Goal: Task Accomplishment & Management: Manage account settings

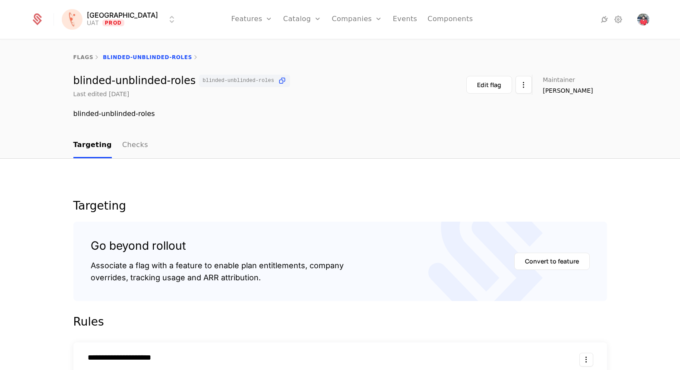
scroll to position [310, 0]
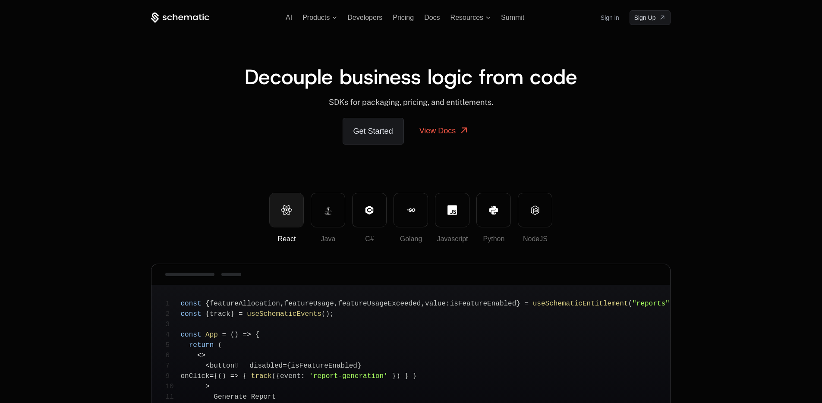
click at [369, 132] on link "Get Started" at bounding box center [373, 131] width 61 height 27
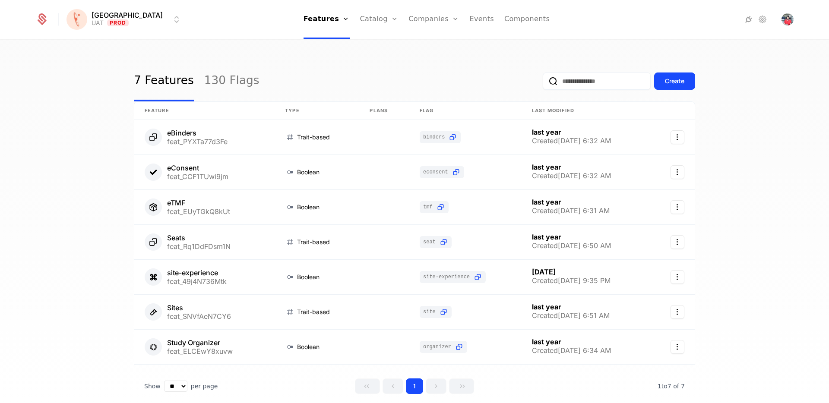
click at [130, 19] on html "Florence UAT Prod Features Features Flags Catalog Plans Add Ons Credits Configu…" at bounding box center [414, 201] width 829 height 403
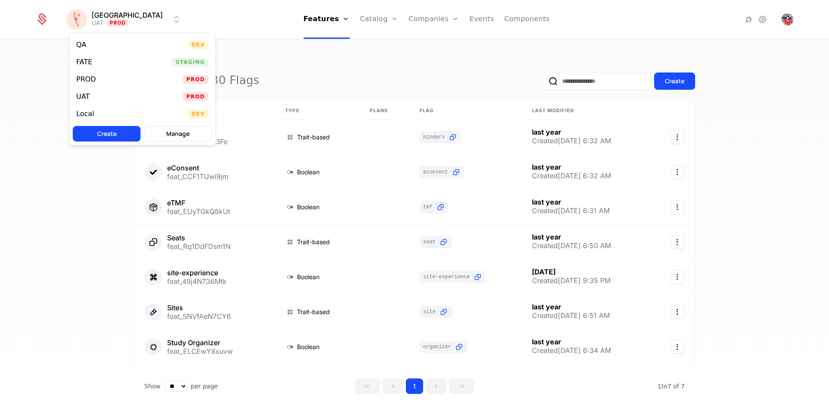
click at [108, 46] on div "QA Dev" at bounding box center [142, 44] width 146 height 17
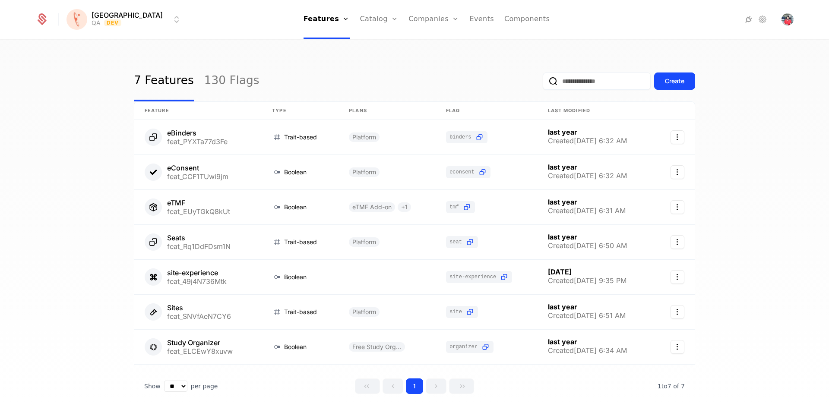
click at [419, 44] on link "Companies" at bounding box center [439, 42] width 40 height 7
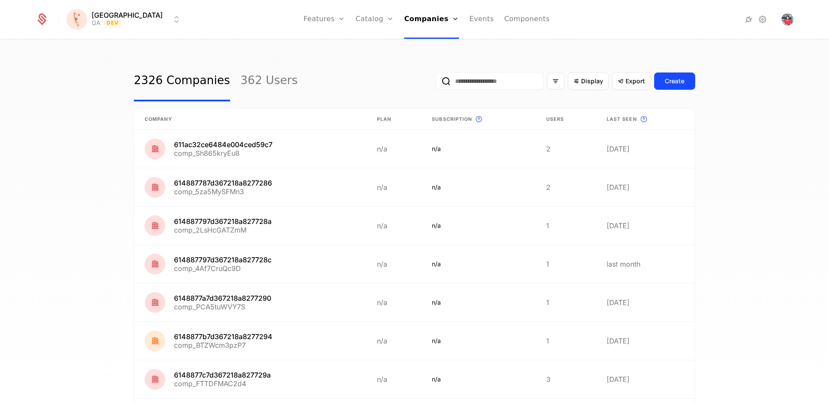
click at [521, 84] on input "email" at bounding box center [489, 80] width 108 height 17
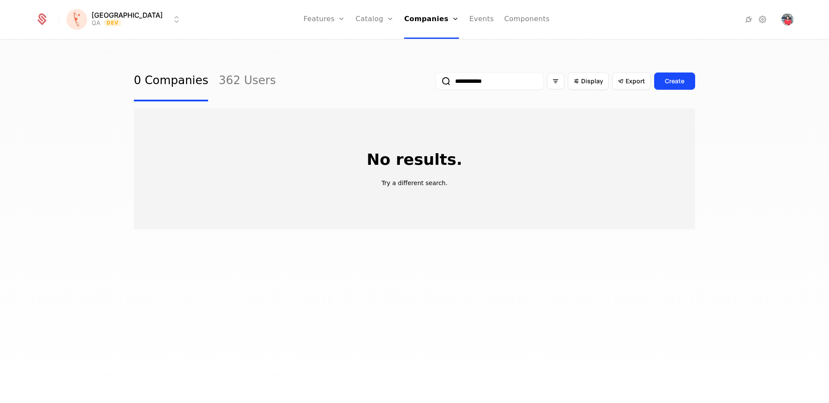
click at [495, 86] on input "**********" at bounding box center [489, 80] width 108 height 17
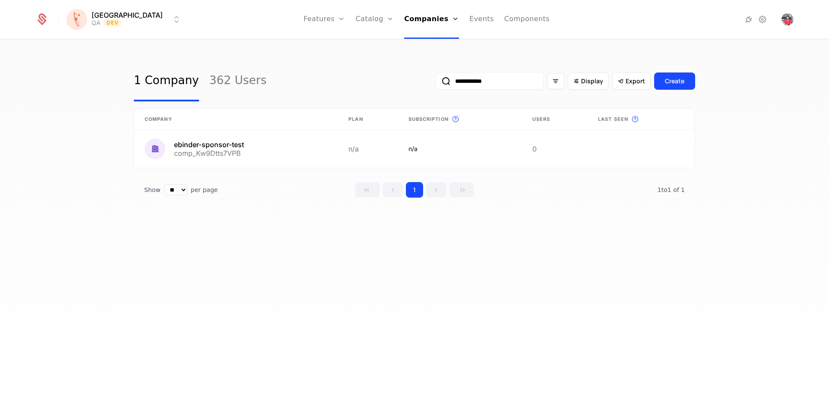
click at [480, 78] on input "**********" at bounding box center [489, 80] width 108 height 17
type input "**********"
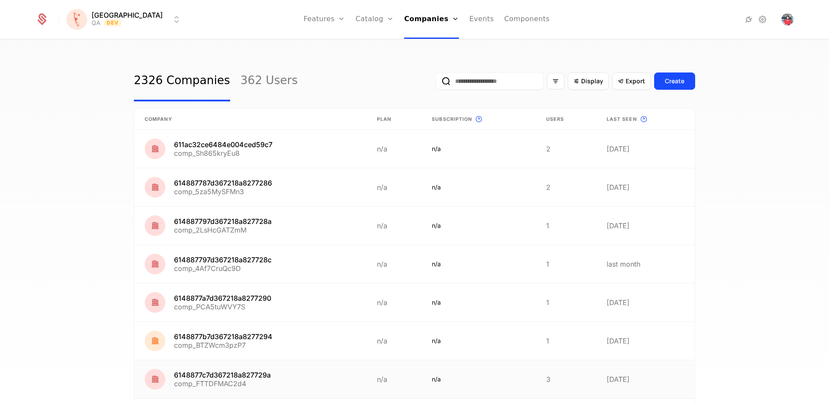
paste input "**********"
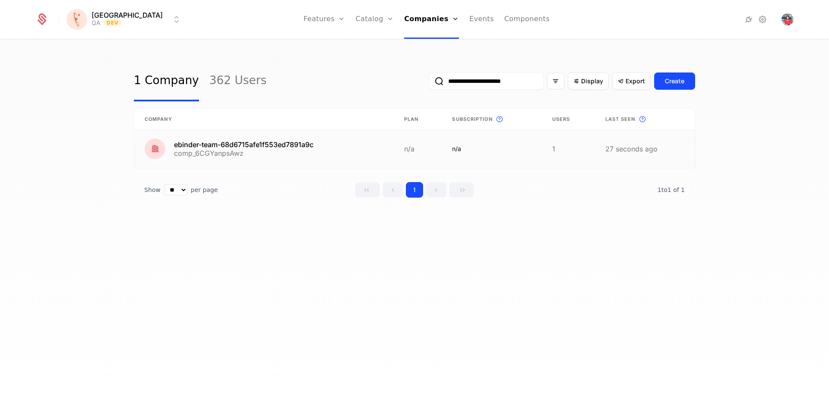
type input "**********"
click at [221, 147] on link at bounding box center [263, 149] width 259 height 38
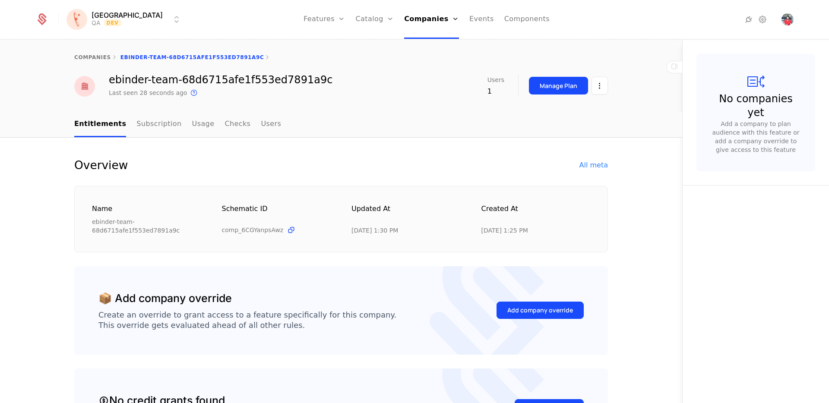
click at [596, 164] on div "All meta" at bounding box center [593, 165] width 28 height 10
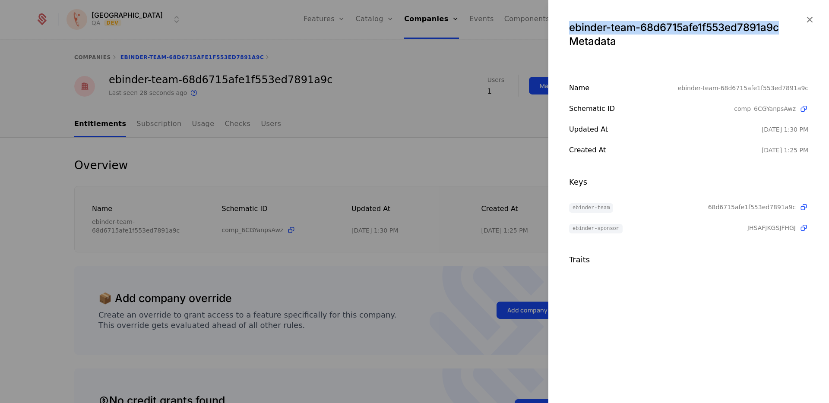
drag, startPoint x: 562, startPoint y: 21, endPoint x: 784, endPoint y: 31, distance: 222.0
click at [784, 31] on div "ebinder-team-68d6715afe1f553ed7891a9c Metadata" at bounding box center [688, 31] width 280 height 62
copy div "ebinder-team-68d6715afe1f553ed7891a9c"
click at [807, 16] on icon "button" at bounding box center [808, 19] width 11 height 11
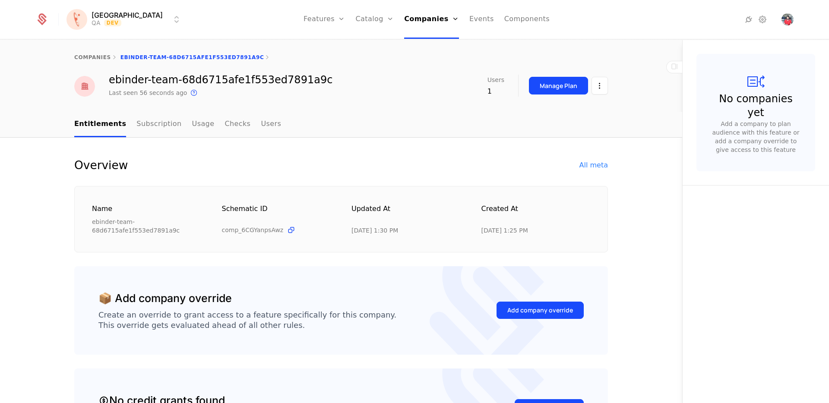
click at [311, 64] on div "Features Flags" at bounding box center [333, 48] width 60 height 41
click at [314, 55] on link "Flags" at bounding box center [334, 56] width 40 height 7
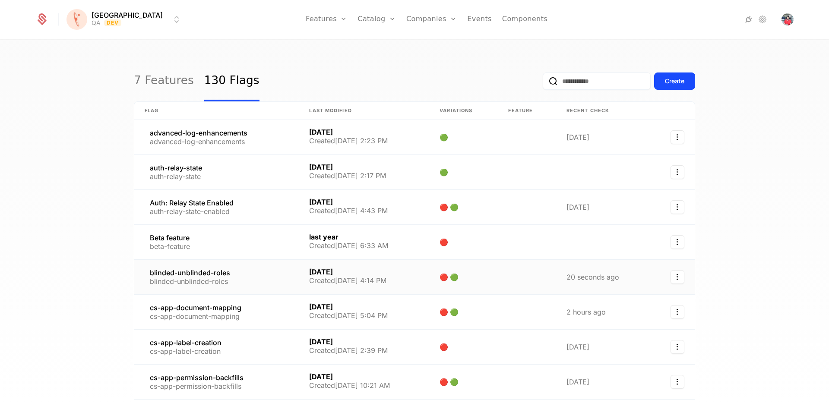
click at [192, 284] on link at bounding box center [216, 277] width 164 height 35
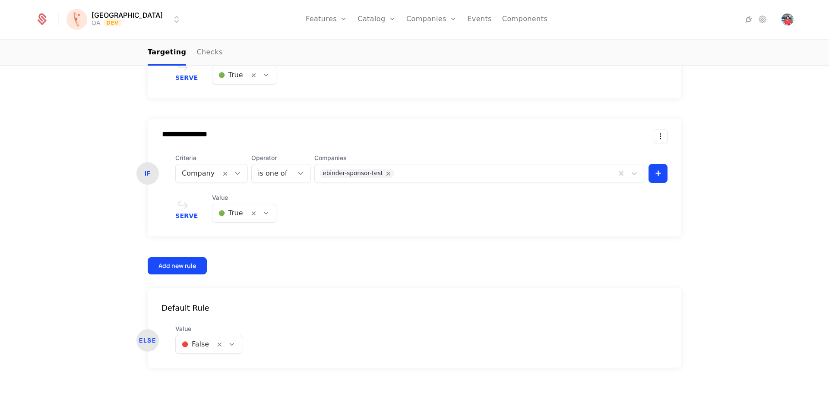
scroll to position [467, 0]
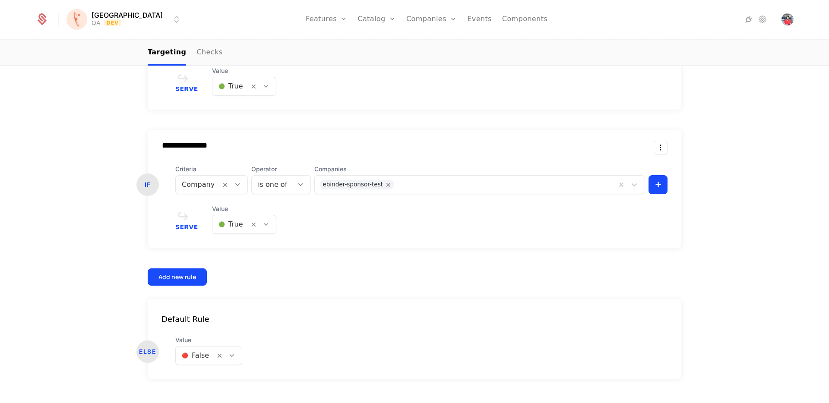
click at [429, 189] on div at bounding box center [504, 185] width 214 height 12
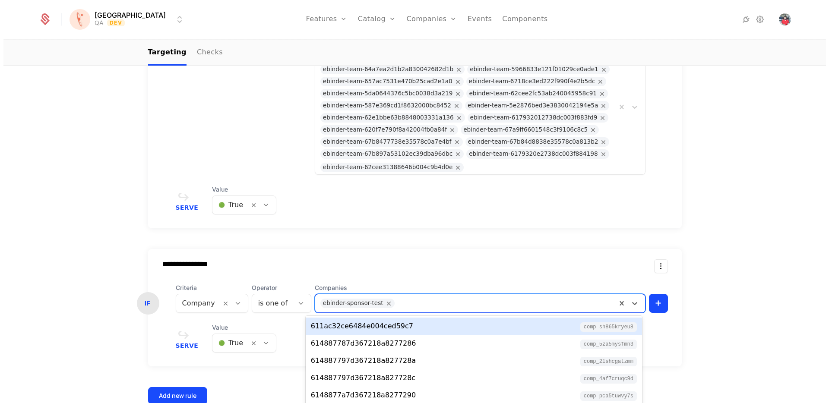
scroll to position [439, 0]
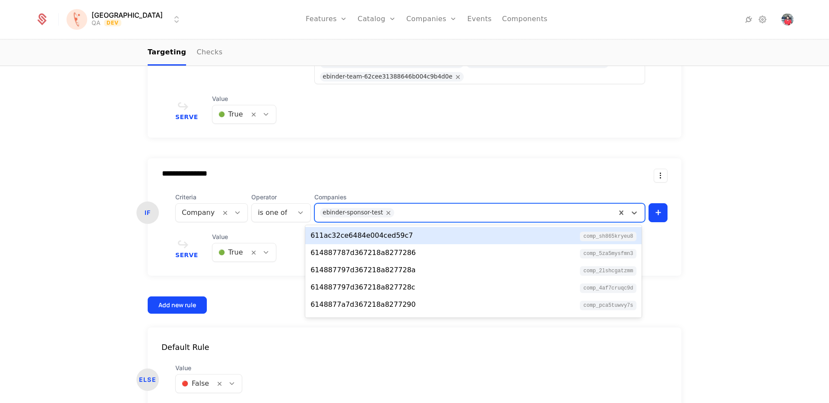
paste input "**********"
type input "**********"
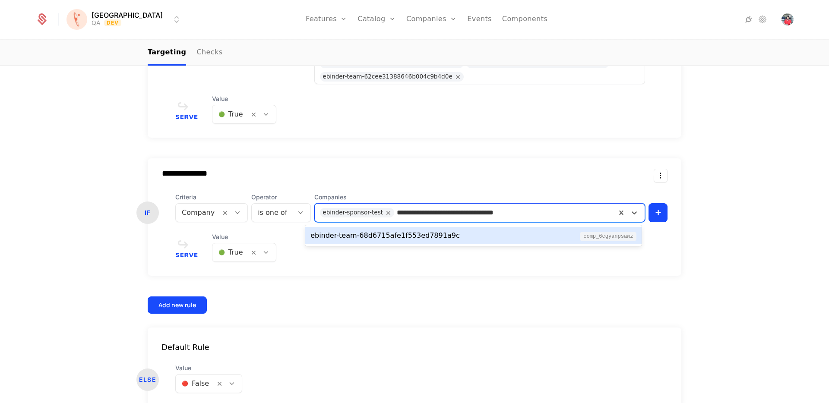
click at [462, 235] on div "ebinder-team-68d6715afe1f553ed7891a9c comp_6CGYanpsAwz" at bounding box center [473, 235] width 326 height 10
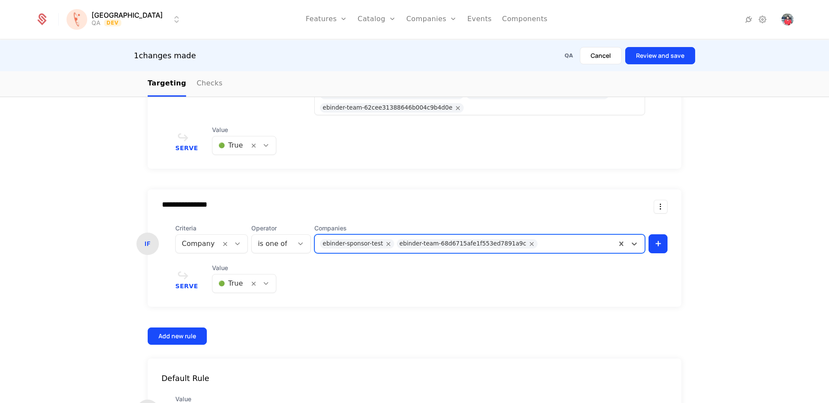
click at [668, 60] on button "Review and save" at bounding box center [660, 55] width 70 height 17
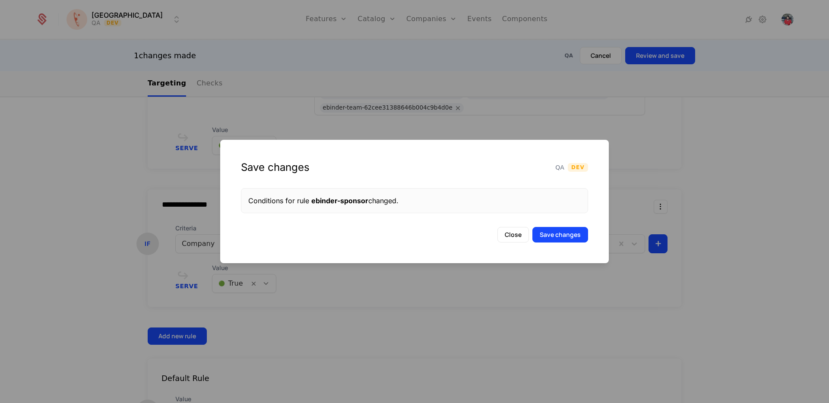
click at [562, 234] on button "Save changes" at bounding box center [560, 235] width 56 height 16
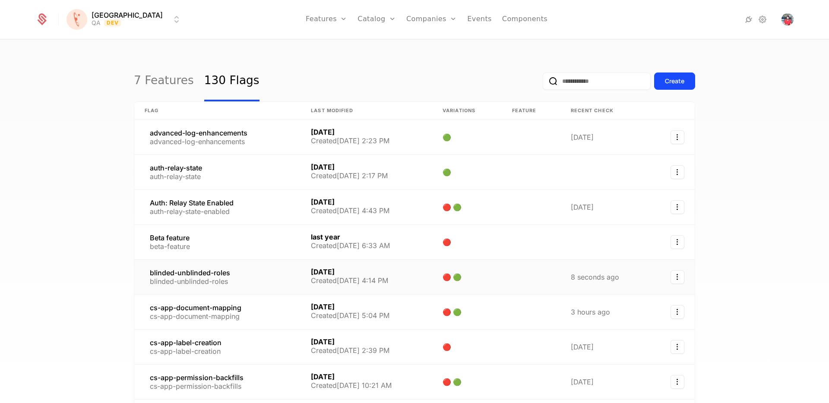
click at [218, 275] on link at bounding box center [217, 277] width 166 height 35
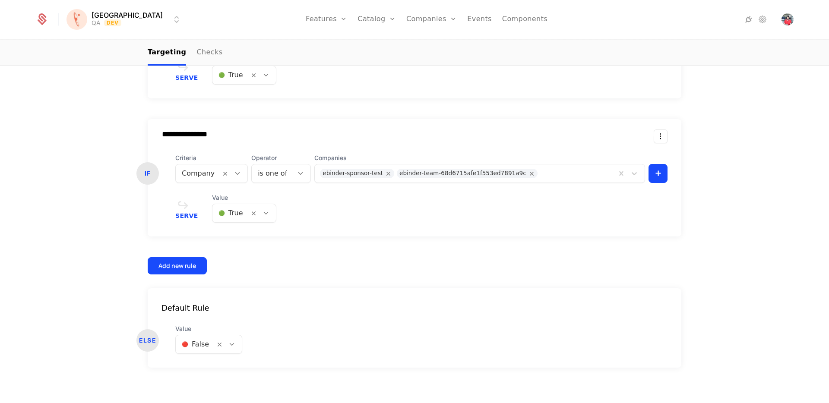
scroll to position [473, 0]
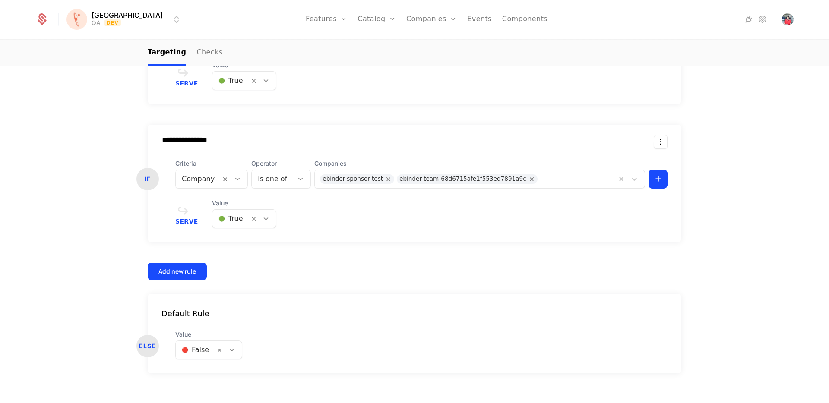
click at [459, 180] on div "ebinder-team-68d6715afe1f553ed7891a9c" at bounding box center [462, 178] width 127 height 9
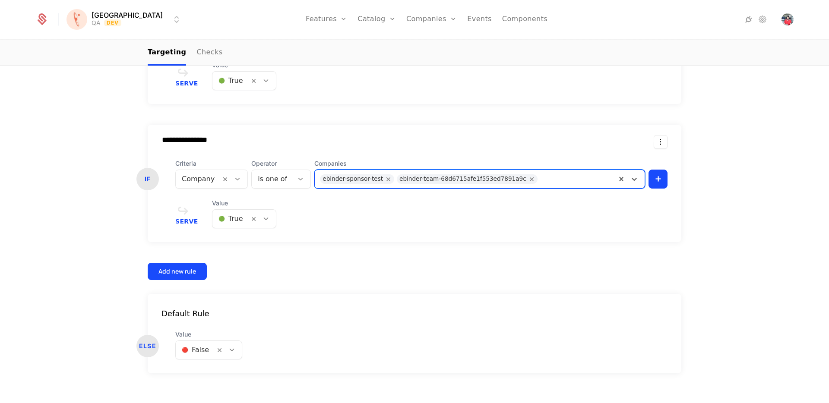
click at [459, 180] on div "ebinder-team-68d6715afe1f553ed7891a9c" at bounding box center [462, 178] width 127 height 9
click at [462, 179] on div "ebinder-team-68d6715afe1f553ed7891a9c" at bounding box center [462, 178] width 127 height 9
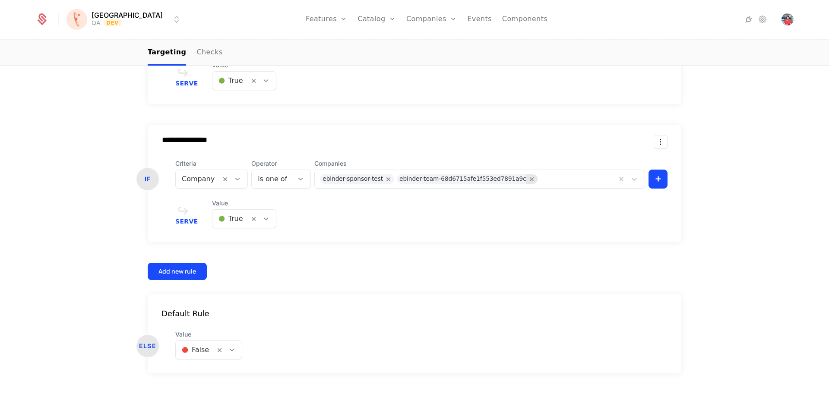
click at [528, 177] on icon "Remove ebinder-team-68d6715afe1f553ed7891a9c" at bounding box center [532, 179] width 8 height 8
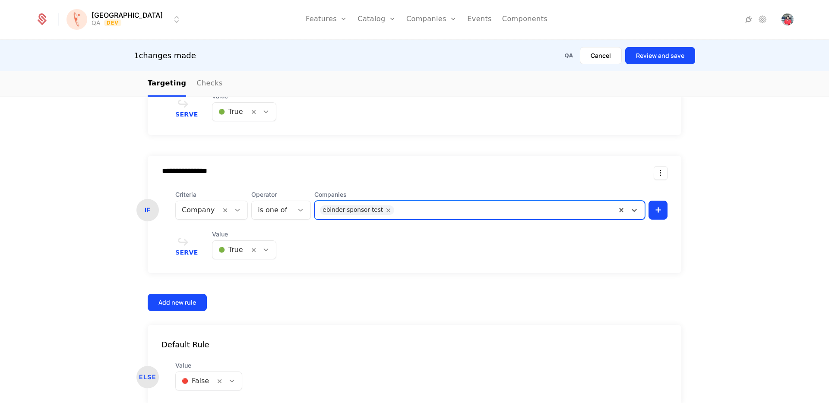
click at [676, 55] on button "Review and save" at bounding box center [660, 55] width 70 height 17
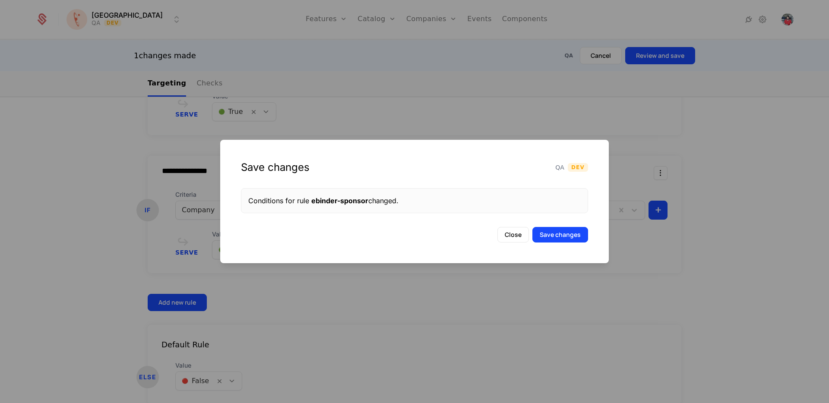
click at [567, 232] on button "Save changes" at bounding box center [560, 235] width 56 height 16
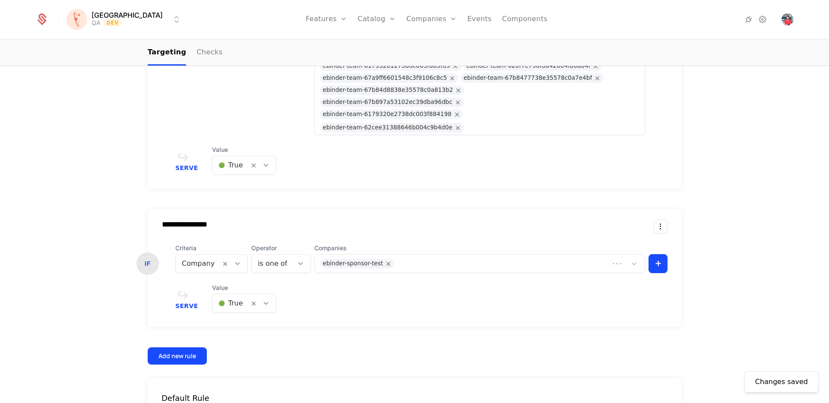
scroll to position [369, 0]
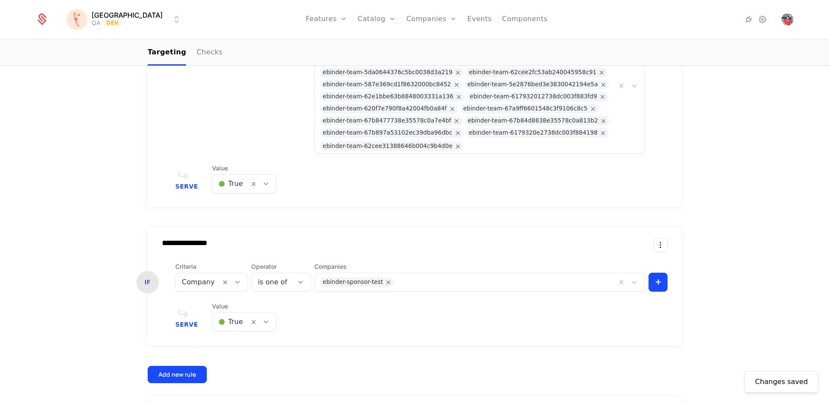
click at [472, 142] on div at bounding box center [538, 146] width 145 height 12
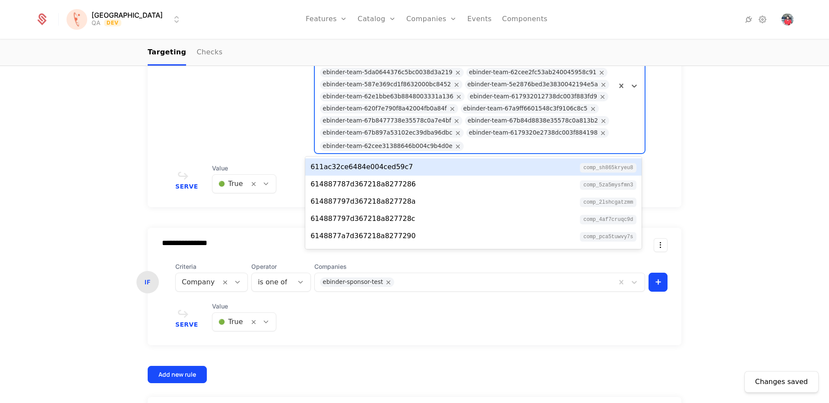
paste input "**********"
type input "**********"
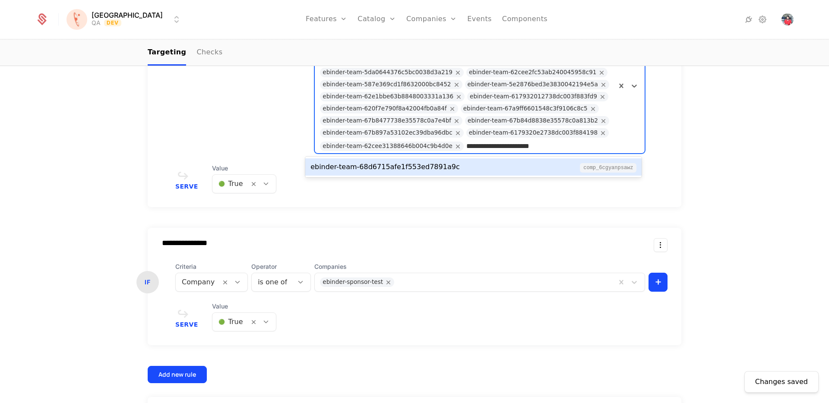
click at [460, 170] on div "ebinder-team-68d6715afe1f553ed7891a9c comp_6CGYanpsAwz" at bounding box center [473, 167] width 326 height 10
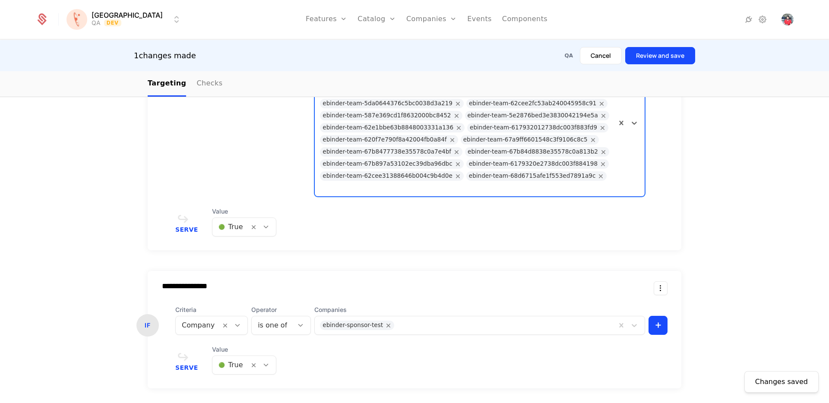
click at [651, 54] on button "Review and save" at bounding box center [660, 55] width 70 height 17
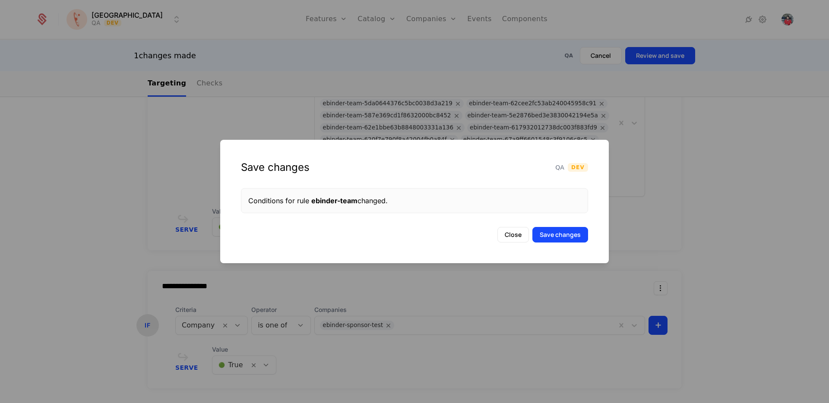
click at [573, 233] on button "Save changes" at bounding box center [560, 235] width 56 height 16
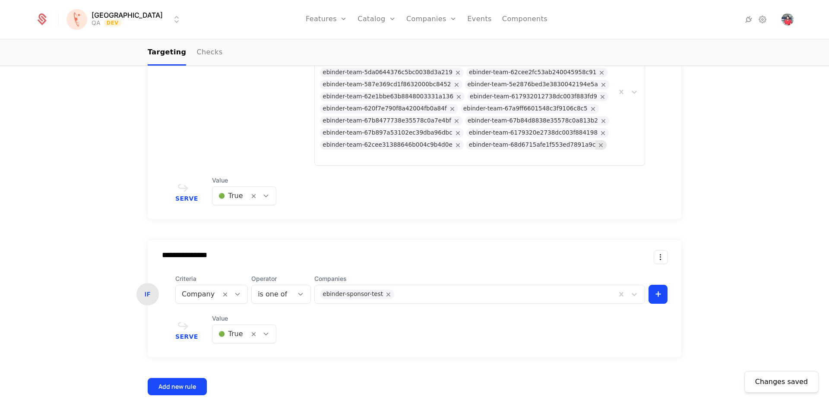
click at [597, 148] on icon "Remove ebinder-team-68d6715afe1f553ed7891a9c" at bounding box center [601, 145] width 8 height 8
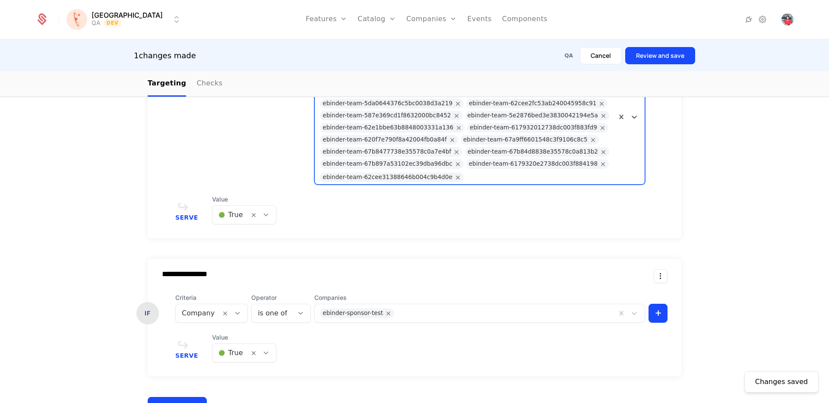
click at [437, 312] on div "**********" at bounding box center [414, 317] width 533 height 117
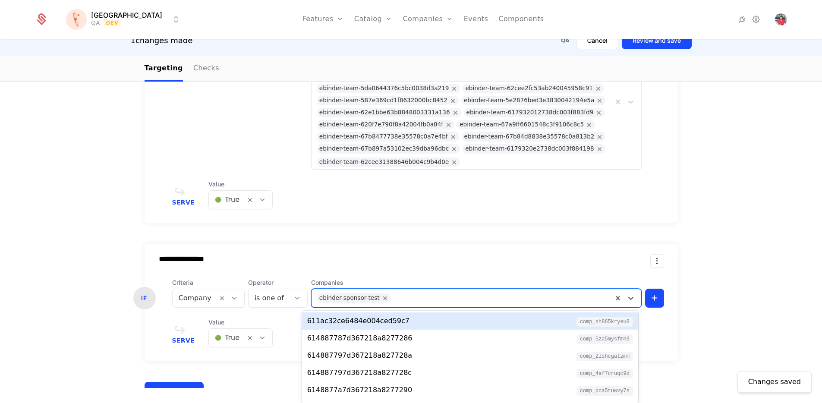
paste input "**********"
type input "**********"
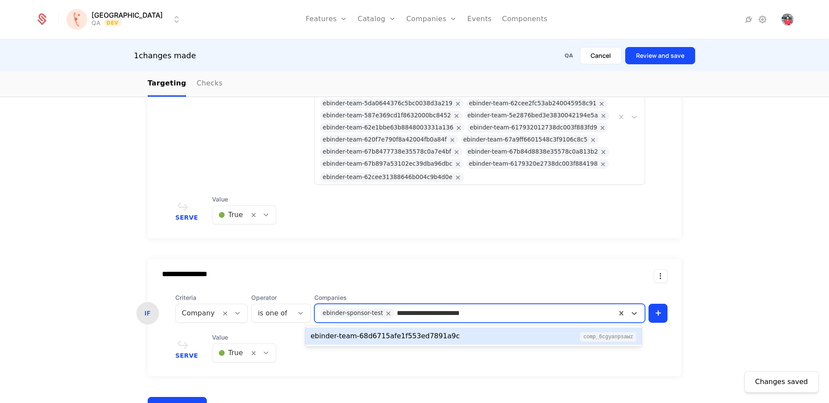
click at [465, 332] on div "ebinder-team-68d6715afe1f553ed7891a9c comp_6CGYanpsAwz" at bounding box center [473, 336] width 326 height 10
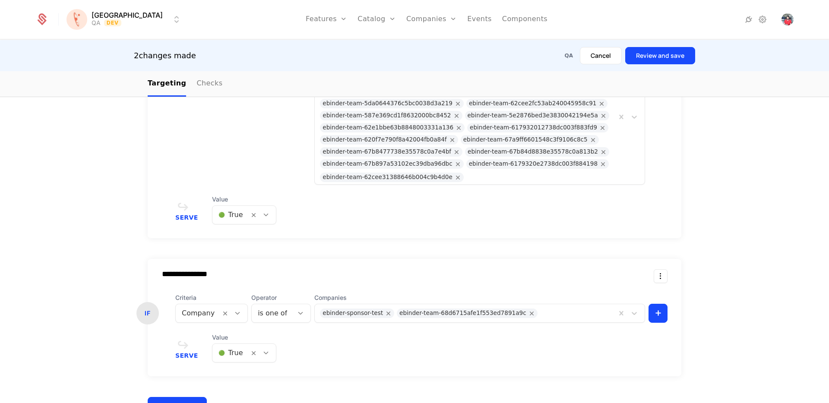
click at [669, 62] on button "Review and save" at bounding box center [660, 55] width 70 height 17
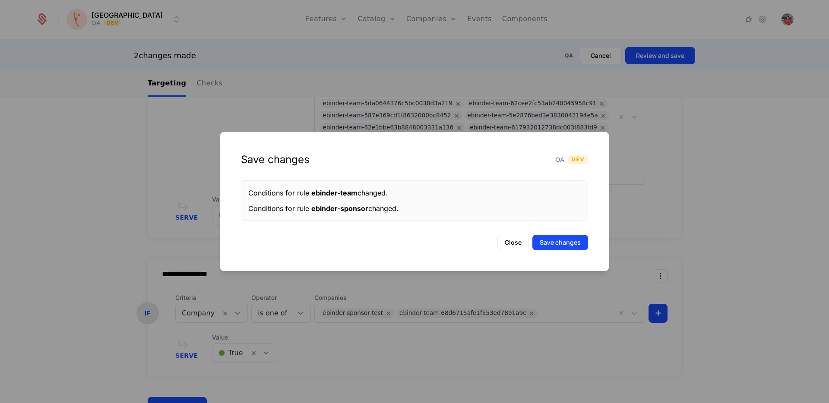
click at [558, 248] on button "Save changes" at bounding box center [560, 243] width 56 height 16
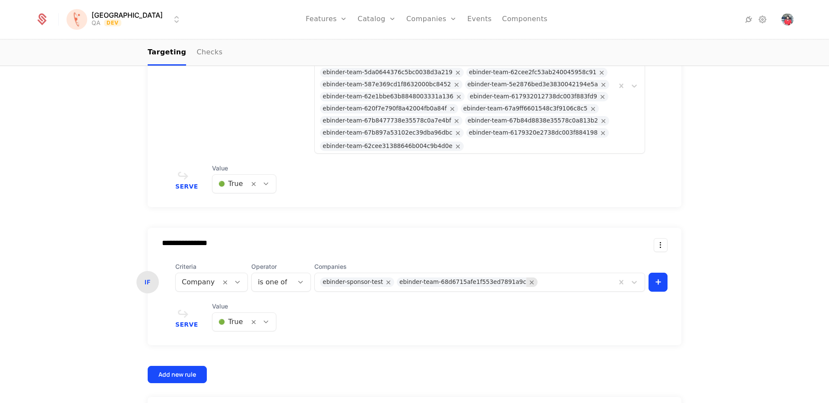
click at [528, 282] on icon "Remove ebinder-team-68d6715afe1f553ed7891a9c" at bounding box center [532, 282] width 8 height 8
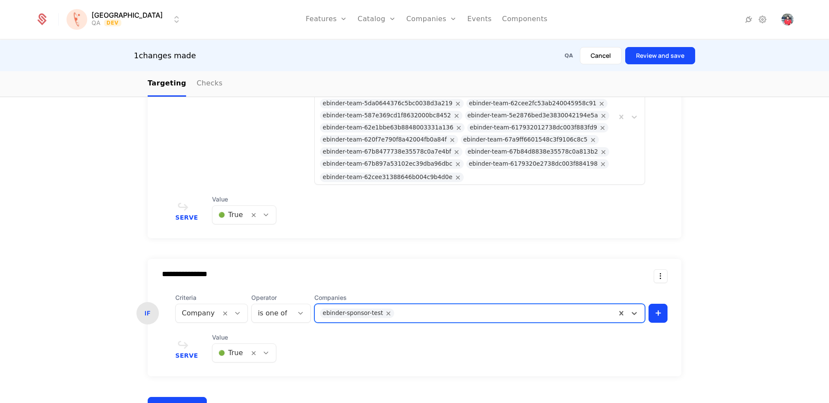
click at [416, 44] on link "Companies" at bounding box center [436, 42] width 40 height 7
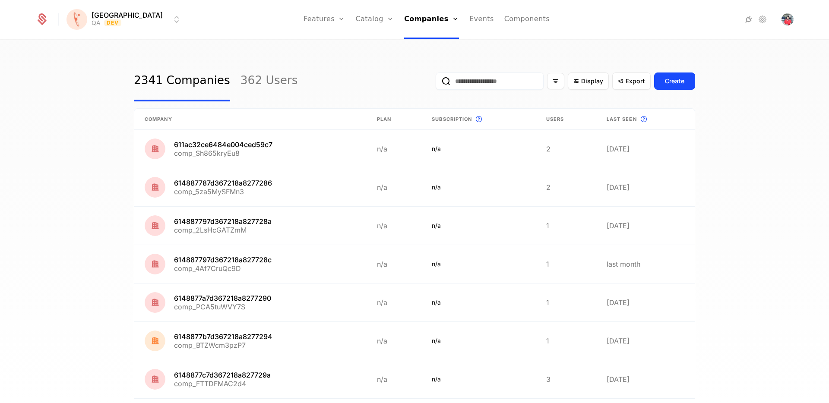
click at [527, 87] on input "email" at bounding box center [489, 80] width 108 height 17
paste input "**********"
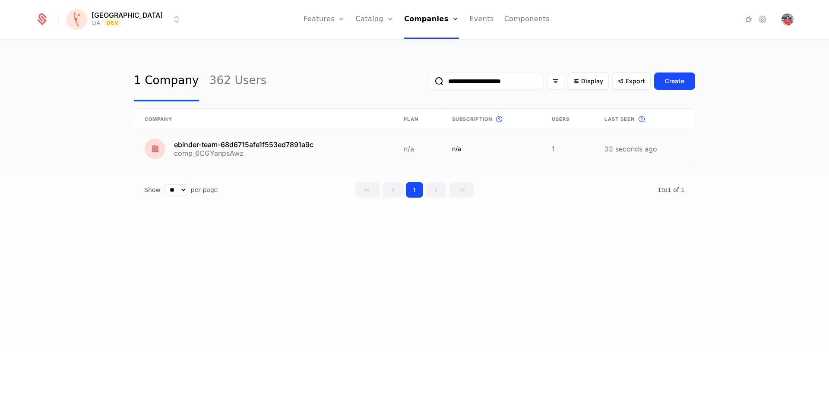
type input "**********"
click at [277, 145] on link at bounding box center [263, 149] width 259 height 38
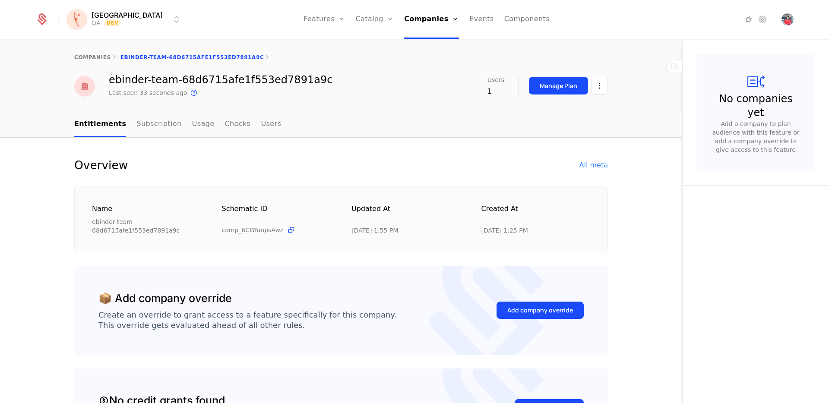
click at [587, 167] on div "All meta" at bounding box center [593, 165] width 28 height 10
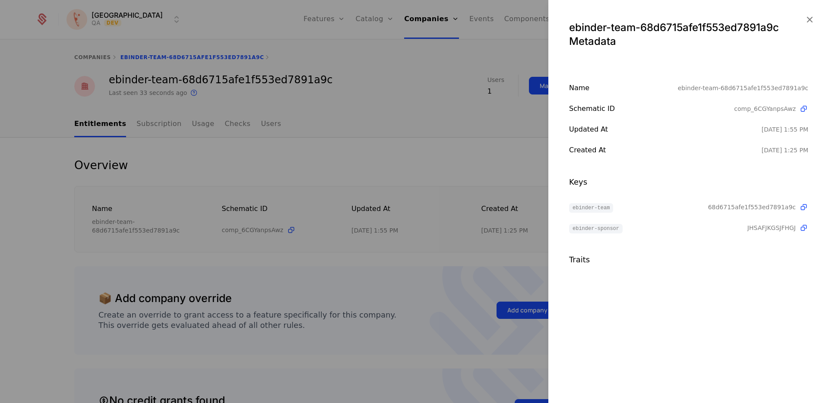
click at [807, 19] on icon "button" at bounding box center [808, 19] width 11 height 11
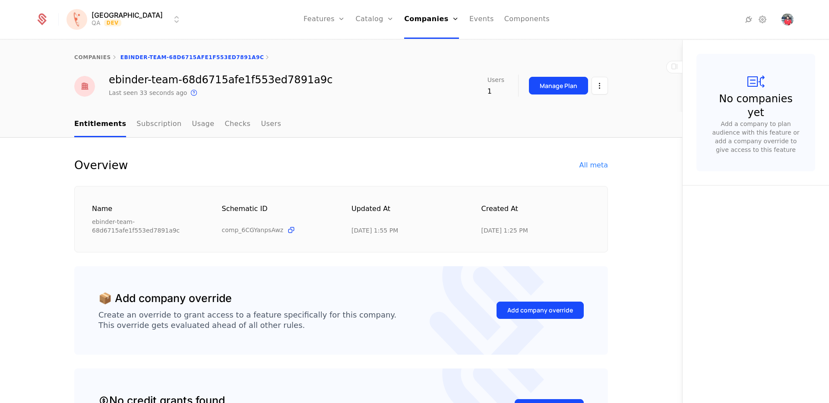
click at [598, 164] on div "All meta" at bounding box center [593, 165] width 28 height 10
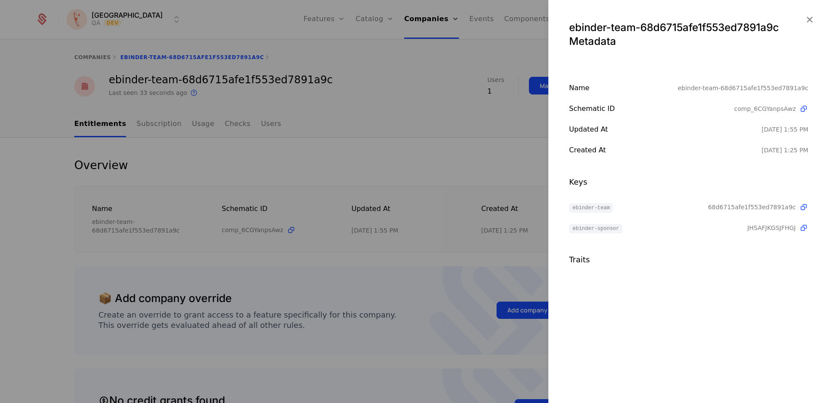
click at [806, 19] on icon "button" at bounding box center [808, 19] width 11 height 11
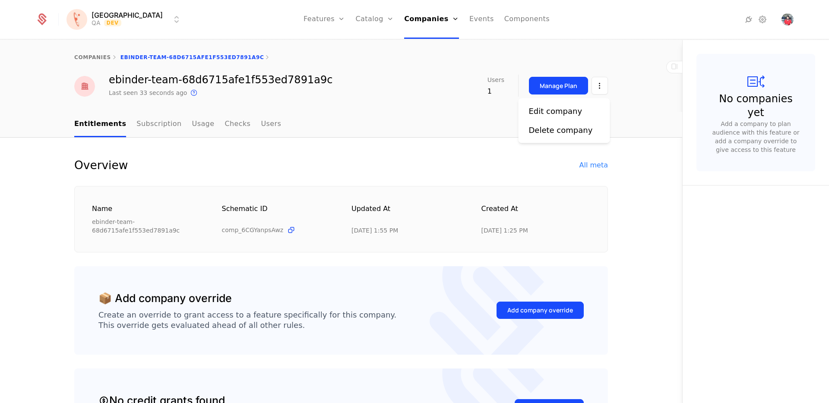
click at [594, 87] on html "Florence QA Dev Features Features Flags Catalog Plans Add Ons Credits Configura…" at bounding box center [414, 201] width 829 height 403
click at [575, 172] on html "Florence QA Dev Features Features Flags Catalog Plans Add Ons Credits Configura…" at bounding box center [414, 201] width 829 height 403
click at [585, 167] on div "All meta" at bounding box center [593, 165] width 28 height 10
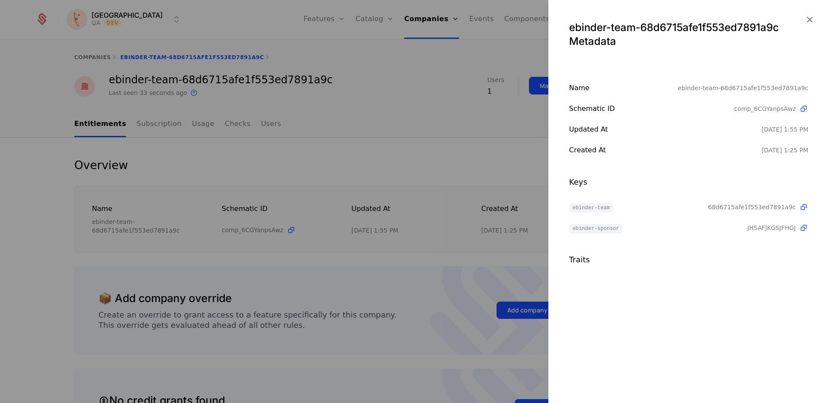
click at [768, 227] on span "JHSAFJKGSJFHGJ" at bounding box center [771, 228] width 48 height 9
copy span "JHSAFJKGSJFHGJ"
click at [807, 25] on icon "button" at bounding box center [808, 19] width 11 height 11
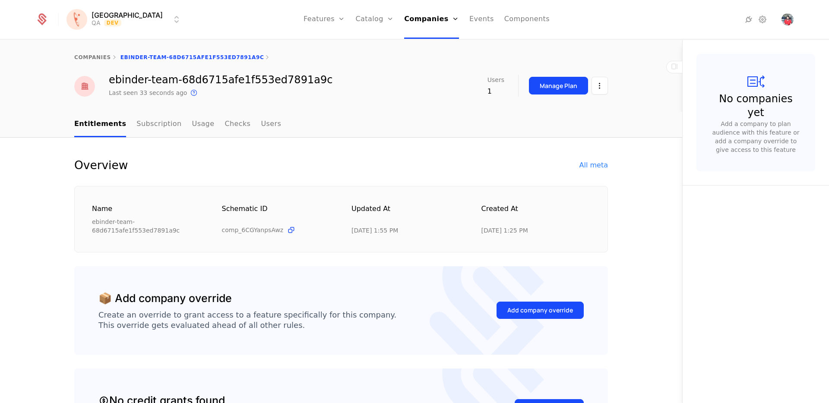
click at [596, 89] on html "Florence QA Dev Features Features Flags Catalog Plans Add Ons Credits Configura…" at bounding box center [414, 201] width 829 height 403
click at [548, 111] on div "Edit company" at bounding box center [556, 111] width 54 height 12
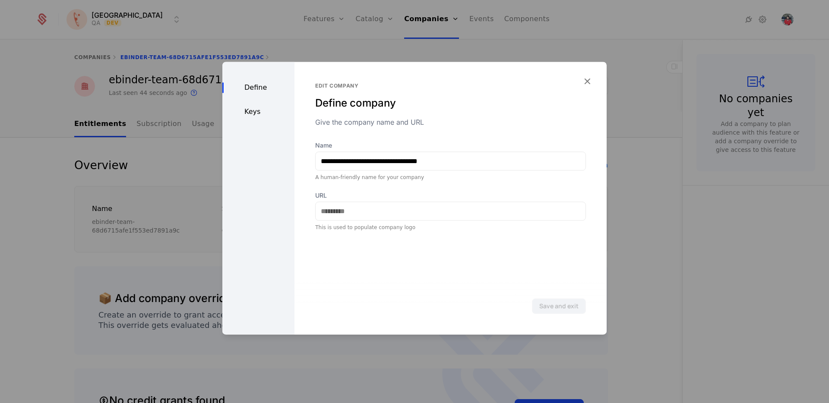
click at [244, 110] on div "Keys" at bounding box center [258, 112] width 72 height 10
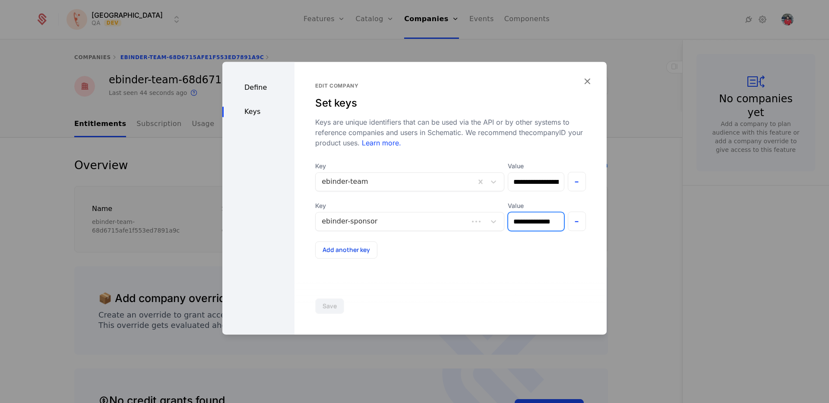
click at [517, 219] on input "**********" at bounding box center [535, 221] width 55 height 18
type input "**********"
click at [334, 301] on button "Save" at bounding box center [329, 306] width 29 height 16
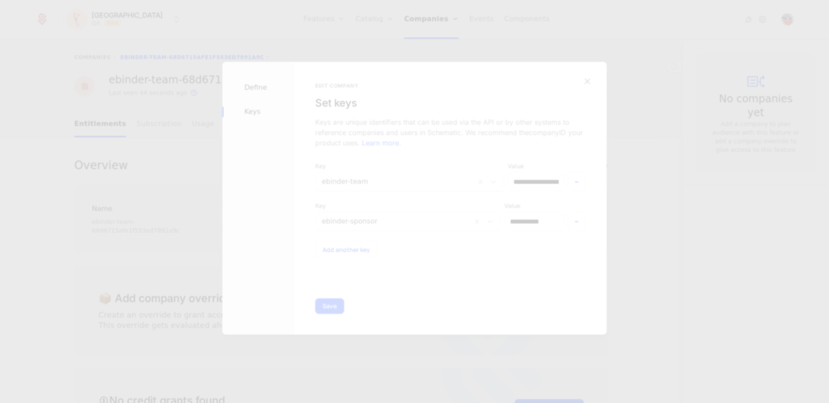
scroll to position [0, 0]
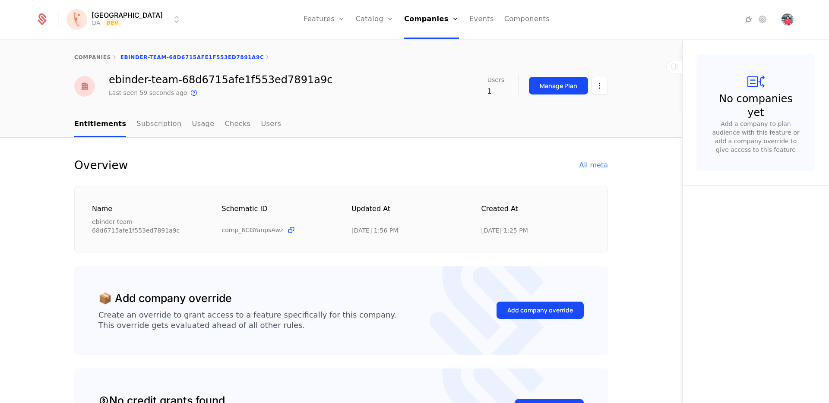
click at [404, 20] on link "Companies" at bounding box center [431, 19] width 55 height 39
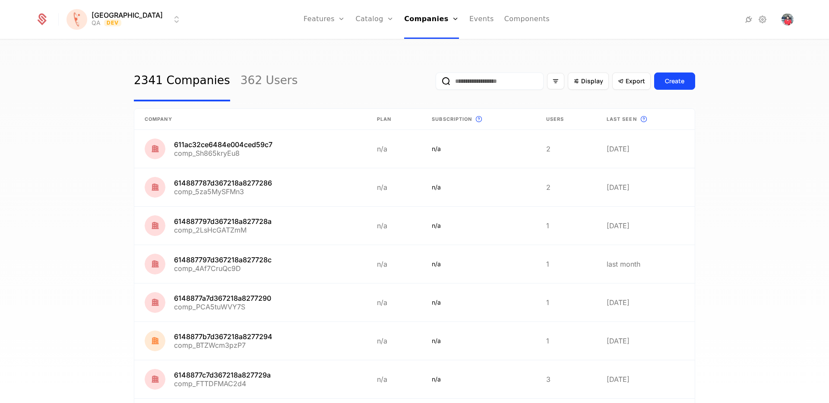
click at [682, 82] on button "Create" at bounding box center [674, 80] width 41 height 17
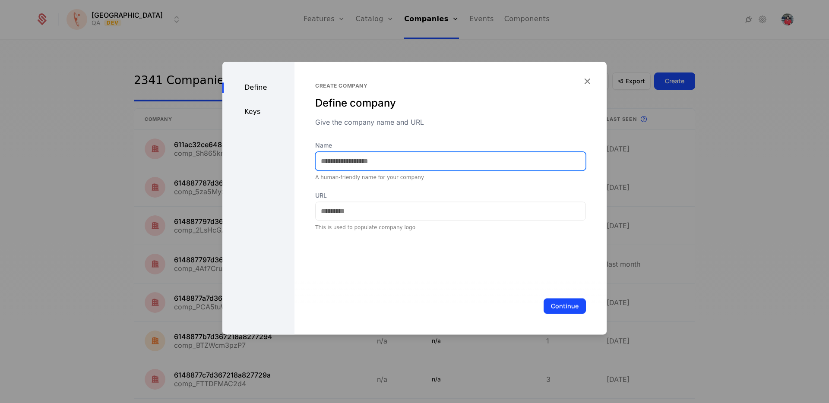
click at [426, 152] on input "Name" at bounding box center [450, 161] width 270 height 18
type input "**********"
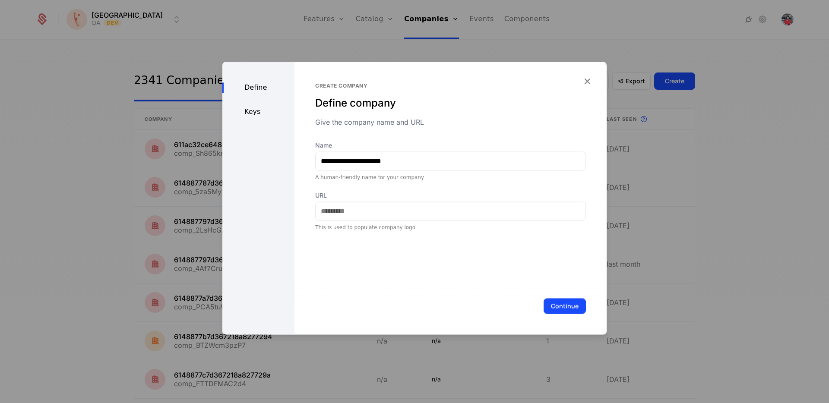
click at [264, 114] on div "Keys" at bounding box center [258, 112] width 72 height 10
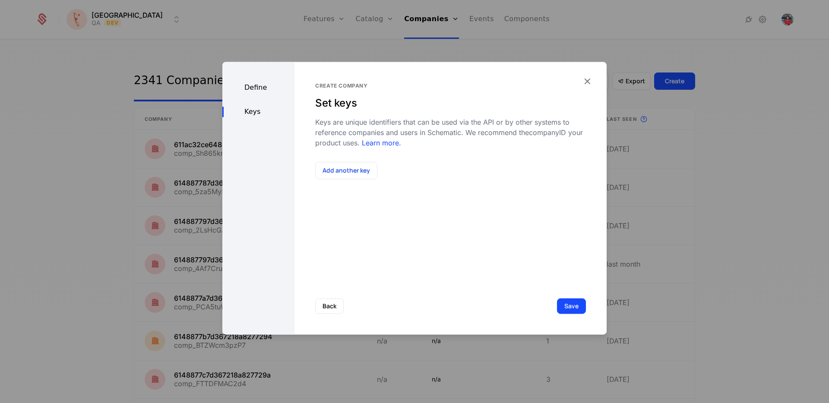
click at [362, 170] on button "Add another key" at bounding box center [346, 170] width 62 height 17
click at [371, 184] on div at bounding box center [391, 182] width 141 height 12
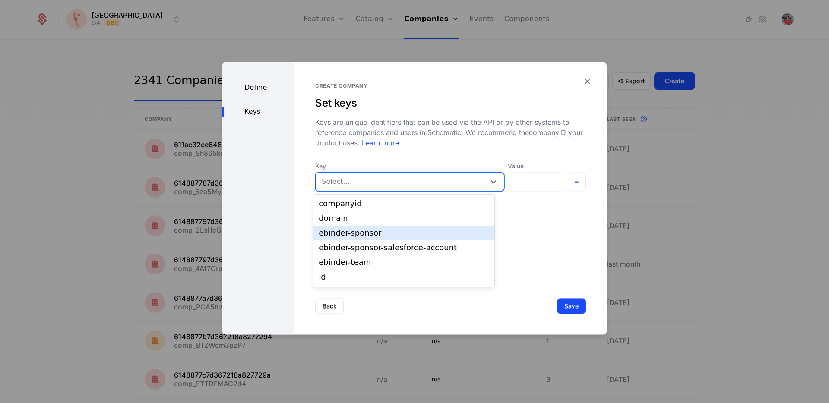
click at [373, 231] on div "ebinder-sponsor" at bounding box center [403, 233] width 170 height 8
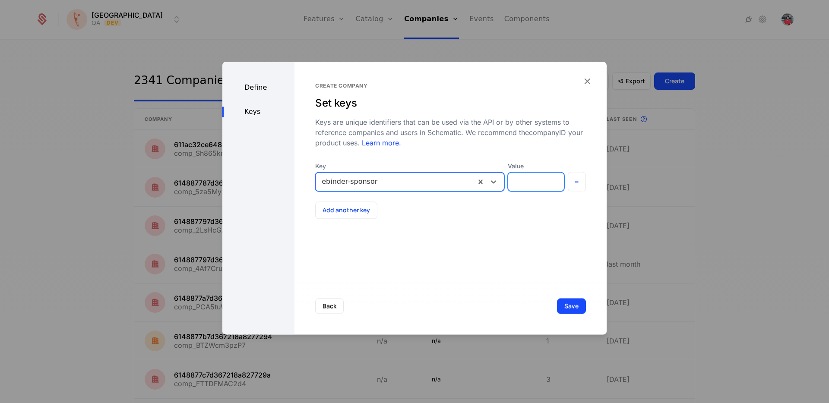
click at [525, 189] on input "Value" at bounding box center [535, 182] width 55 height 18
paste input "**********"
click at [535, 180] on input "**********" at bounding box center [533, 182] width 59 height 18
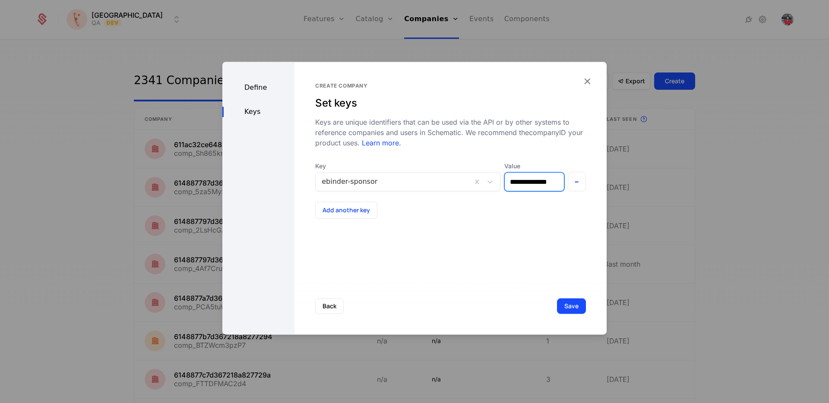
type input "**********"
click at [569, 306] on button "Save" at bounding box center [571, 306] width 29 height 16
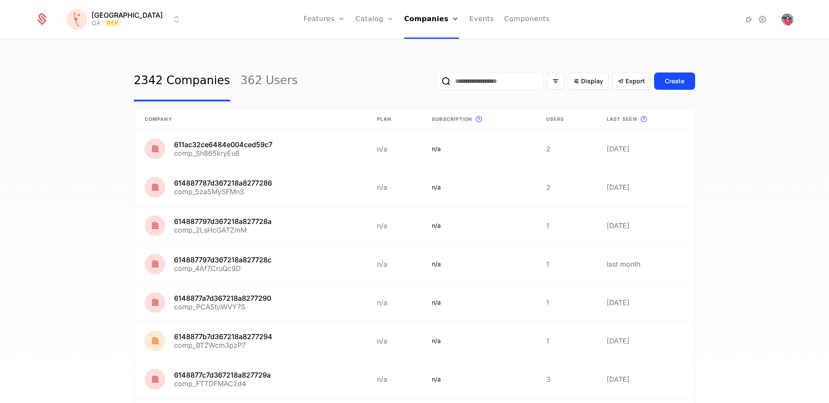
click at [476, 86] on input "email" at bounding box center [489, 80] width 108 height 17
click at [314, 46] on link "Features" at bounding box center [334, 42] width 40 height 7
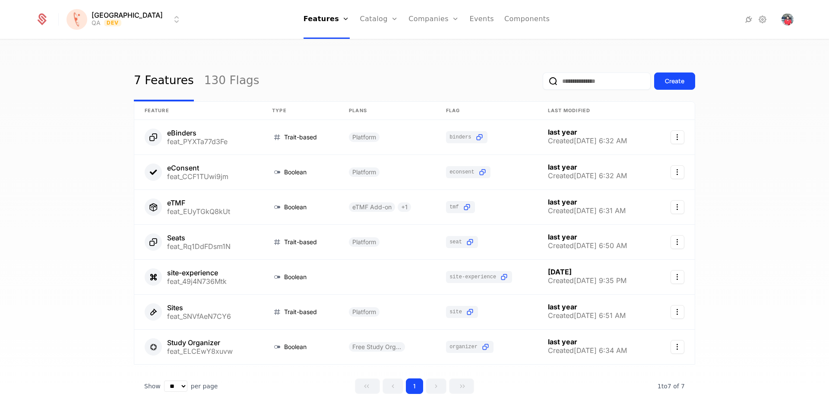
click at [232, 77] on link "130 Flags" at bounding box center [231, 81] width 55 height 41
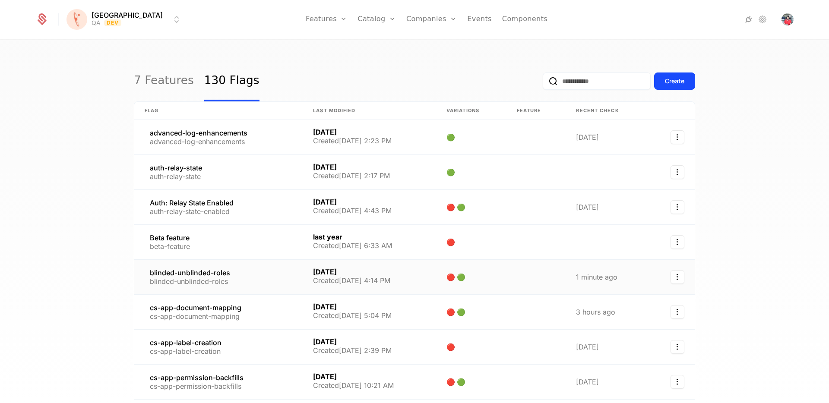
click at [205, 271] on link at bounding box center [218, 277] width 168 height 35
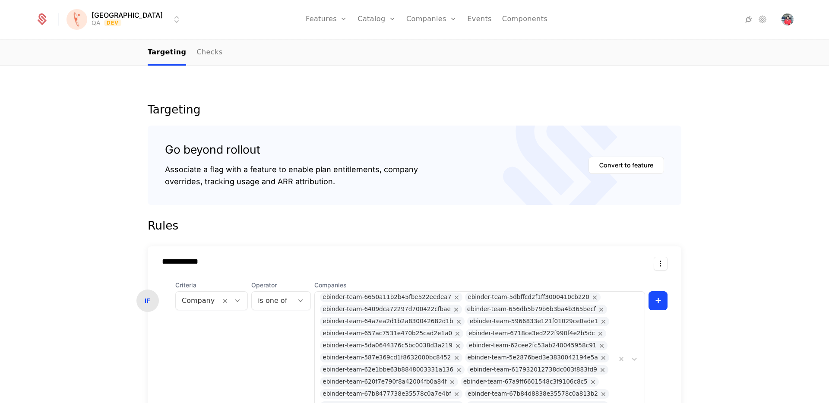
scroll to position [337, 0]
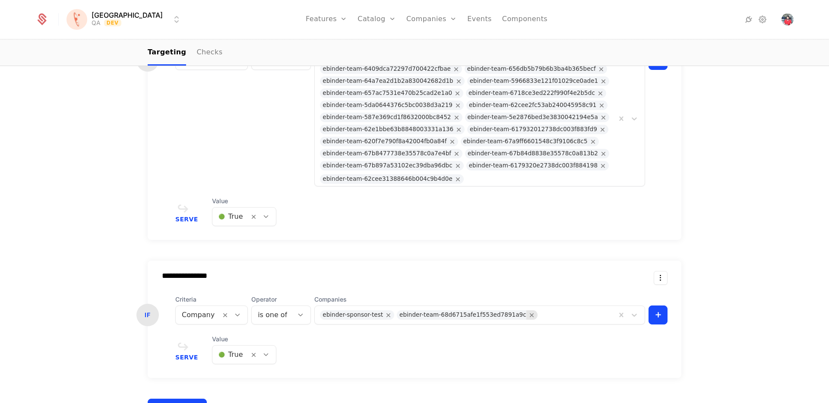
click at [528, 313] on icon "Remove ebinder-team-68d6715afe1f553ed7891a9c" at bounding box center [532, 315] width 8 height 8
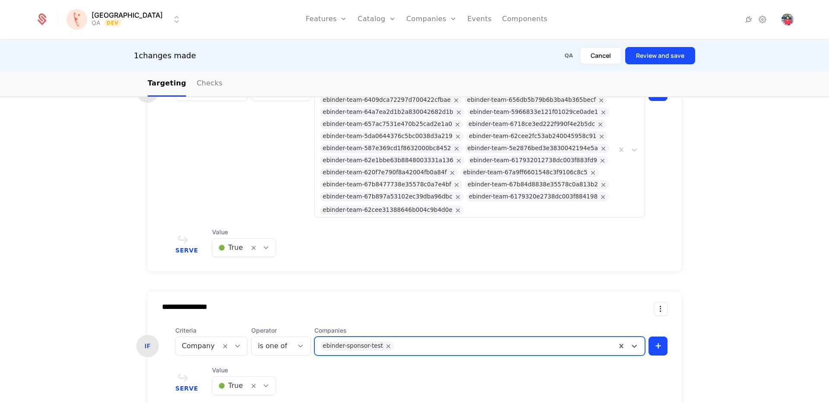
scroll to position [483, 0]
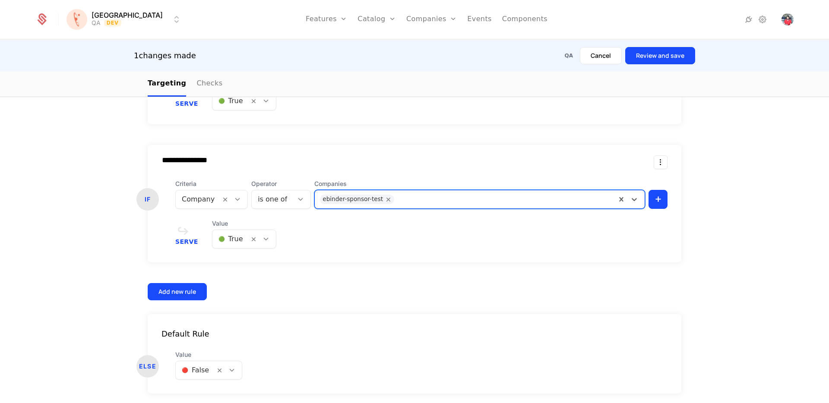
click at [667, 61] on button "Review and save" at bounding box center [660, 55] width 70 height 17
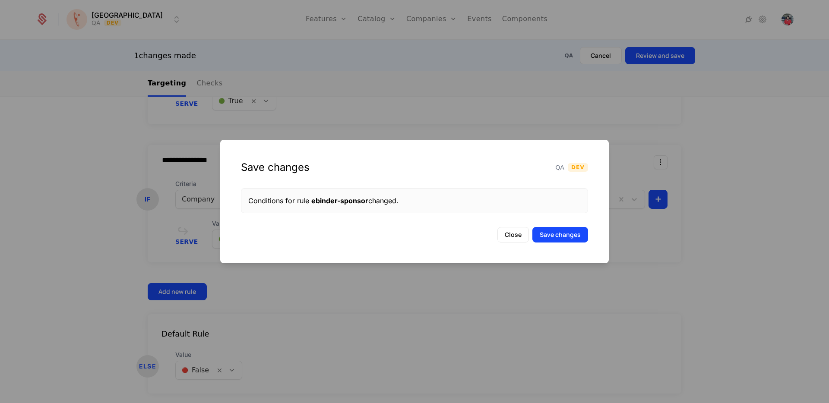
click at [570, 231] on button "Save changes" at bounding box center [560, 235] width 56 height 16
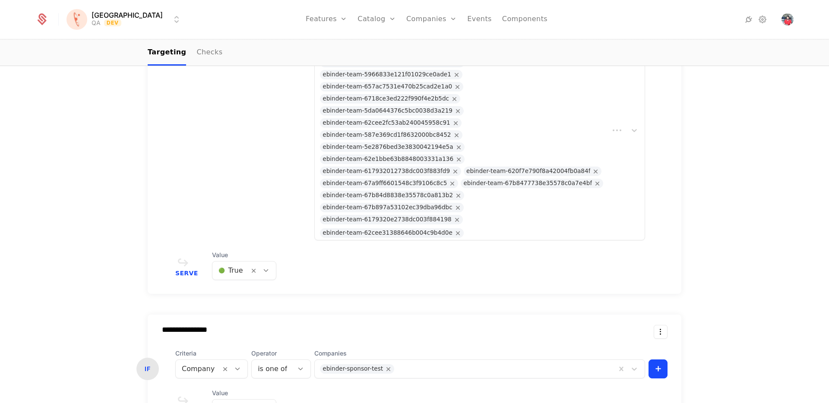
scroll to position [218, 0]
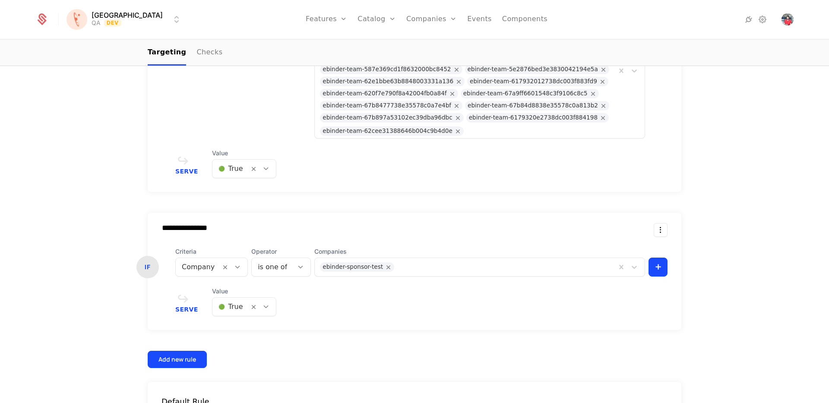
scroll to position [385, 0]
click at [397, 270] on div at bounding box center [504, 267] width 214 height 12
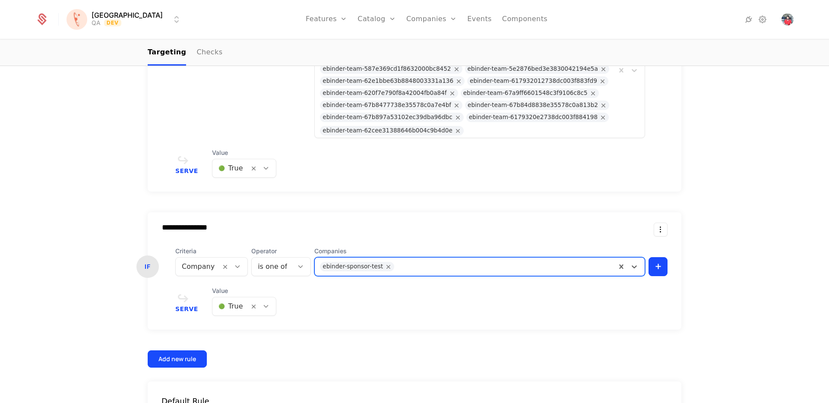
click at [413, 34] on div "Companies Users" at bounding box center [436, 48] width 60 height 41
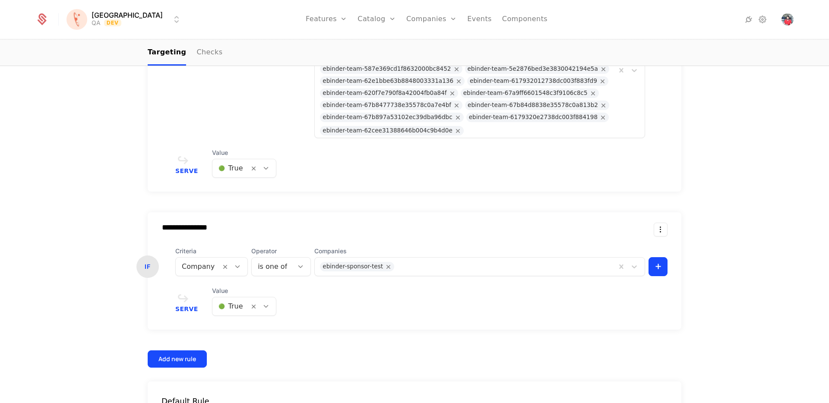
click at [416, 44] on link "Companies" at bounding box center [436, 42] width 40 height 7
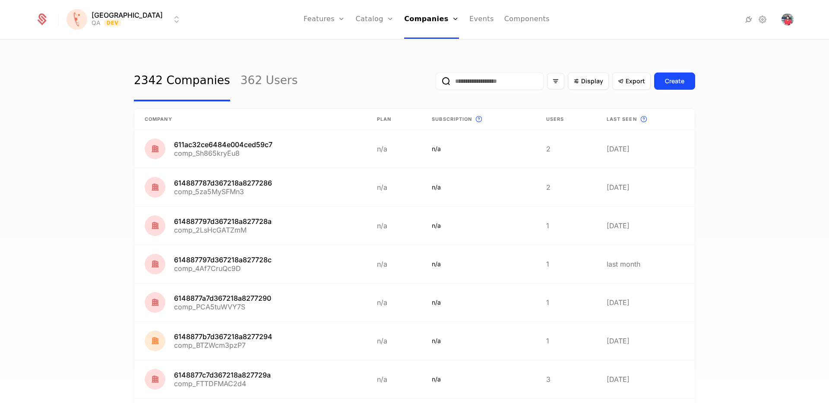
click at [484, 86] on input "email" at bounding box center [489, 80] width 108 height 17
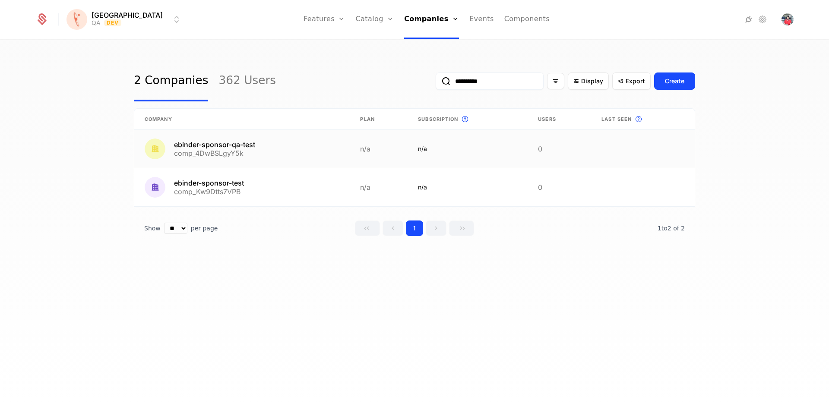
type input "**********"
click at [233, 145] on link at bounding box center [241, 149] width 215 height 38
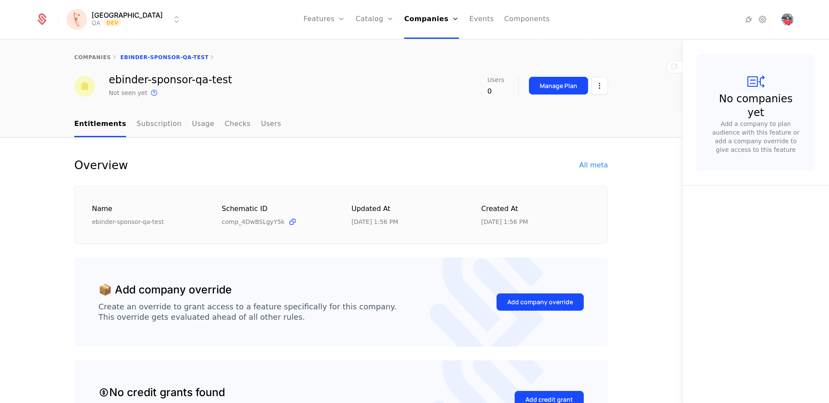
click at [588, 170] on div "All meta" at bounding box center [593, 165] width 28 height 10
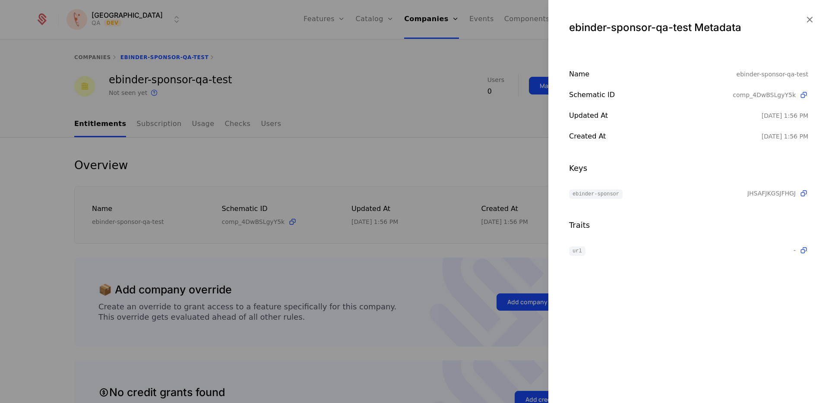
click at [809, 22] on icon "button" at bounding box center [808, 19] width 11 height 11
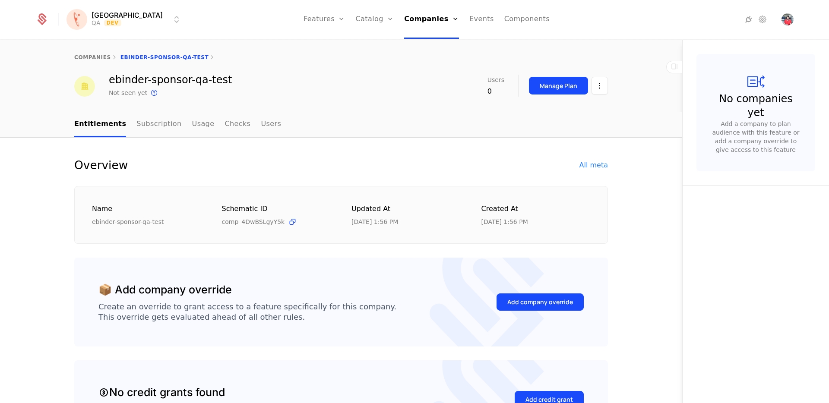
click at [596, 163] on div "All meta" at bounding box center [593, 165] width 28 height 10
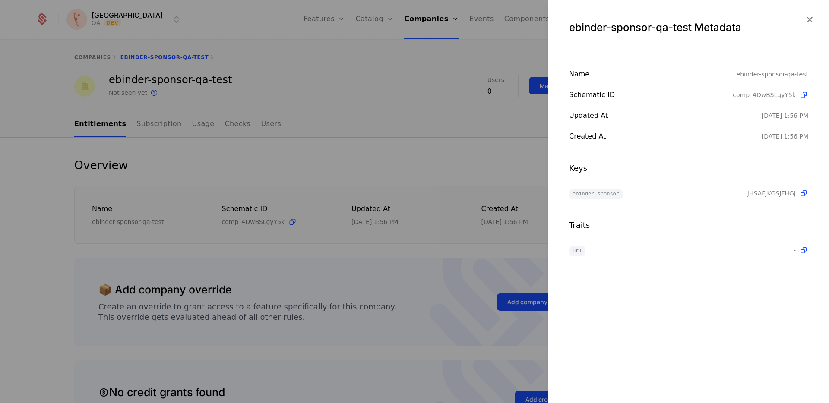
click at [806, 19] on icon "button" at bounding box center [808, 19] width 11 height 11
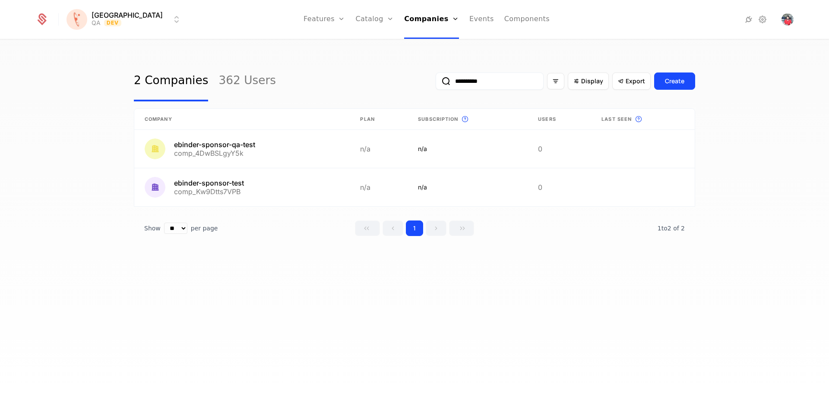
click at [514, 83] on input "**********" at bounding box center [489, 80] width 108 height 17
click at [510, 82] on input "**********" at bounding box center [489, 80] width 108 height 17
type input "**********"
click at [233, 189] on link at bounding box center [241, 187] width 215 height 38
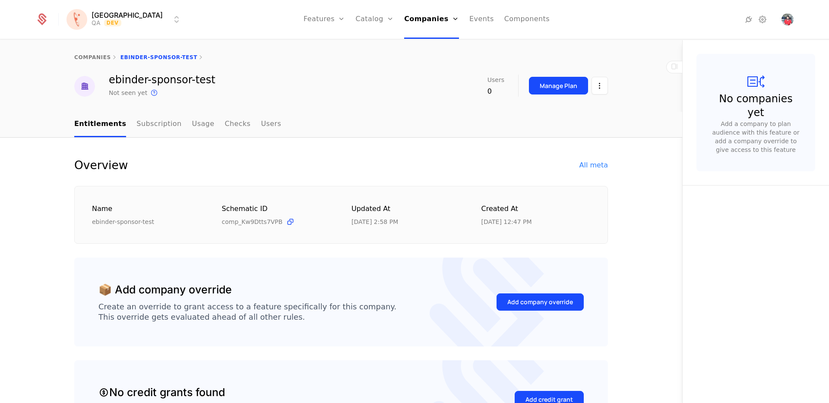
click at [583, 164] on div "All meta" at bounding box center [593, 165] width 28 height 10
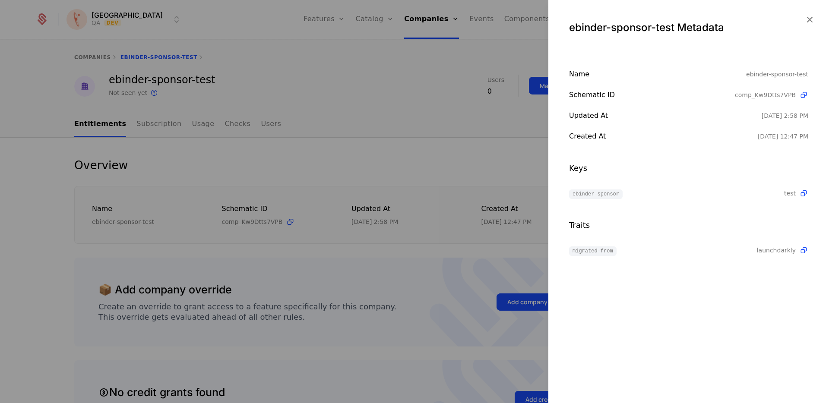
click at [809, 20] on icon "button" at bounding box center [808, 19] width 11 height 11
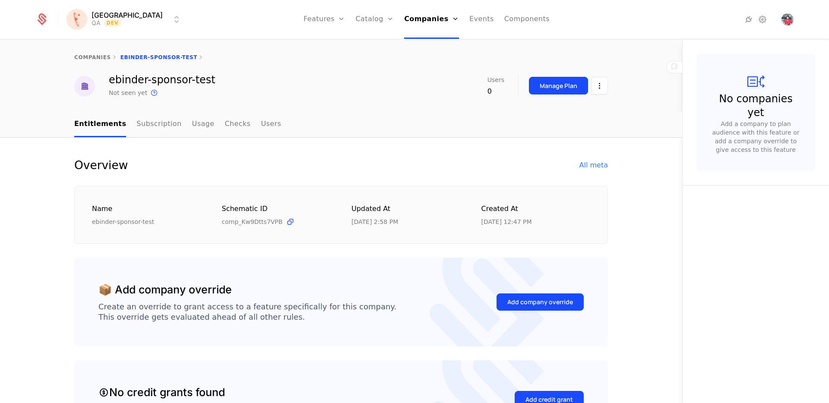
click at [147, 57] on div "companies ebinder-sponsor-test" at bounding box center [340, 57] width 533 height 7
click at [111, 58] on icon at bounding box center [114, 57] width 7 height 7
click at [94, 57] on link "companies" at bounding box center [92, 57] width 37 height 6
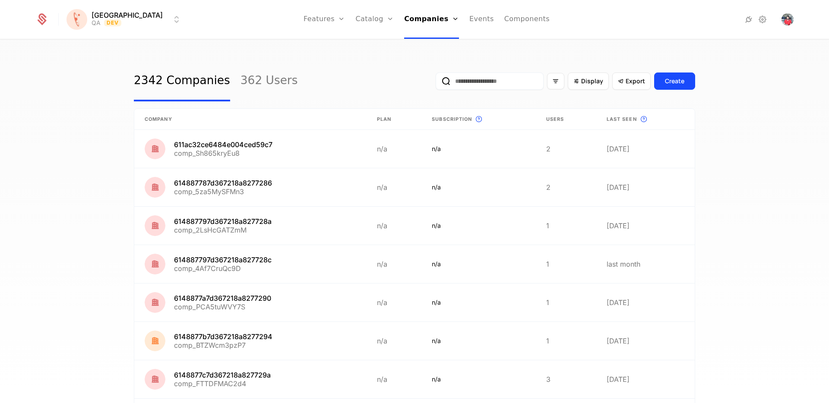
click at [587, 83] on span "Display" at bounding box center [592, 81] width 22 height 9
click at [503, 82] on input "email" at bounding box center [489, 80] width 108 height 17
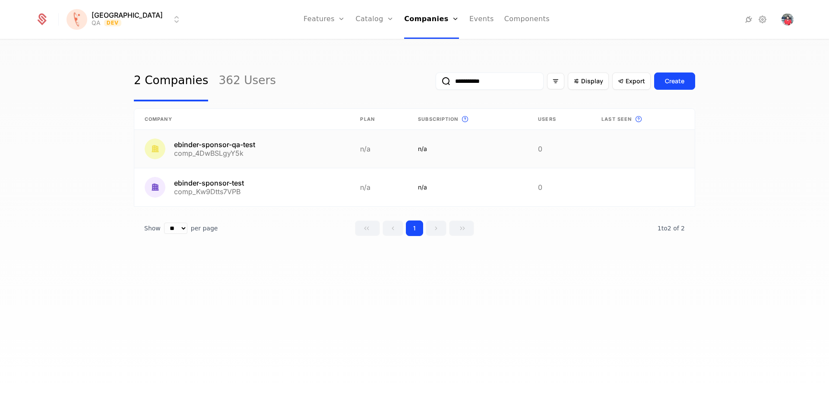
type input "**********"
click at [236, 143] on link at bounding box center [241, 149] width 215 height 38
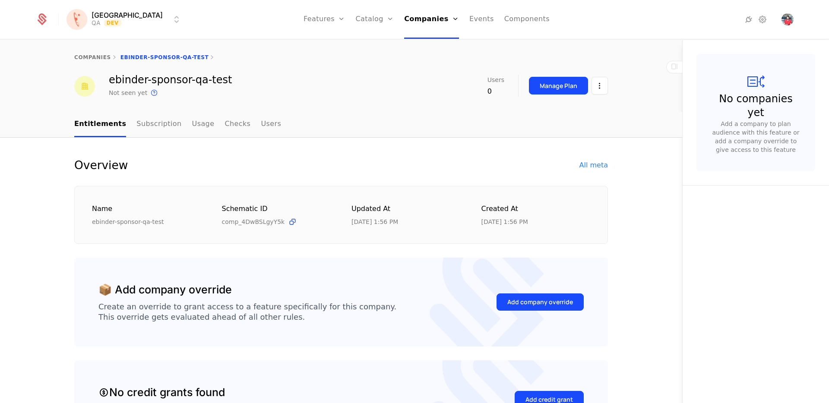
click at [224, 124] on link "Checks" at bounding box center [237, 124] width 26 height 25
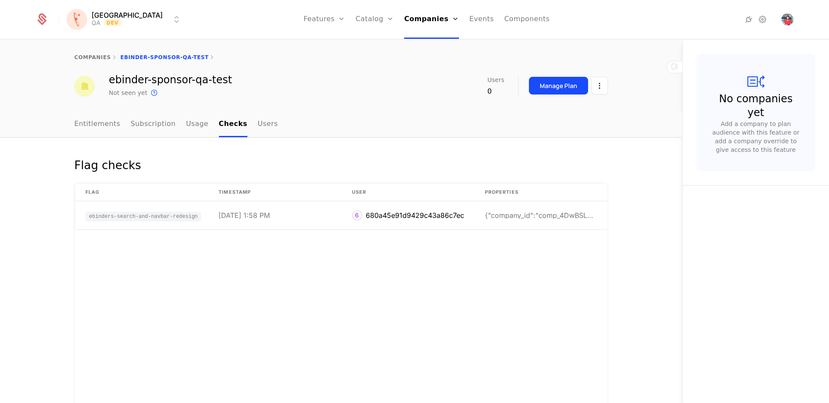
click at [82, 126] on link "Entitlements" at bounding box center [97, 124] width 46 height 25
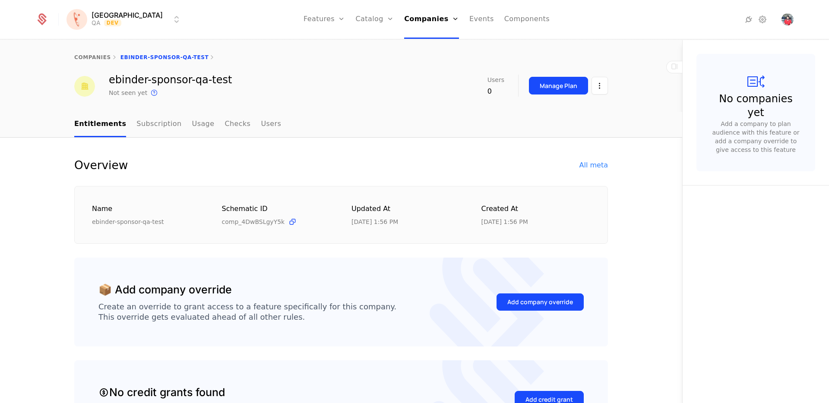
click at [318, 63] on div "Features Flags" at bounding box center [333, 48] width 60 height 41
click at [313, 64] on div "Features Flags" at bounding box center [333, 48] width 60 height 41
click at [314, 57] on link "Flags" at bounding box center [334, 56] width 40 height 7
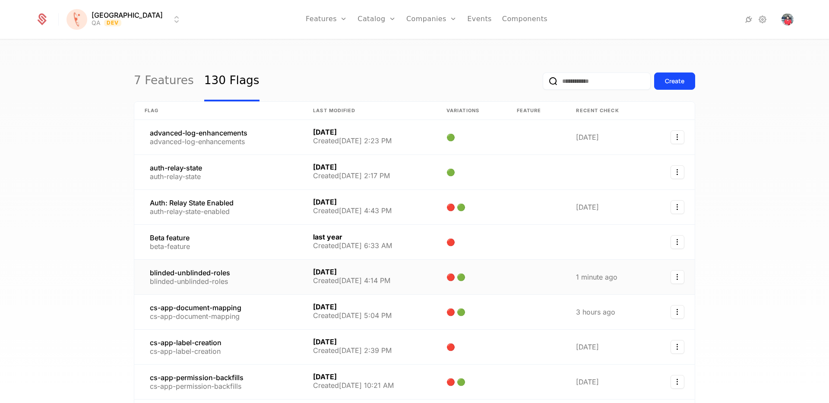
click at [224, 279] on link at bounding box center [218, 277] width 168 height 35
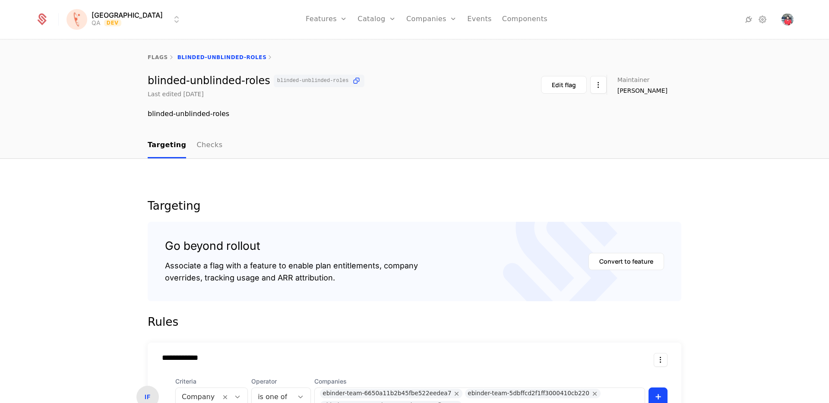
click at [201, 145] on link "Checks" at bounding box center [209, 145] width 26 height 25
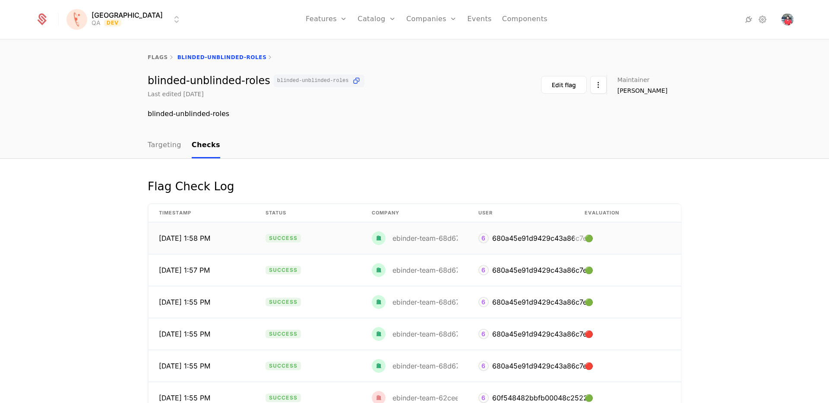
click at [417, 242] on div "ebinder-team-68d6715afe1f553ed7891a9c" at bounding box center [461, 238] width 139 height 7
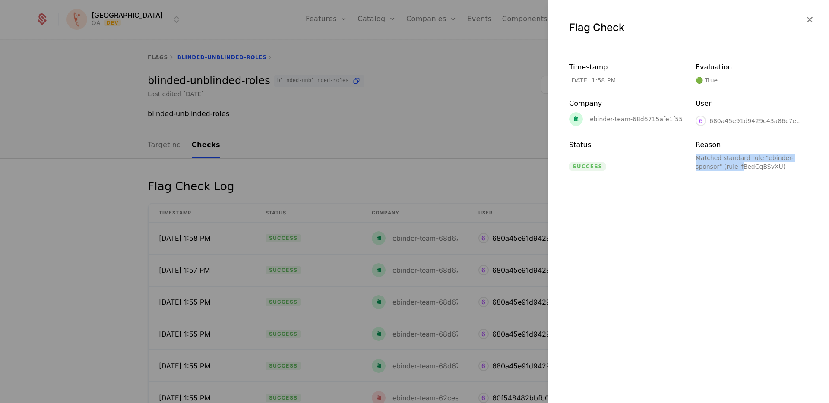
drag, startPoint x: 696, startPoint y: 156, endPoint x: 740, endPoint y: 165, distance: 44.9
click at [740, 165] on div "Matched standard rule "ebinder-sponsor" (rule_fBedCqBSvXU)" at bounding box center [751, 162] width 113 height 17
click at [748, 172] on div "Flag Check Timestamp 10/3/25, 1:58 PM Evaluation 🟢 True Company ebinder-team-68…" at bounding box center [688, 201] width 280 height 403
drag, startPoint x: 763, startPoint y: 157, endPoint x: 718, endPoint y: 167, distance: 45.5
click at [718, 167] on div "Matched standard rule "ebinder-sponsor" (rule_fBedCqBSvXU)" at bounding box center [751, 162] width 113 height 17
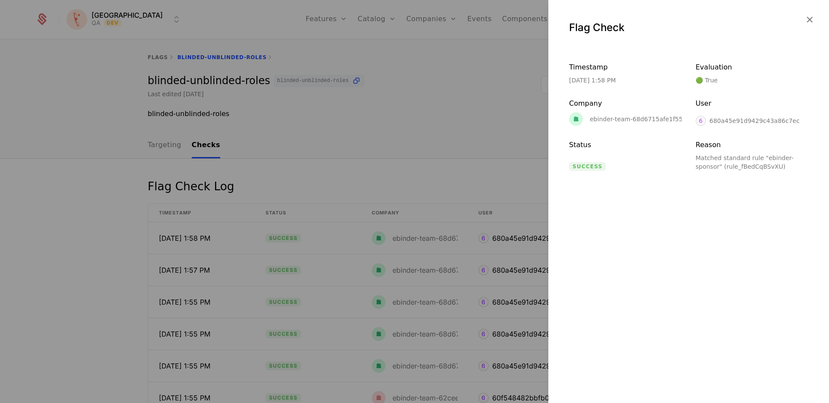
click at [665, 117] on div "ebinder-team-68d6715afe1f553ed7891a9c" at bounding box center [654, 119] width 130 height 6
copy div "68d6715afe1f553ed7891a9c"
click at [814, 22] on icon "button" at bounding box center [808, 19] width 11 height 11
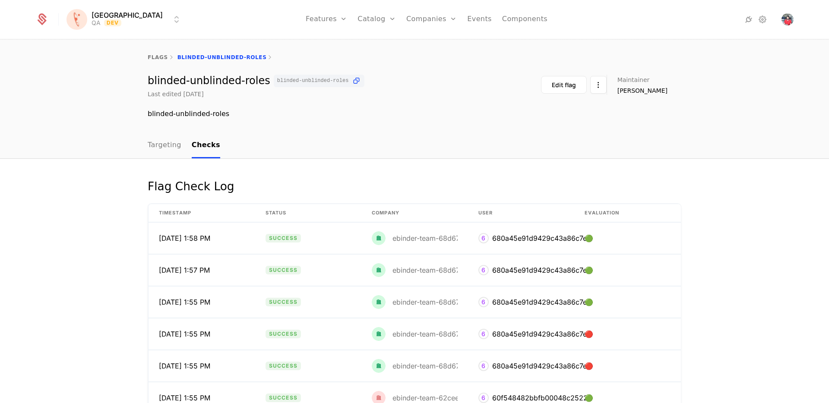
click at [416, 44] on link "Companies" at bounding box center [436, 42] width 40 height 7
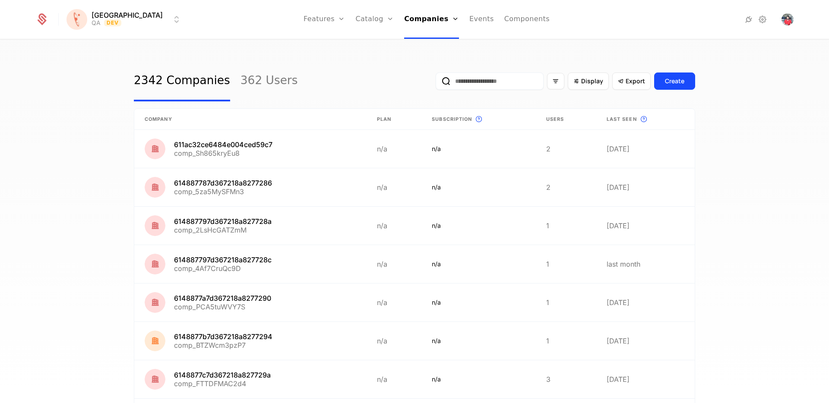
click at [481, 76] on input "email" at bounding box center [489, 80] width 108 height 17
paste input "**********"
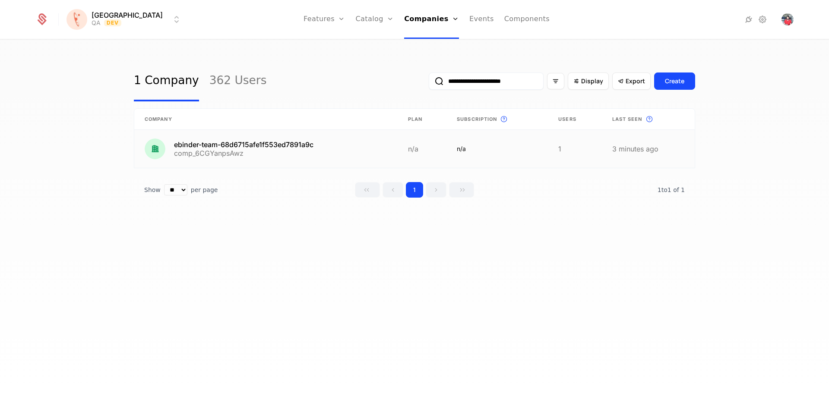
type input "**********"
click at [215, 145] on link at bounding box center [265, 149] width 263 height 38
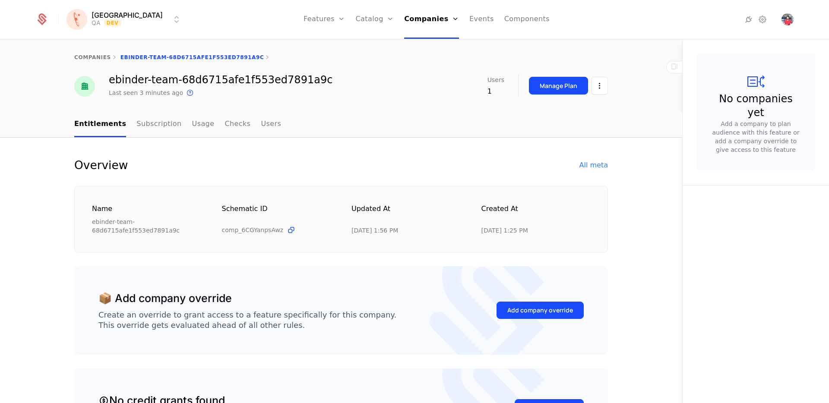
click at [591, 169] on div "All meta" at bounding box center [593, 165] width 28 height 10
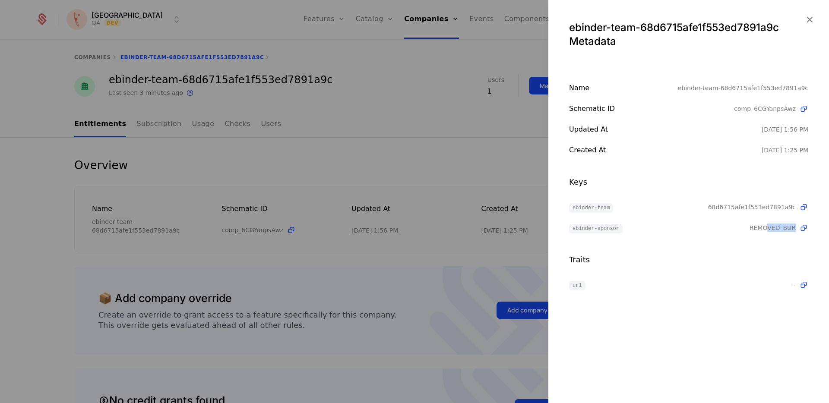
drag, startPoint x: 768, startPoint y: 227, endPoint x: 807, endPoint y: 228, distance: 39.3
click at [807, 228] on span "REMOVED_BUR" at bounding box center [778, 228] width 59 height 9
click at [805, 18] on icon "button" at bounding box center [808, 19] width 11 height 11
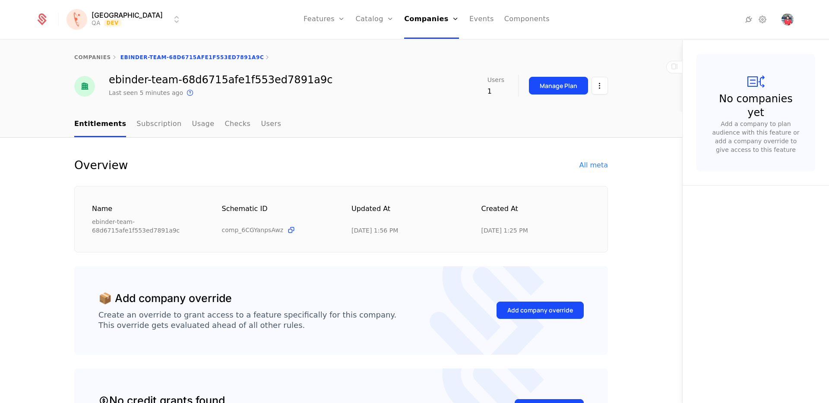
click at [317, 57] on link "Flags" at bounding box center [334, 56] width 40 height 7
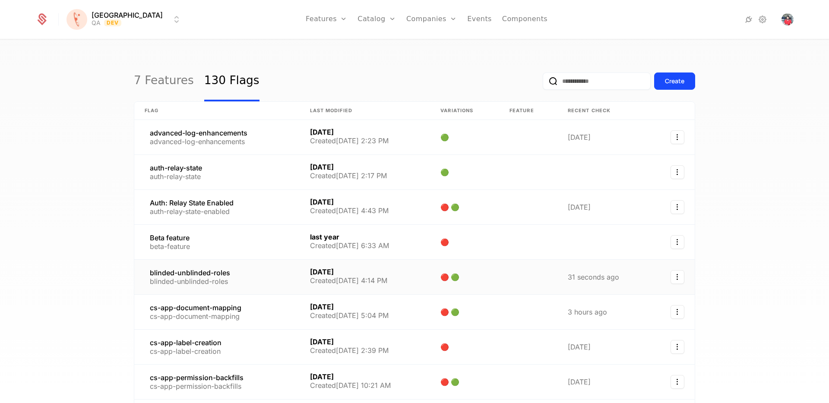
click at [199, 275] on link at bounding box center [216, 277] width 165 height 35
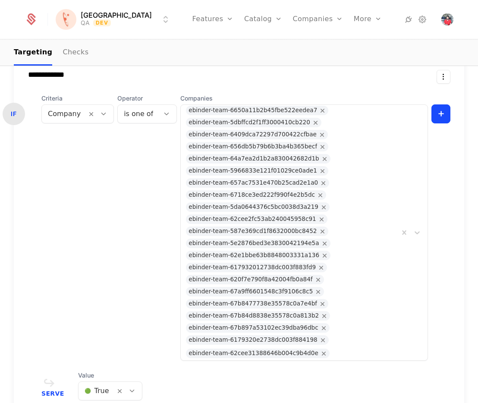
scroll to position [472, 0]
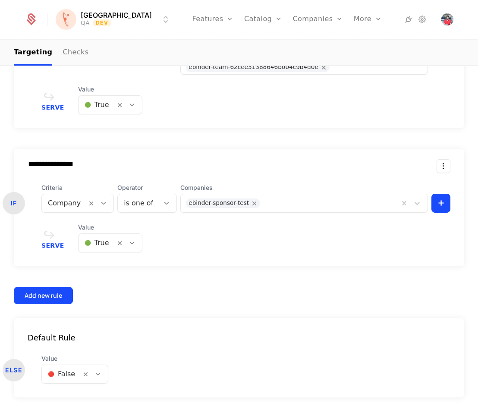
scroll to position [604, 0]
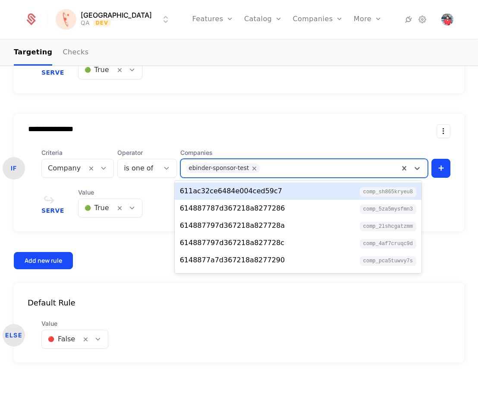
click at [284, 168] on div at bounding box center [328, 168] width 131 height 12
click at [251, 167] on icon "Remove ebinder-sponsor-test" at bounding box center [255, 168] width 8 height 8
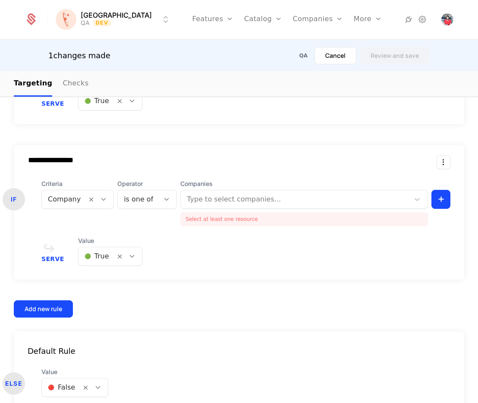
click at [353, 140] on div "**********" at bounding box center [239, 44] width 451 height 548
click at [436, 162] on html "**********" at bounding box center [239, 201] width 478 height 403
click at [410, 186] on div "Delete" at bounding box center [401, 185] width 66 height 12
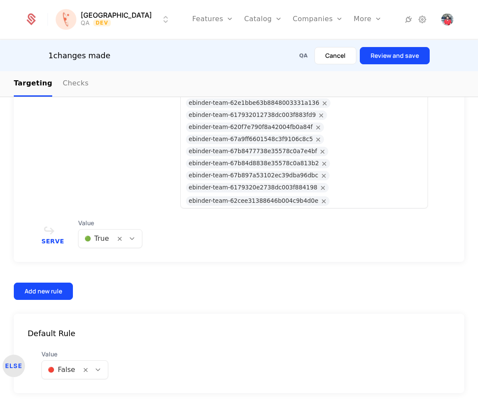
scroll to position [466, 0]
click at [415, 59] on button "Review and save" at bounding box center [395, 55] width 70 height 17
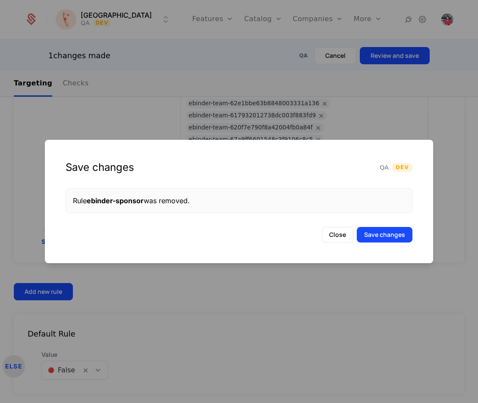
click at [403, 235] on button "Save changes" at bounding box center [385, 235] width 56 height 16
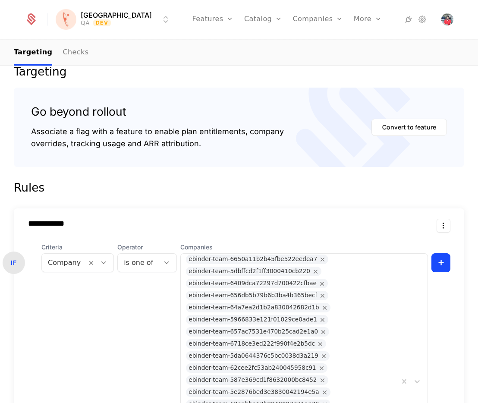
scroll to position [129, 0]
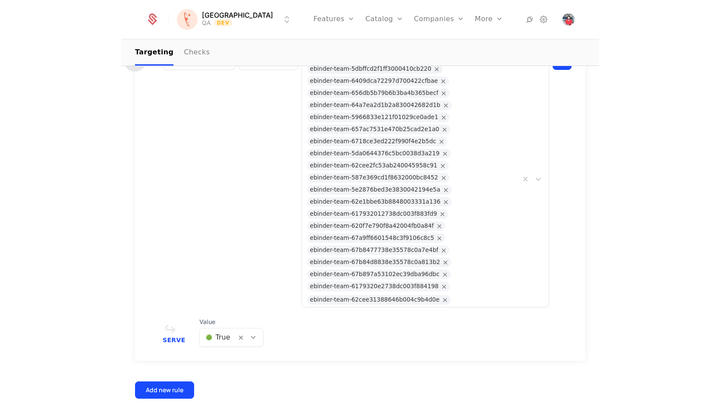
scroll to position [244, 0]
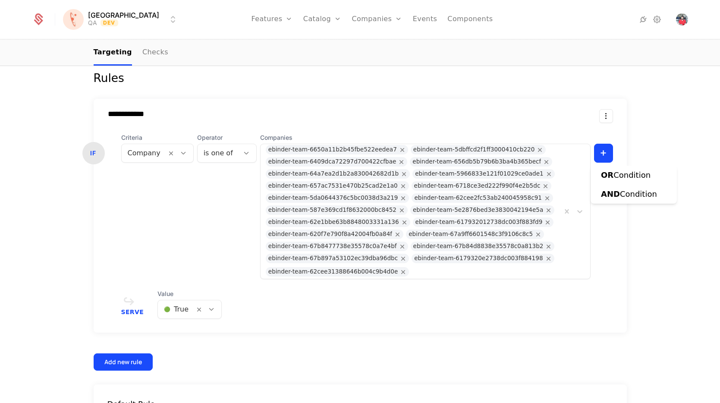
click at [478, 155] on html "**********" at bounding box center [360, 201] width 720 height 403
click at [478, 176] on div "OR Condition" at bounding box center [626, 175] width 50 height 12
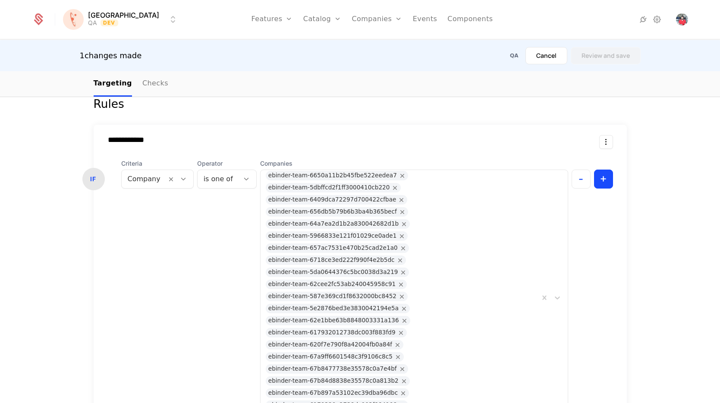
scroll to position [385, 0]
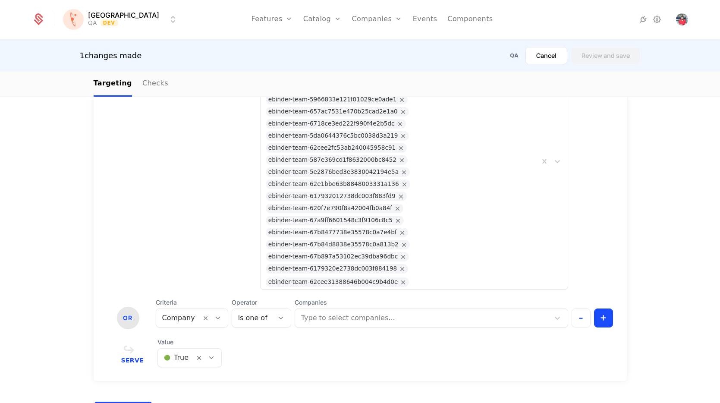
click at [321, 312] on div at bounding box center [422, 318] width 244 height 12
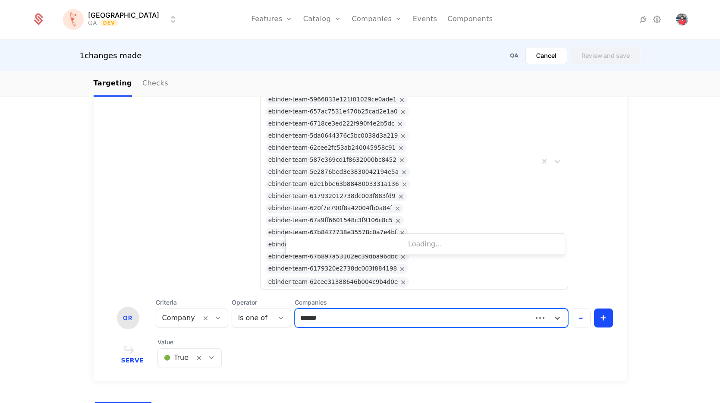
type input "*******"
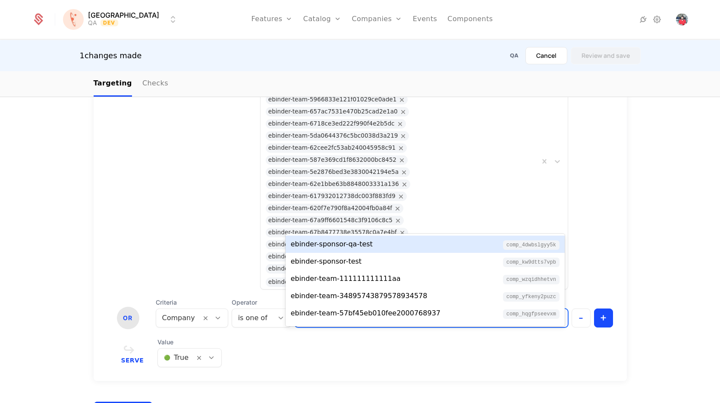
click at [347, 245] on div "ebinder-sponsor-qa-test" at bounding box center [332, 244] width 82 height 10
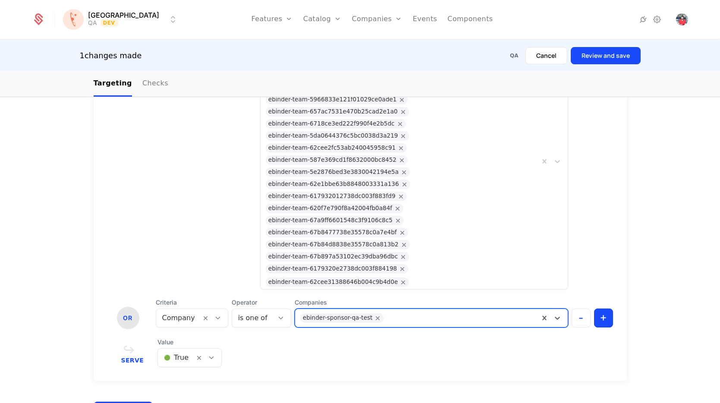
click at [478, 57] on button "Review and save" at bounding box center [606, 55] width 70 height 17
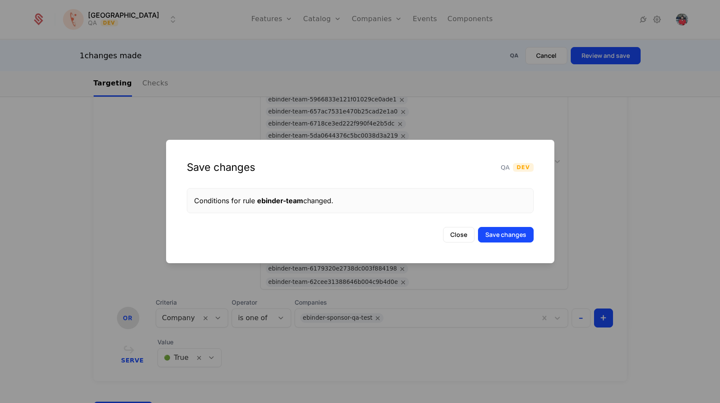
click at [463, 232] on button "Close" at bounding box center [459, 235] width 32 height 16
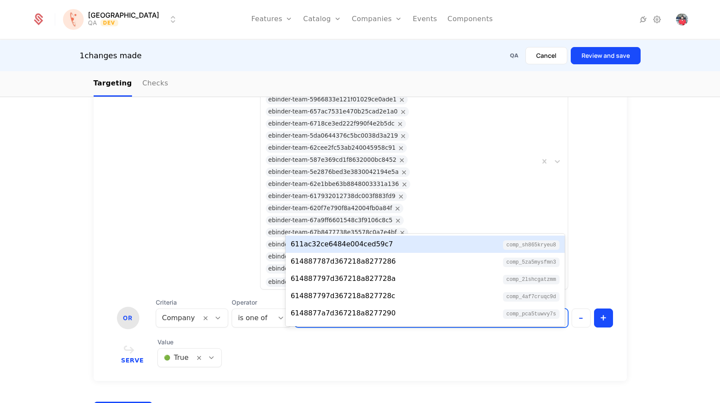
click at [443, 312] on div at bounding box center [460, 318] width 148 height 12
click at [374, 314] on icon "Remove ebinder-sponsor-qa-test" at bounding box center [378, 318] width 8 height 8
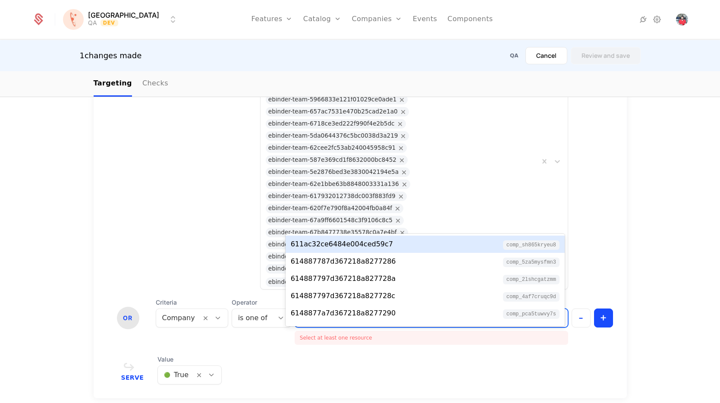
click at [378, 312] on div at bounding box center [422, 318] width 244 height 12
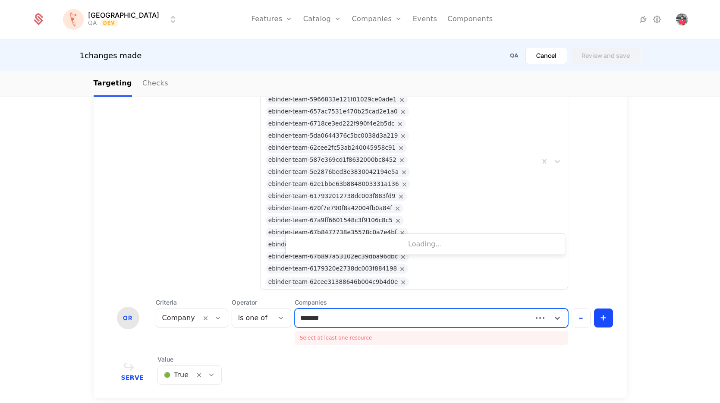
type input "********"
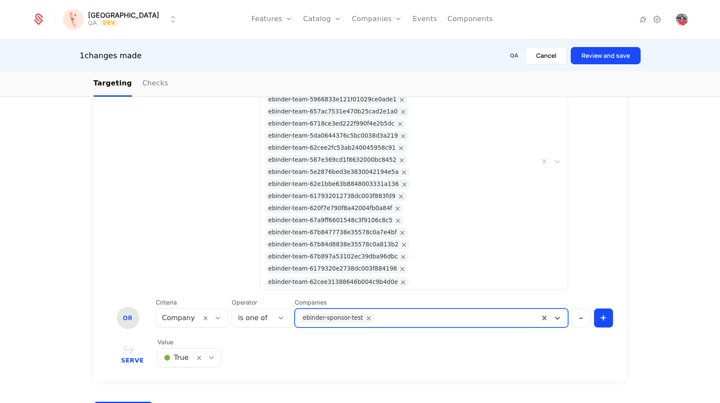
click at [478, 51] on button "Review and save" at bounding box center [606, 55] width 70 height 17
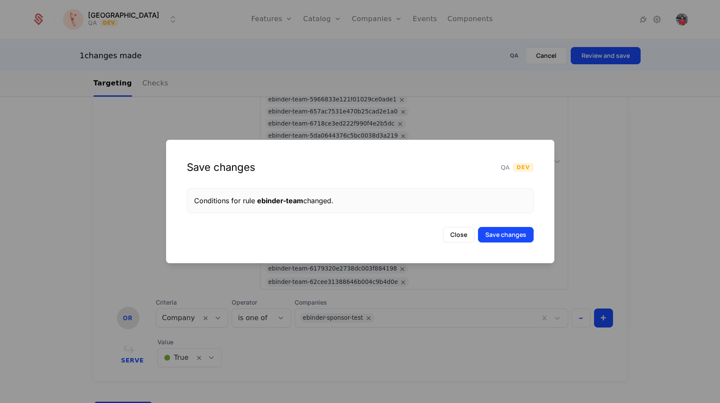
click at [478, 232] on button "Save changes" at bounding box center [506, 235] width 56 height 16
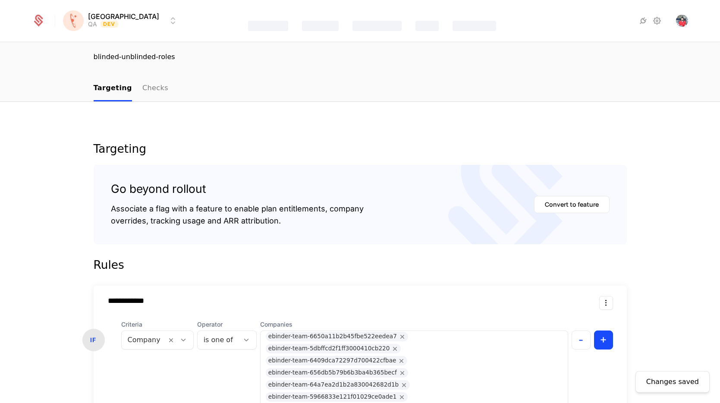
scroll to position [0, 0]
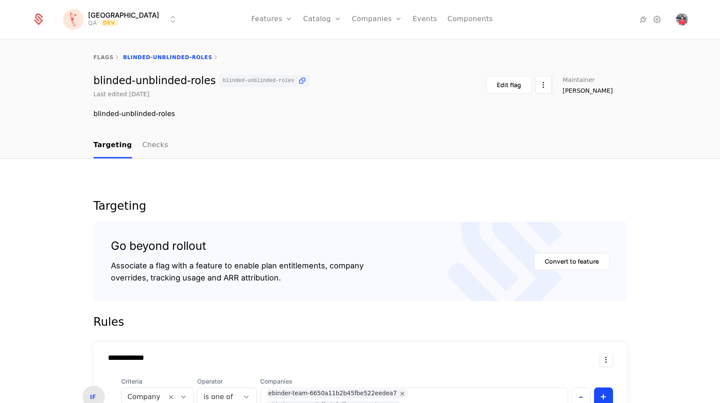
click at [362, 42] on link "Companies" at bounding box center [382, 42] width 40 height 7
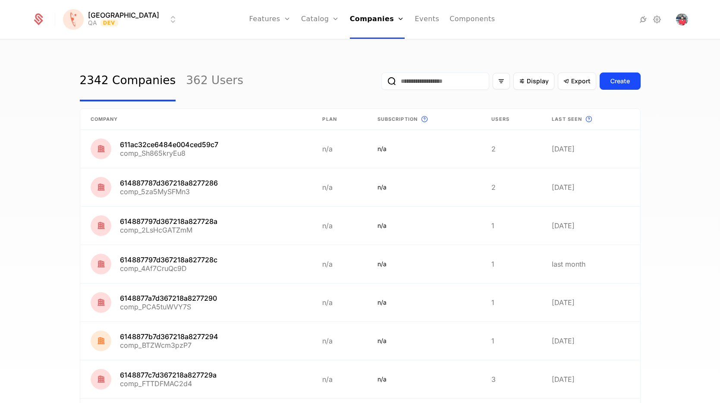
click at [427, 85] on input "email" at bounding box center [435, 80] width 108 height 17
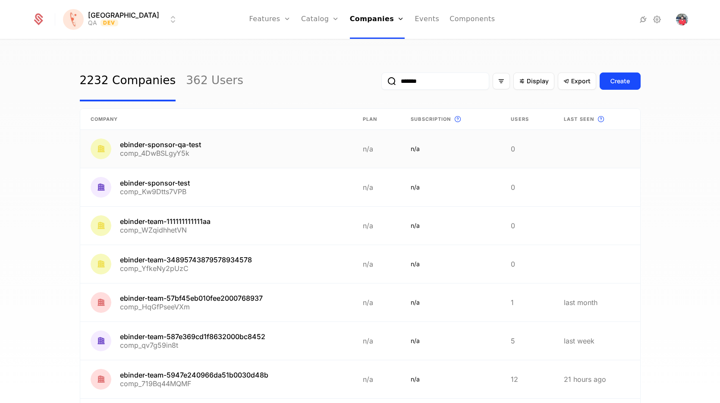
type input "*******"
click at [180, 143] on link at bounding box center [216, 149] width 272 height 38
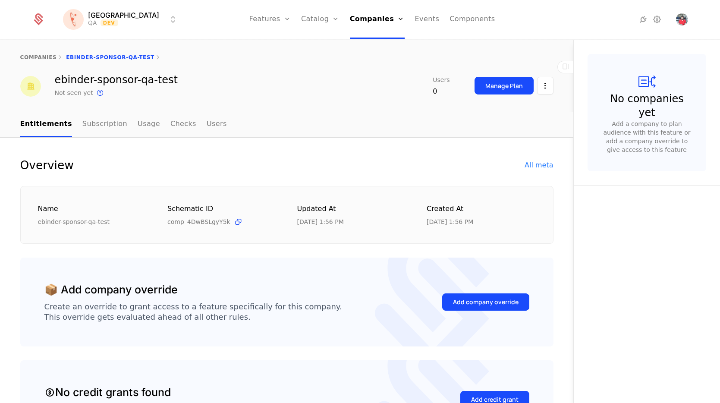
click at [478, 169] on div "All meta" at bounding box center [539, 165] width 28 height 10
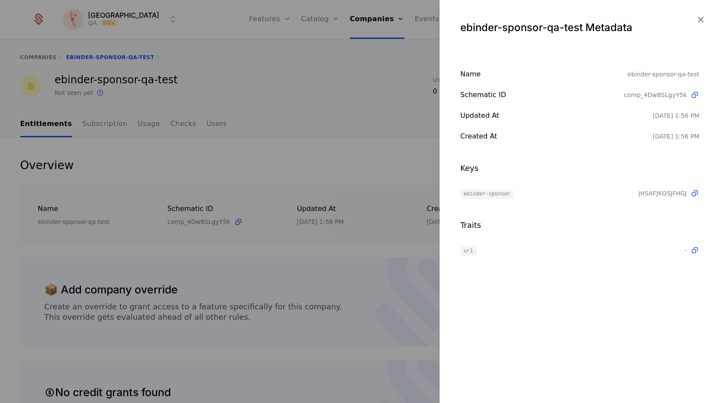
click at [478, 15] on icon "button" at bounding box center [700, 19] width 11 height 11
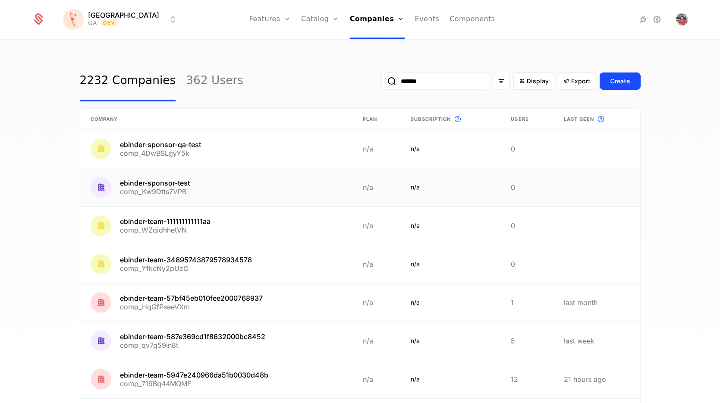
click at [174, 182] on link at bounding box center [216, 187] width 272 height 38
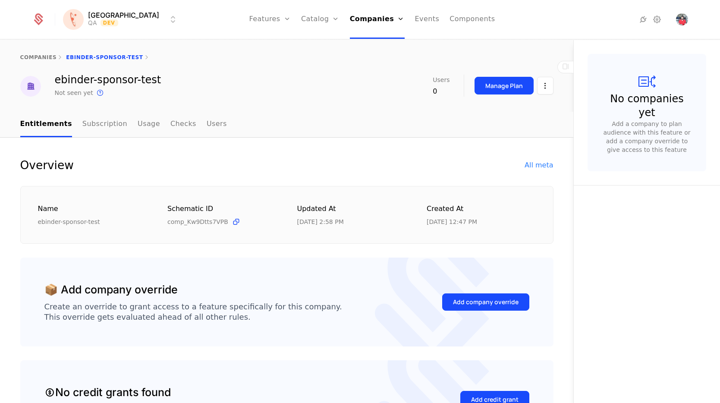
click at [478, 166] on div "All meta" at bounding box center [539, 165] width 28 height 10
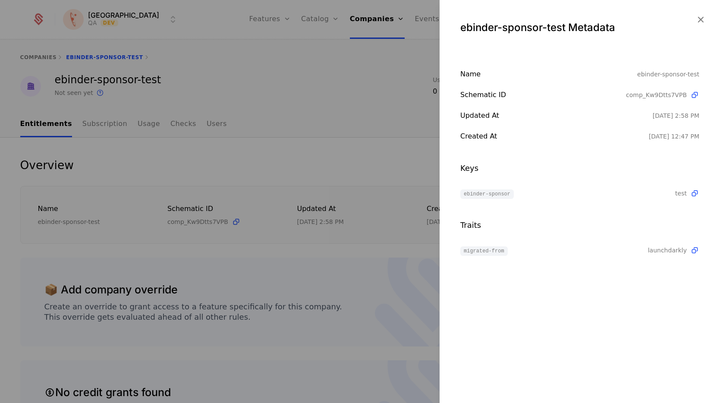
click at [478, 17] on icon "button" at bounding box center [700, 19] width 11 height 11
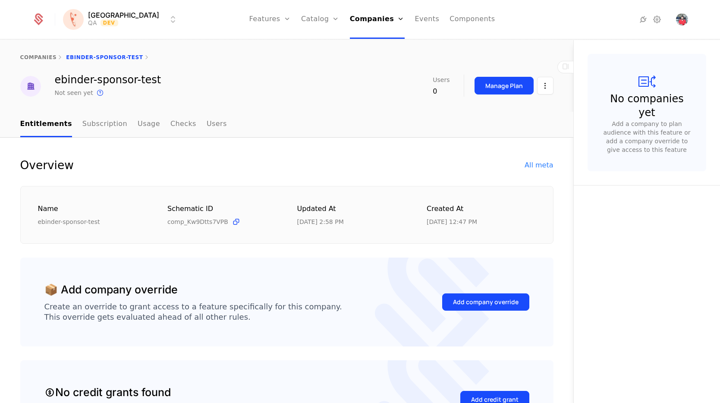
click at [266, 57] on link "Flags" at bounding box center [280, 56] width 40 height 7
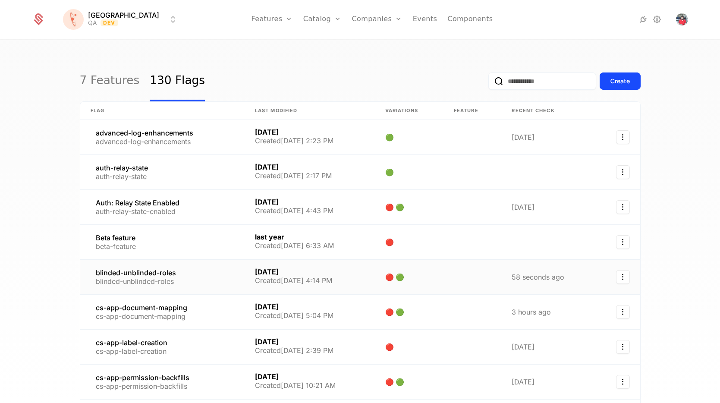
click at [142, 276] on link at bounding box center [162, 277] width 164 height 35
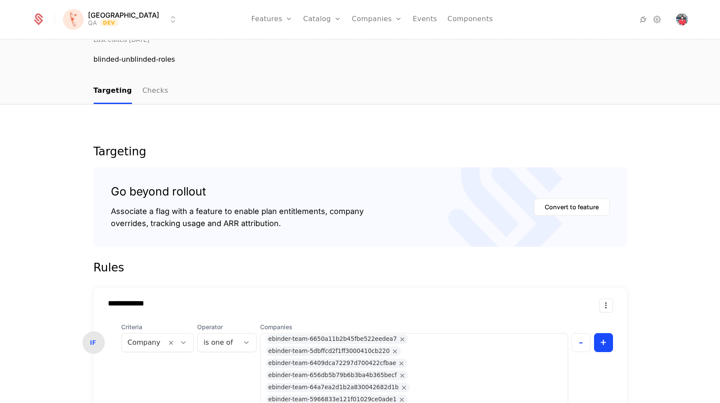
scroll to position [10, 0]
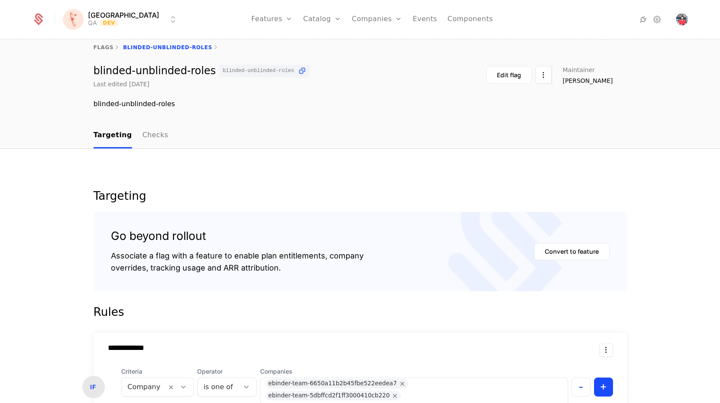
click at [362, 46] on link "Companies" at bounding box center [382, 42] width 40 height 7
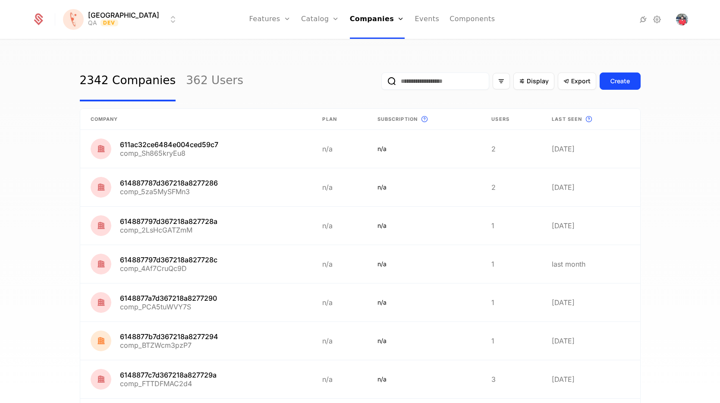
click at [450, 81] on input "email" at bounding box center [435, 80] width 108 height 17
paste input "**********"
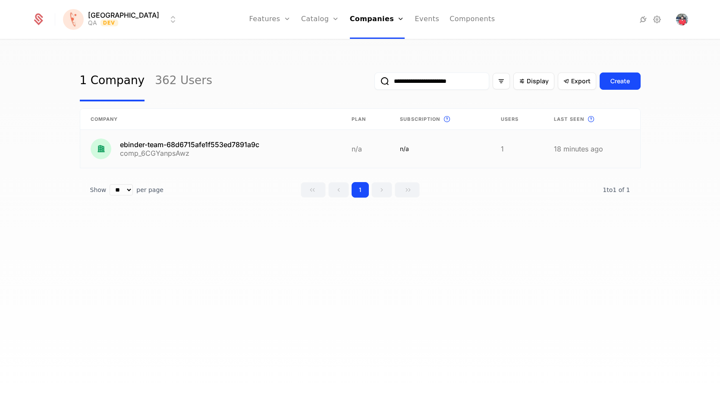
type input "**********"
click at [202, 147] on link at bounding box center [210, 149] width 261 height 38
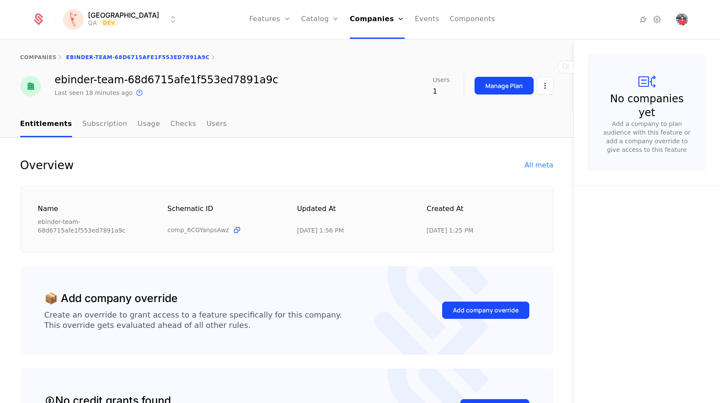
click at [478, 172] on div "Overview All meta" at bounding box center [286, 165] width 533 height 14
click at [478, 167] on div "All meta" at bounding box center [539, 165] width 28 height 10
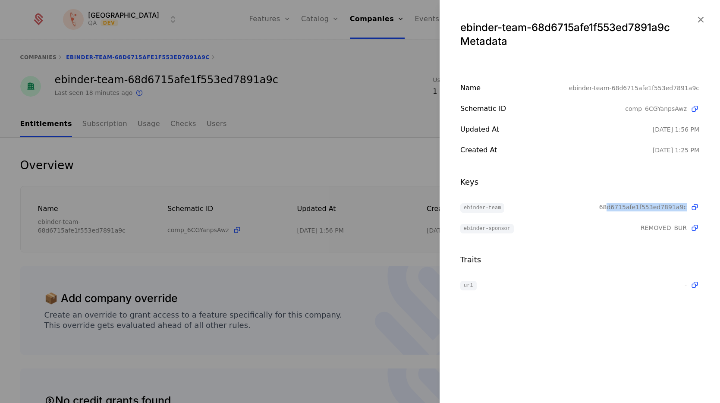
drag, startPoint x: 613, startPoint y: 207, endPoint x: 688, endPoint y: 205, distance: 75.1
click at [478, 205] on span "68d6715afe1f553ed7891a9c" at bounding box center [649, 207] width 100 height 9
click at [477, 234] on div "Name ebinder-team-68d6715afe1f553ed7891a9c Schematic ID comp_6CGYanpsAwz Update…" at bounding box center [580, 186] width 280 height 207
drag, startPoint x: 460, startPoint y: 228, endPoint x: 690, endPoint y: 230, distance: 230.0
click at [478, 230] on div "Name ebinder-team-68d6715afe1f553ed7891a9c Schematic ID comp_6CGYanpsAwz Update…" at bounding box center [580, 186] width 280 height 207
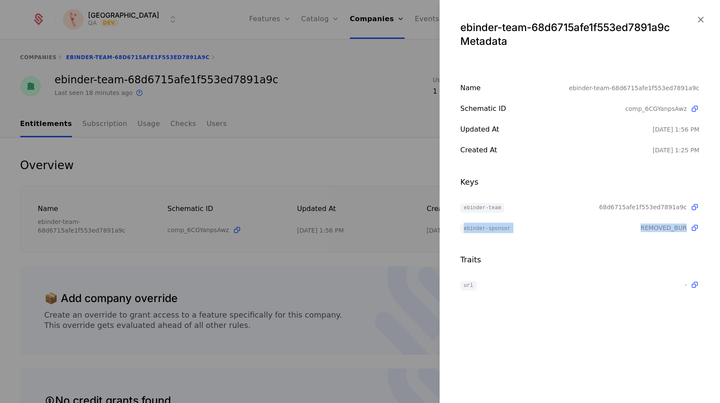
click at [478, 230] on span at bounding box center [693, 228] width 13 height 9
drag, startPoint x: 455, startPoint y: 208, endPoint x: 685, endPoint y: 230, distance: 231.1
click at [478, 230] on div "Name ebinder-team-68d6715afe1f553ed7891a9c Schematic ID comp_6CGYanpsAwz Update…" at bounding box center [580, 186] width 280 height 207
click at [478, 230] on icon at bounding box center [694, 228] width 9 height 9
click at [478, 228] on icon at bounding box center [694, 228] width 9 height 9
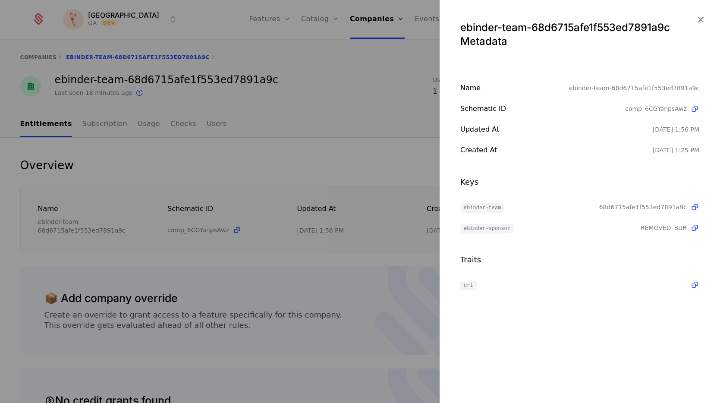
click at [478, 270] on div "Traits url - Type string" at bounding box center [579, 272] width 239 height 36
click at [478, 227] on span "REMOVED_BUR" at bounding box center [664, 228] width 46 height 9
click at [478, 231] on span "REMOVED_BUR" at bounding box center [664, 228] width 46 height 9
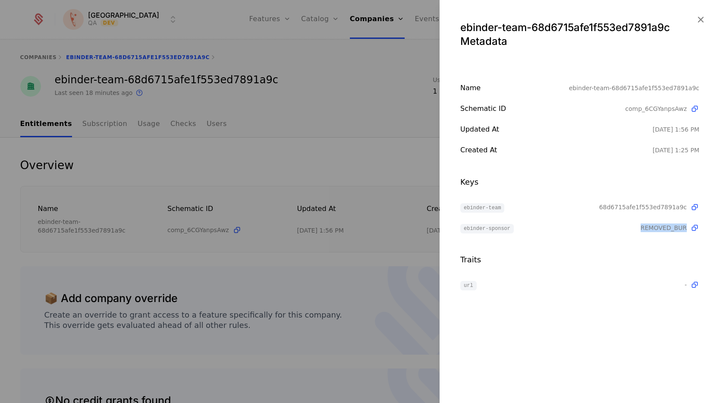
click at [478, 231] on span "REMOVED_BUR" at bounding box center [664, 228] width 46 height 9
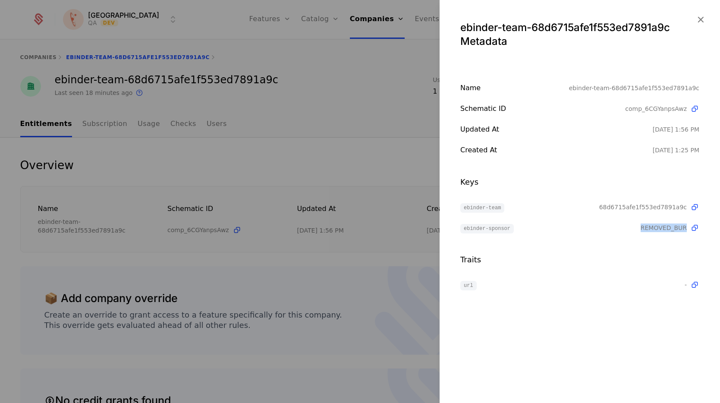
click at [478, 231] on span "REMOVED_BUR" at bounding box center [664, 228] width 46 height 9
click at [478, 221] on div "ebinder-team 68d6715afe1f553ed7891a9c ebinder-sponsor REMOVED_BUR" at bounding box center [579, 217] width 239 height 31
click at [478, 227] on span "REMOVED_BUR" at bounding box center [664, 228] width 46 height 9
click at [262, 36] on div at bounding box center [360, 201] width 720 height 403
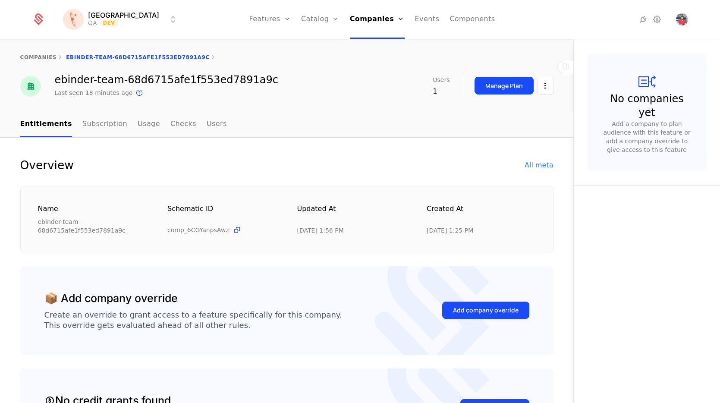
click at [261, 21] on link "Features" at bounding box center [269, 19] width 41 height 39
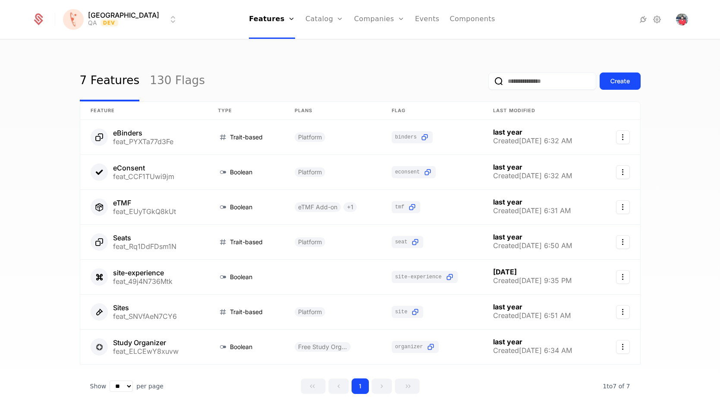
click at [259, 60] on link "Flags" at bounding box center [279, 56] width 40 height 7
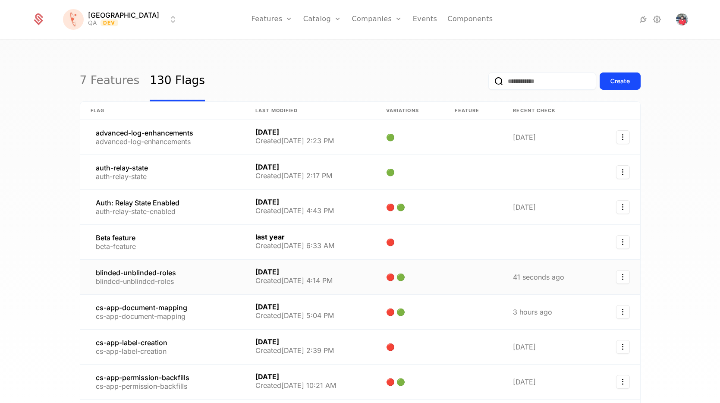
click at [156, 287] on link at bounding box center [162, 277] width 165 height 35
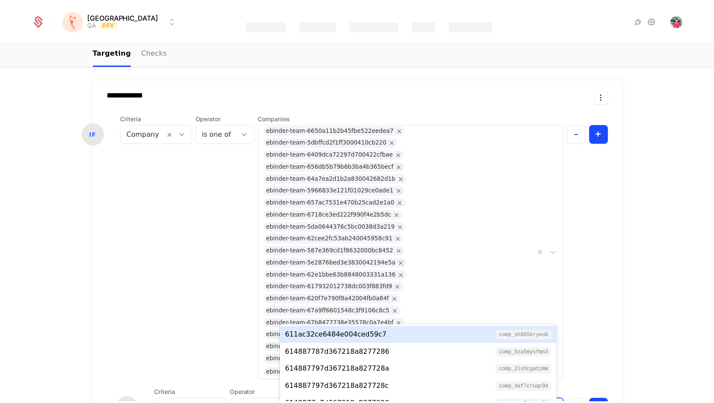
scroll to position [14, 0]
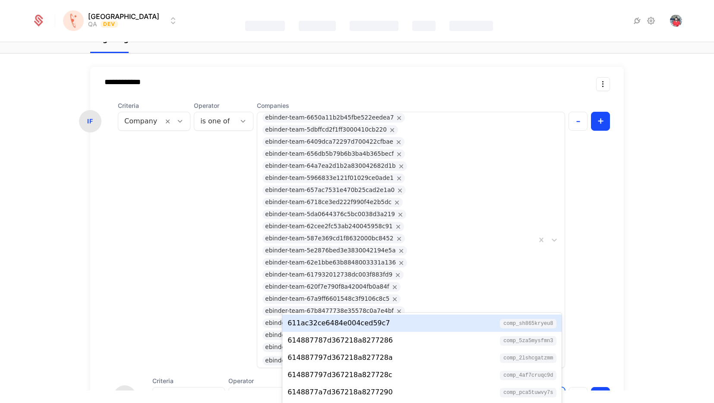
click at [408, 312] on body "**********" at bounding box center [357, 188] width 714 height 403
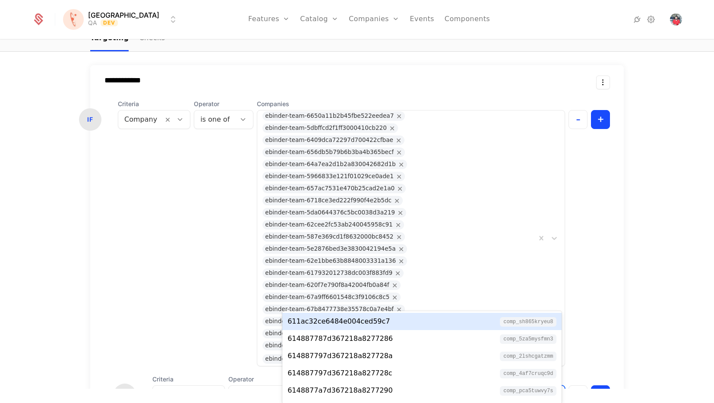
scroll to position [84, 0]
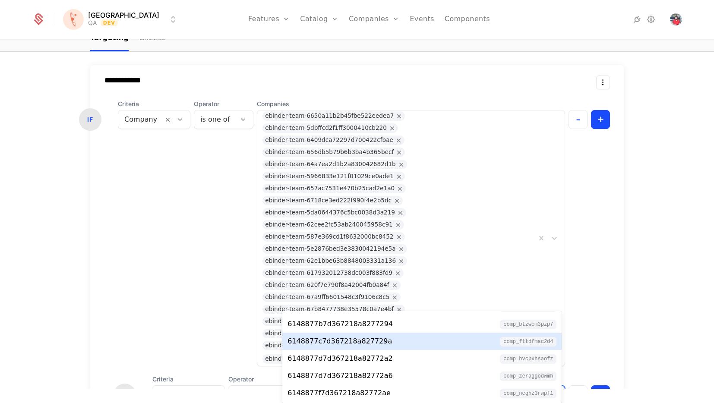
click at [386, 337] on div "6148877c7d367218a827729a comp_FTTDFMAC2d4" at bounding box center [421, 341] width 269 height 10
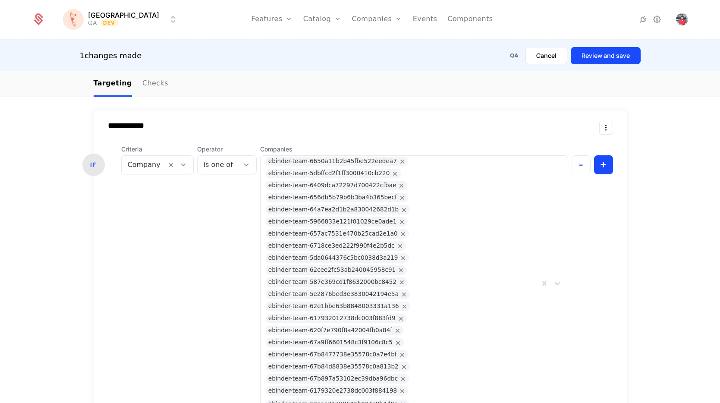
click at [478, 101] on form "**********" at bounding box center [360, 358] width 533 height 551
click at [478, 54] on button "Review and save" at bounding box center [606, 55] width 70 height 17
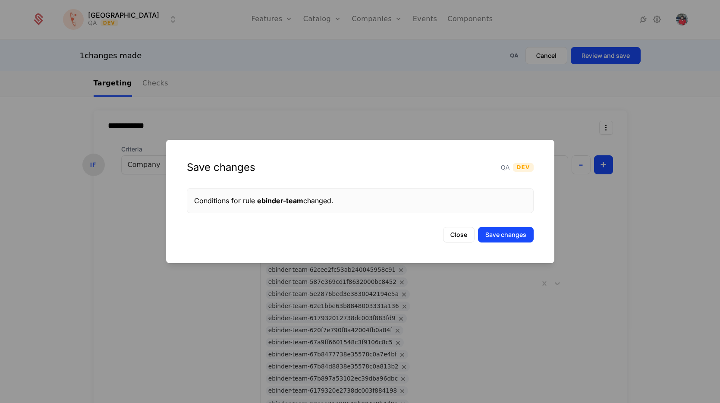
click at [478, 232] on button "Save changes" at bounding box center [506, 235] width 56 height 16
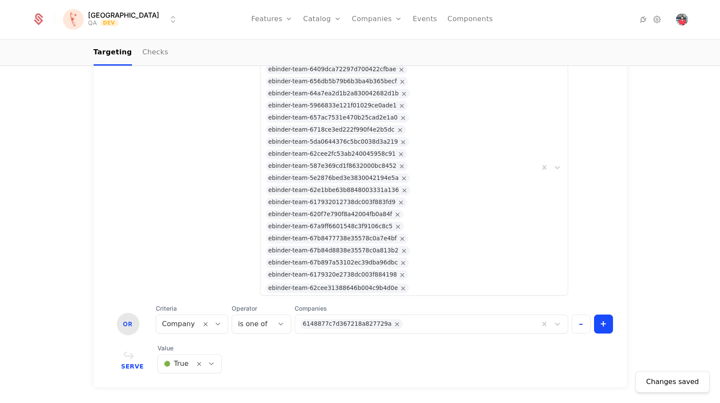
scroll to position [338, 0]
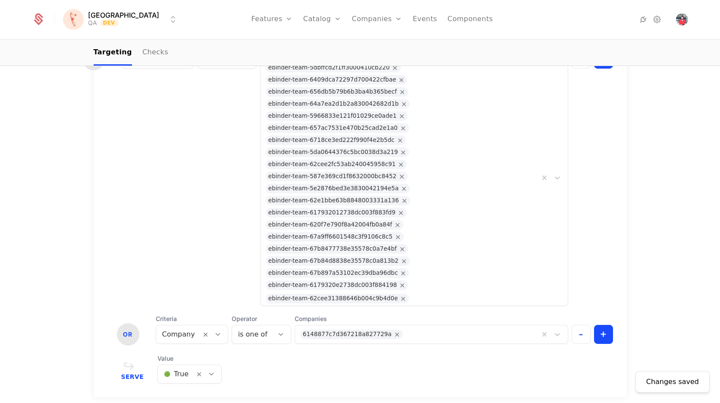
click at [478, 325] on button "+" at bounding box center [603, 334] width 19 height 19
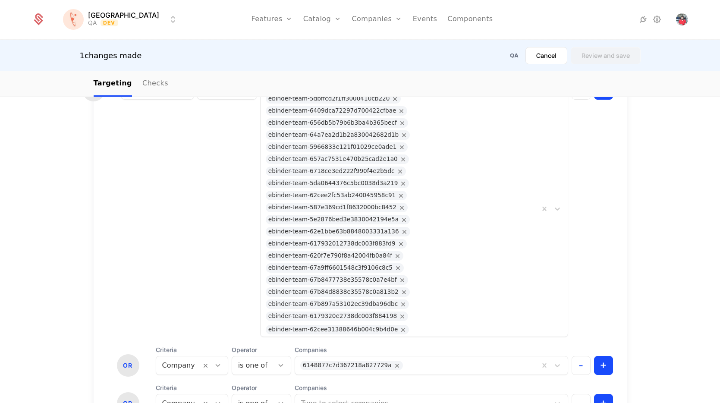
click at [478, 394] on button "-" at bounding box center [581, 403] width 19 height 19
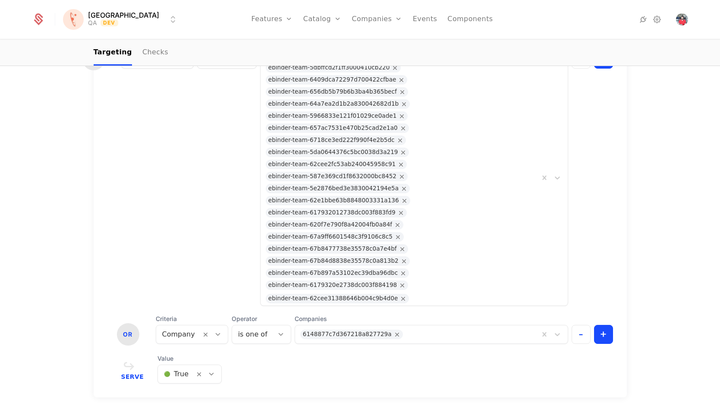
scroll to position [401, 0]
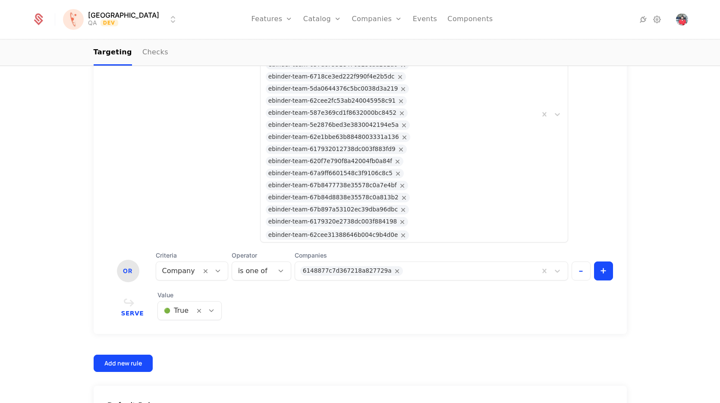
click at [126, 359] on div "Add new rule" at bounding box center [123, 363] width 38 height 9
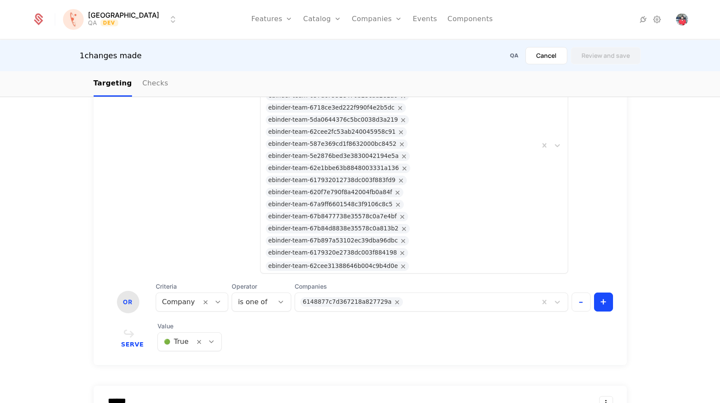
scroll to position [501, 0]
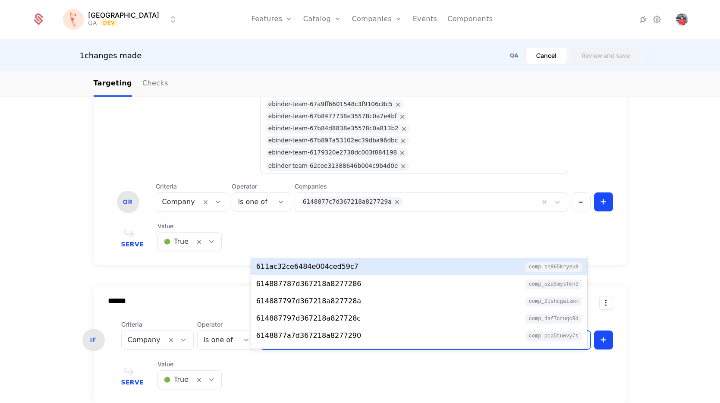
click at [293, 334] on div at bounding box center [416, 340] width 301 height 12
paste input "**********"
type input "**********"
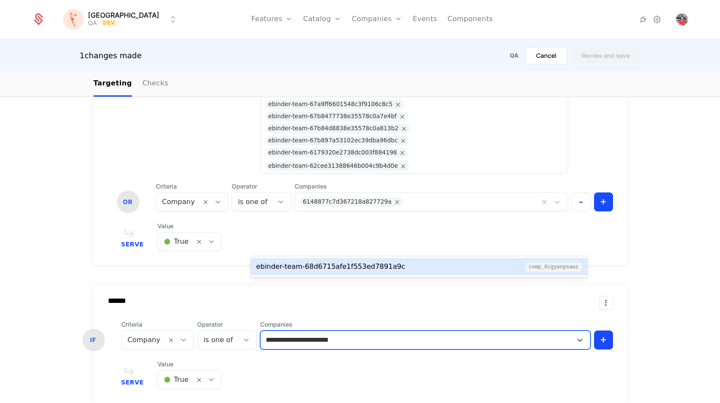
click at [359, 268] on div "ebinder-team-68d6715afe1f553ed7891a9c" at bounding box center [330, 267] width 149 height 10
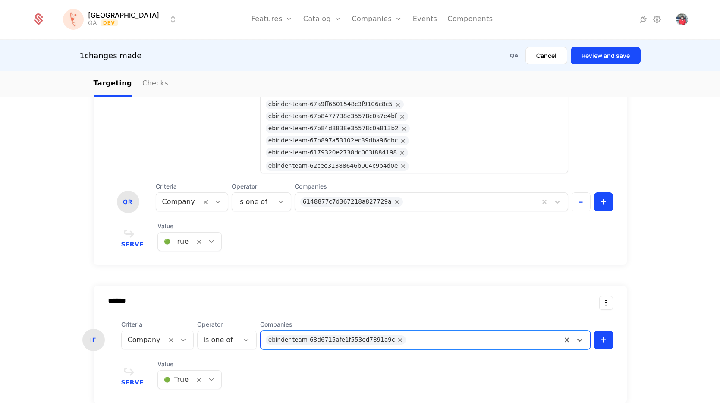
click at [188, 360] on div "Value 🟢 True" at bounding box center [190, 374] width 64 height 29
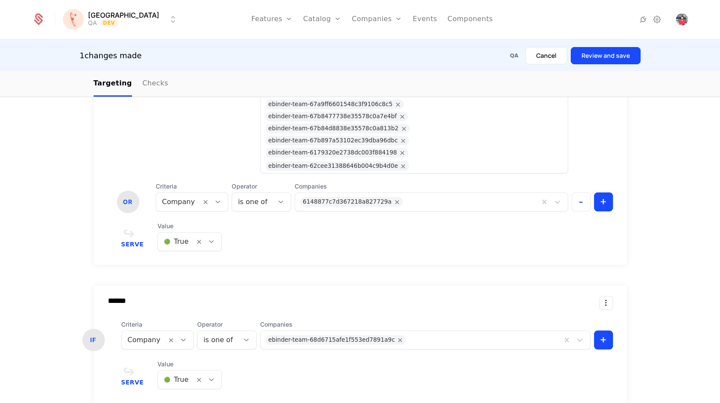
click at [218, 360] on div "Serve Value 🟢 True" at bounding box center [367, 374] width 492 height 29
click at [208, 375] on div at bounding box center [211, 379] width 15 height 9
click at [180, 318] on span "🔴 False" at bounding box center [171, 322] width 29 height 8
click at [478, 58] on button "Review and save" at bounding box center [606, 55] width 70 height 17
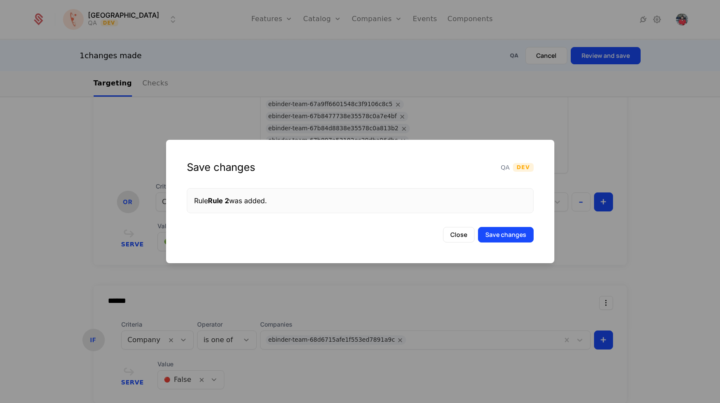
click at [478, 232] on button "Save changes" at bounding box center [506, 235] width 56 height 16
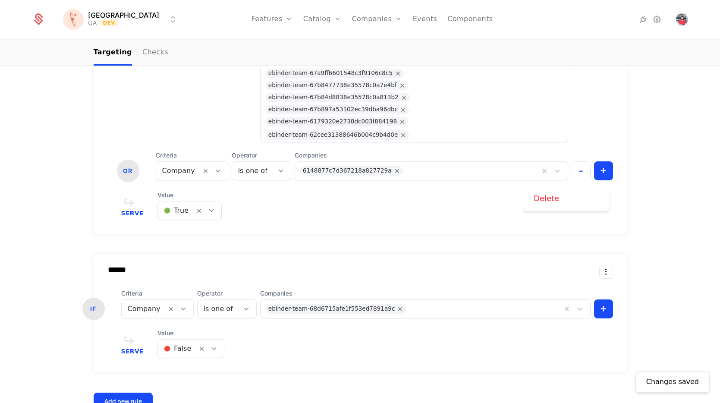
click at [478, 175] on html "**********" at bounding box center [360, 201] width 720 height 403
click at [478, 198] on div "Delete" at bounding box center [567, 198] width 66 height 12
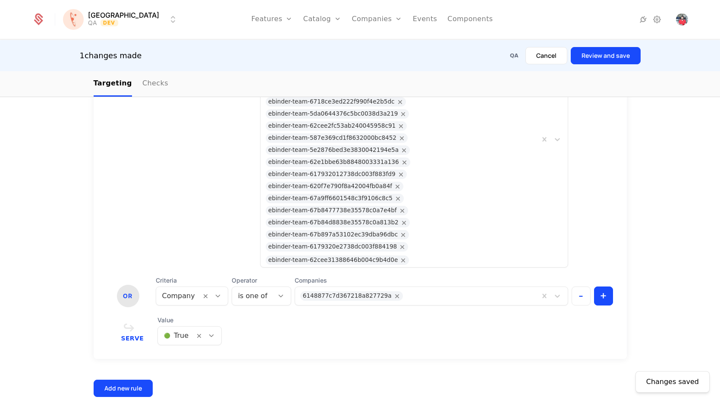
click at [478, 57] on button "Review and save" at bounding box center [606, 55] width 70 height 17
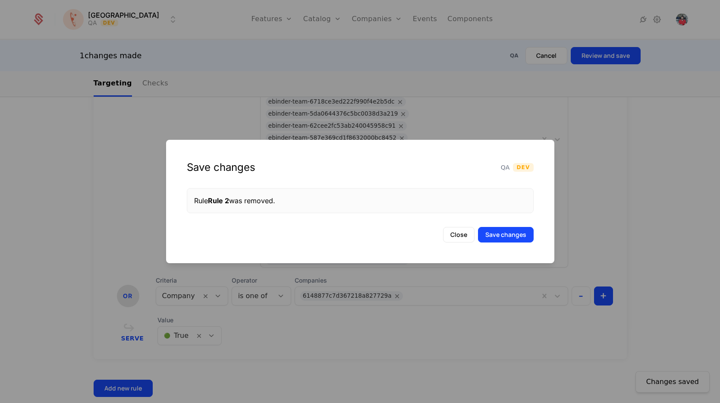
click at [478, 236] on button "Save changes" at bounding box center [506, 235] width 56 height 16
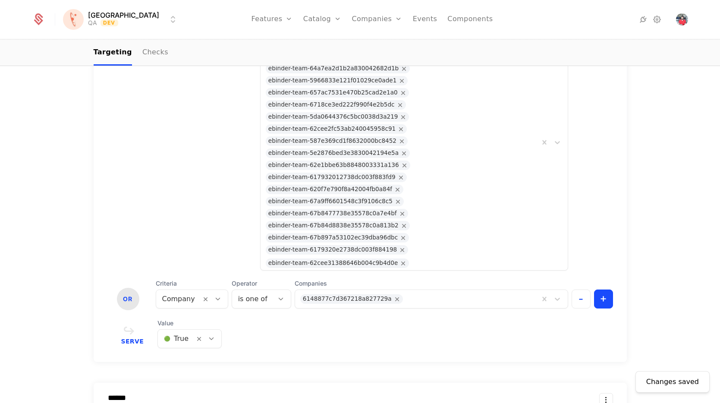
scroll to position [473, 0]
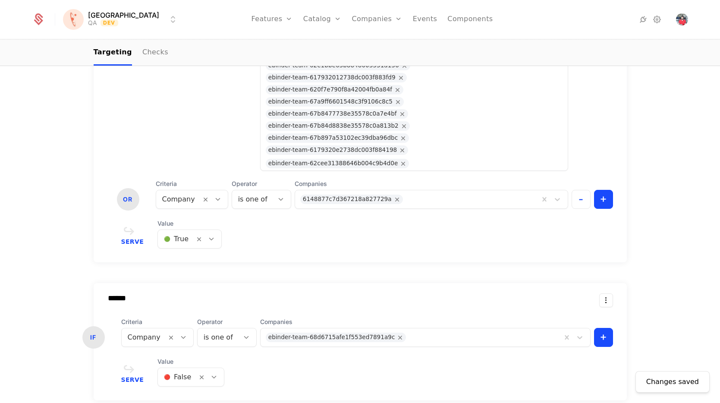
click at [478, 204] on html "**********" at bounding box center [360, 201] width 720 height 403
click at [478, 223] on div "Delete" at bounding box center [567, 227] width 66 height 12
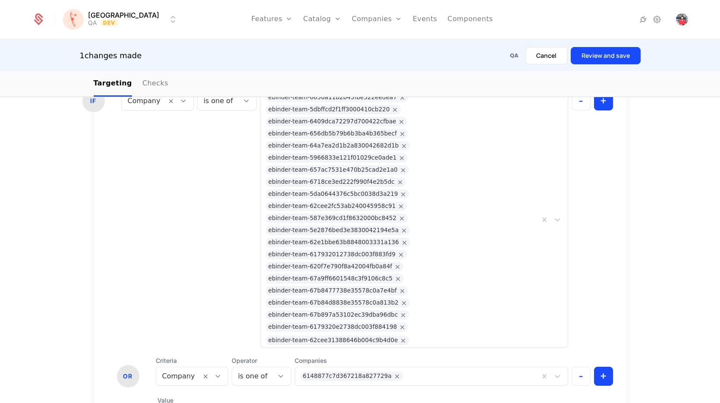
scroll to position [407, 0]
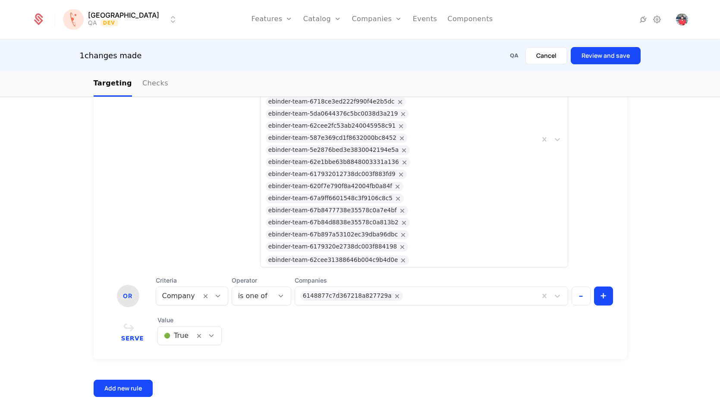
click at [478, 60] on button "Review and save" at bounding box center [606, 55] width 70 height 17
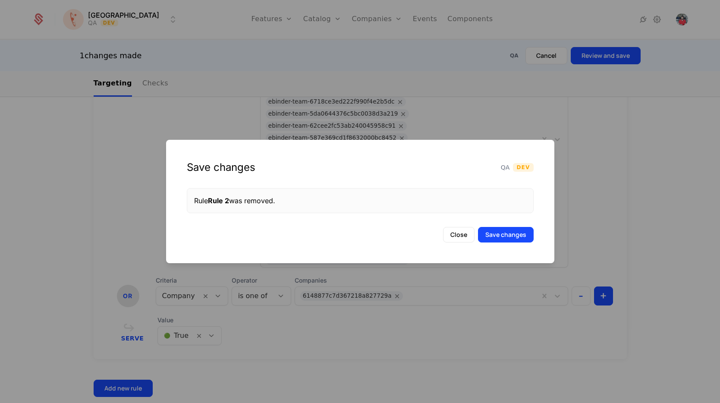
click at [478, 233] on button "Save changes" at bounding box center [506, 235] width 56 height 16
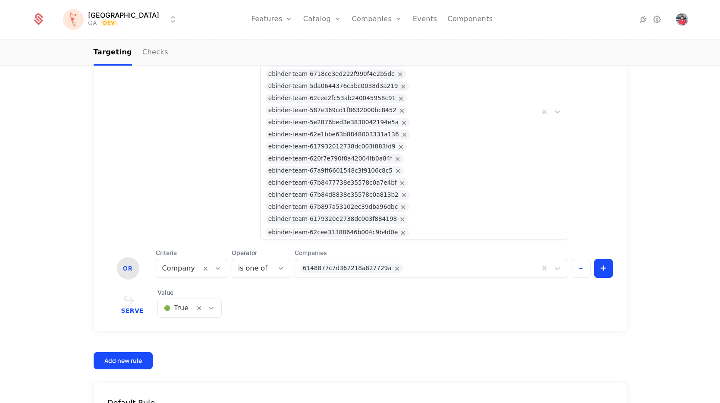
scroll to position [310, 0]
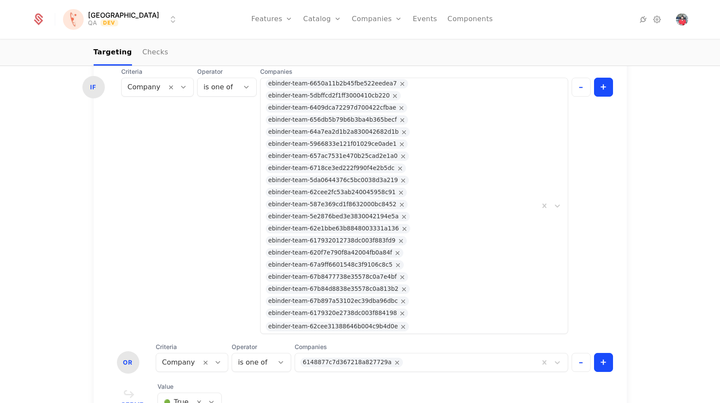
click at [200, 315] on div "**********" at bounding box center [360, 229] width 533 height 393
click at [208, 398] on icon at bounding box center [212, 402] width 8 height 8
click at [184, 339] on div "🔴 False" at bounding box center [183, 343] width 52 height 9
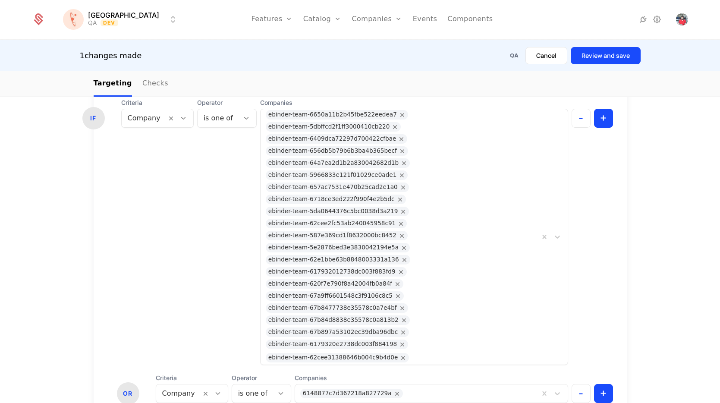
click at [611, 59] on button "Review and save" at bounding box center [606, 55] width 70 height 17
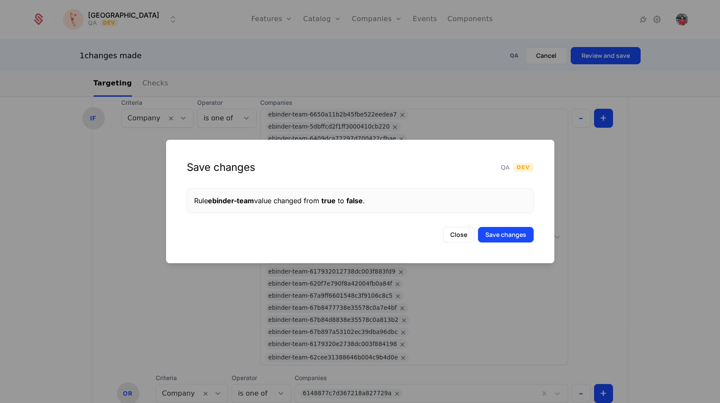
click at [514, 237] on button "Save changes" at bounding box center [506, 235] width 56 height 16
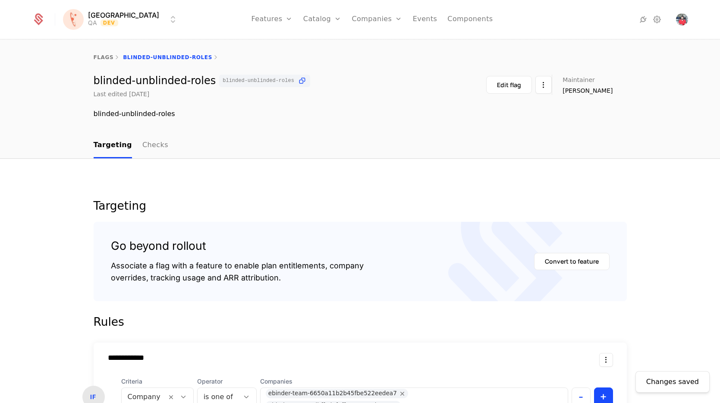
scroll to position [407, 0]
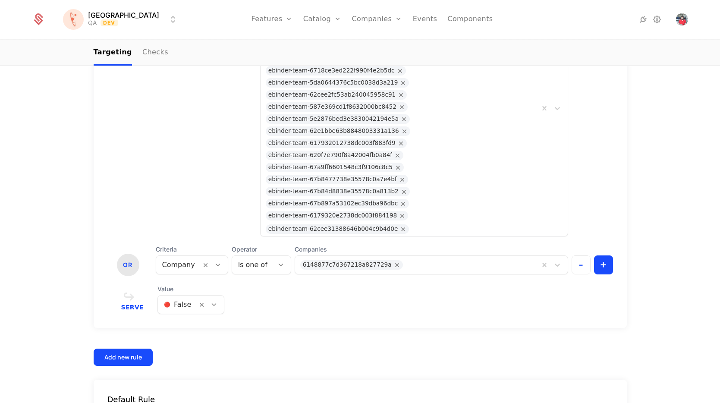
scroll to position [407, 0]
click at [141, 20] on div "[PERSON_NAME] QA Dev Features Features Flags Catalog Plans Add Ons Credits Conf…" at bounding box center [360, 19] width 656 height 39
click at [76, 19] on html "**********" at bounding box center [360, 201] width 720 height 403
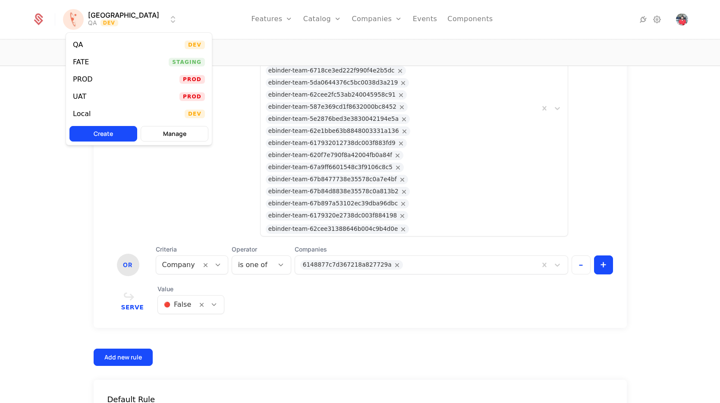
click at [175, 20] on html "**********" at bounding box center [360, 201] width 720 height 403
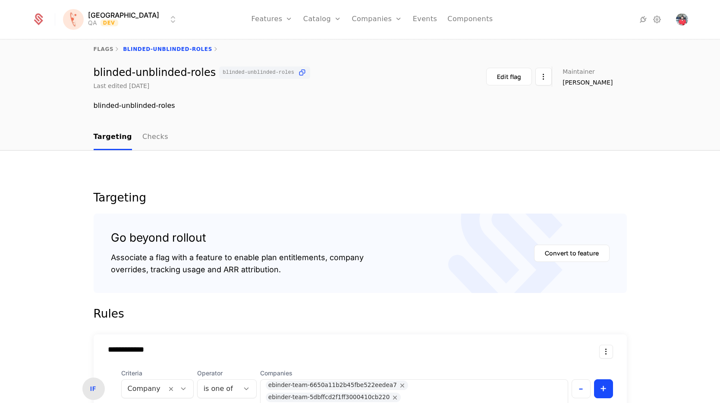
scroll to position [3, 0]
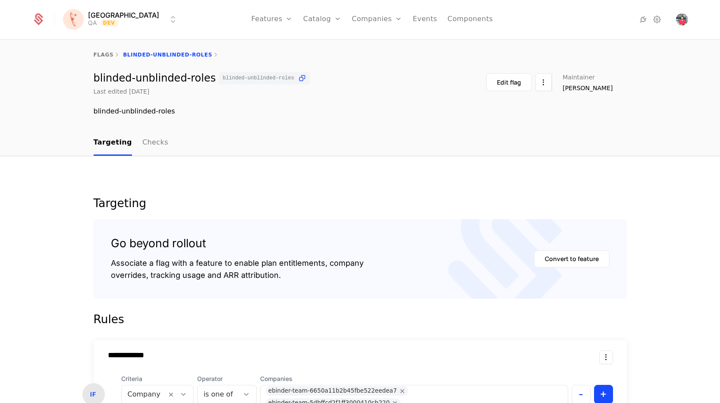
click at [240, 118] on div "flags blinded-unblinded-roles blinded-unblinded-roles blinded-unblinded-roles L…" at bounding box center [360, 84] width 720 height 93
click at [262, 60] on link "Flags" at bounding box center [282, 56] width 40 height 7
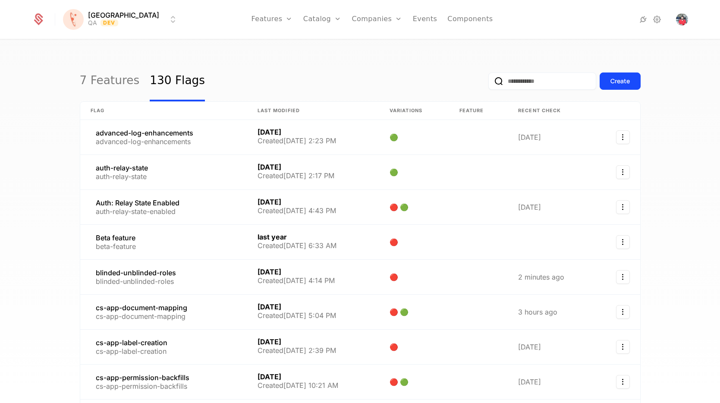
click at [533, 82] on input "email" at bounding box center [542, 80] width 108 height 17
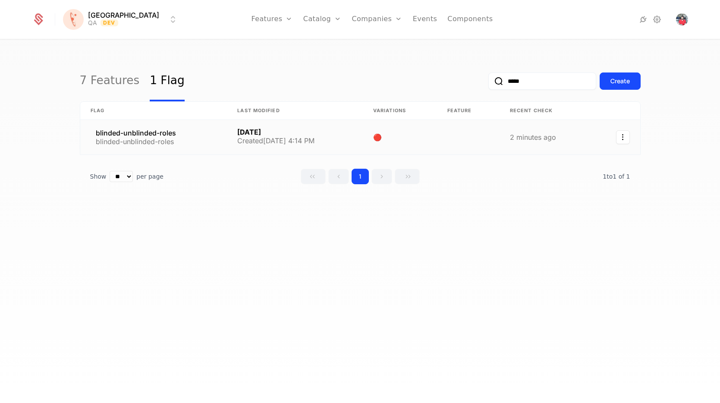
type input "*****"
click at [161, 133] on link at bounding box center [153, 137] width 147 height 35
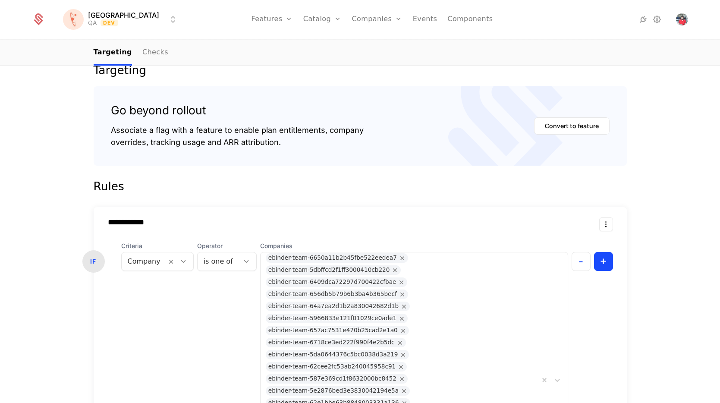
scroll to position [180, 0]
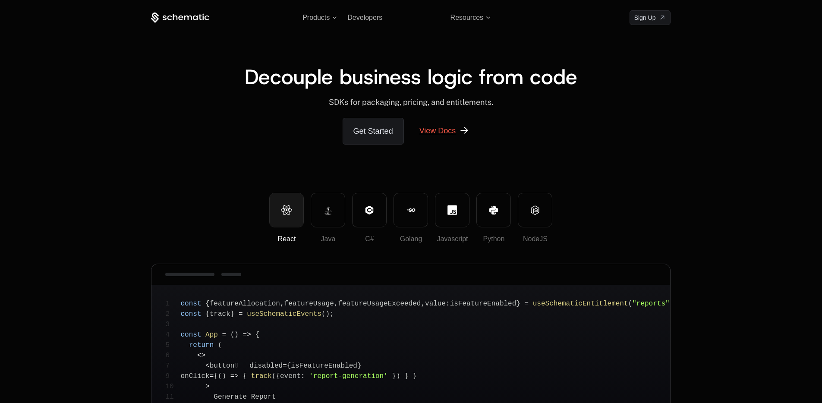
click at [451, 132] on link "View Docs" at bounding box center [444, 131] width 71 height 26
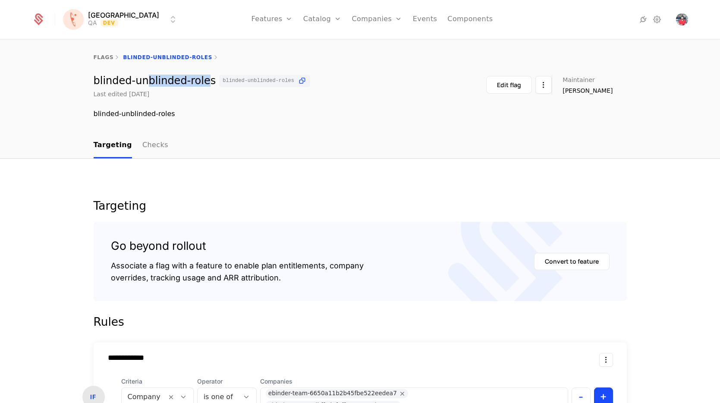
drag, startPoint x: 139, startPoint y: 80, endPoint x: 195, endPoint y: 81, distance: 55.2
click at [194, 81] on div "blinded-unblinded-roles blinded-unblinded-roles" at bounding box center [202, 81] width 217 height 13
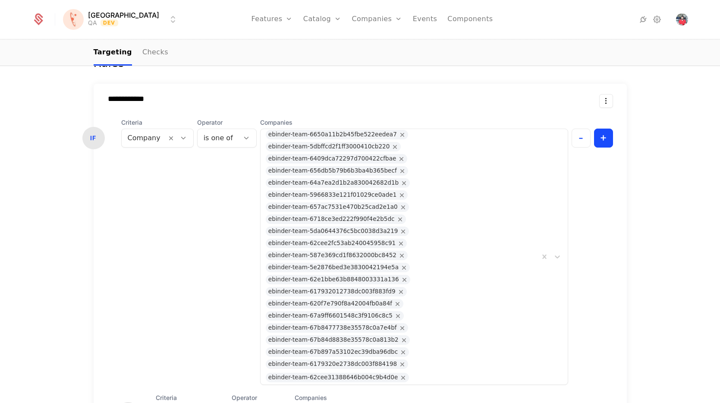
scroll to position [264, 0]
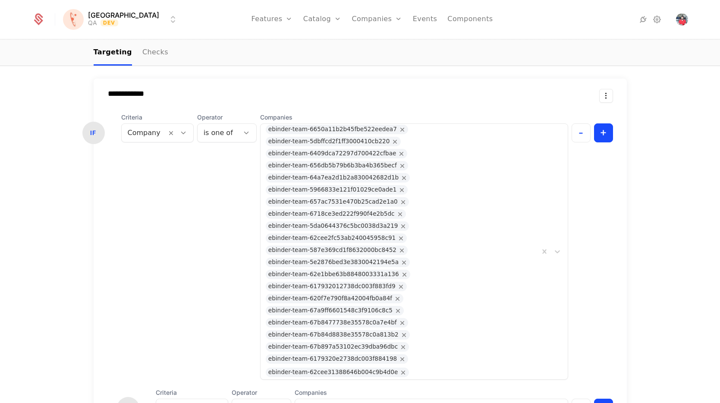
click at [309, 92] on input "**********" at bounding box center [224, 93] width 246 height 9
click at [326, 67] on form "**********" at bounding box center [360, 326] width 533 height 551
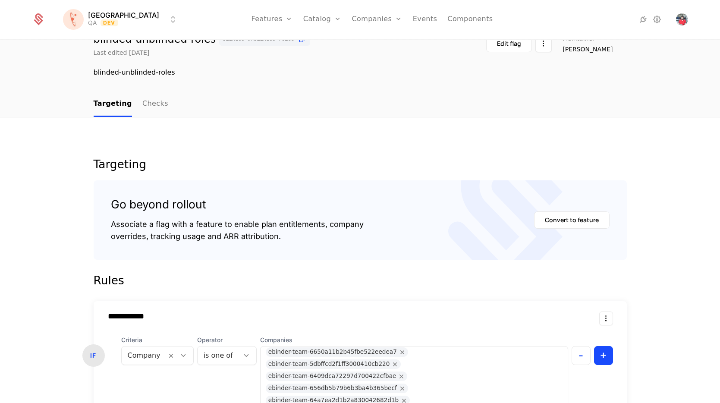
scroll to position [0, 0]
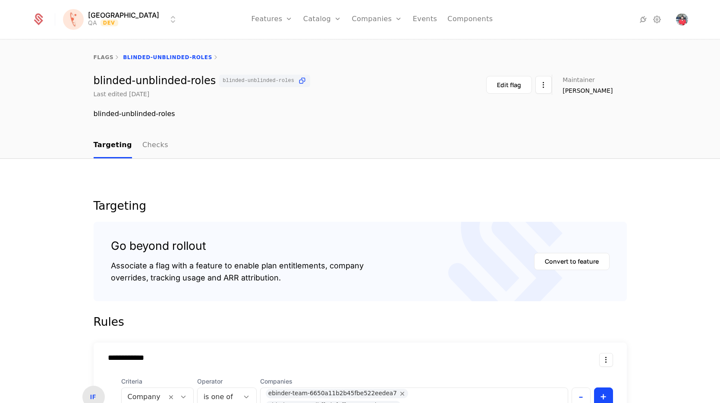
click at [362, 44] on link "Companies" at bounding box center [382, 42] width 40 height 7
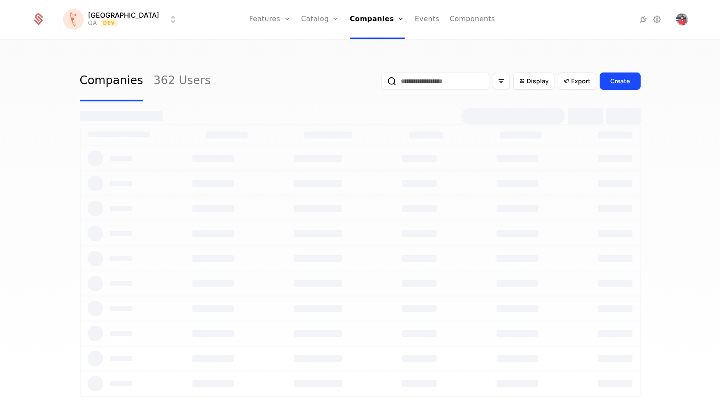
click at [431, 82] on input "email" at bounding box center [435, 80] width 108 height 17
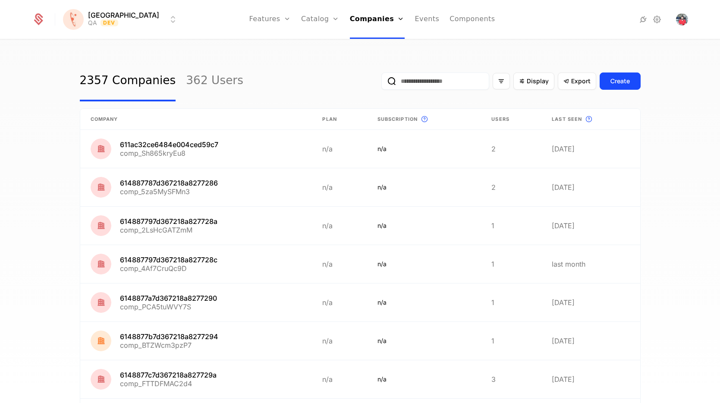
paste input "**********"
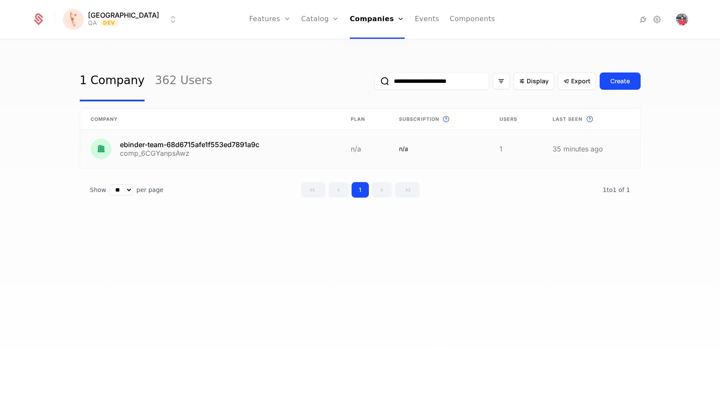
type input "**********"
click at [184, 145] on link at bounding box center [210, 149] width 261 height 38
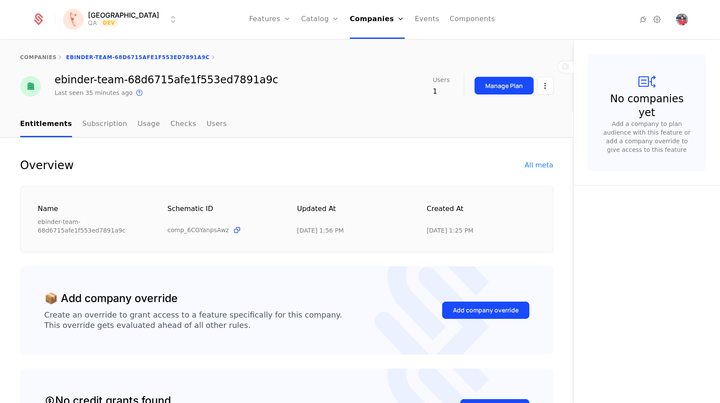
click at [529, 165] on div "All meta" at bounding box center [539, 165] width 28 height 10
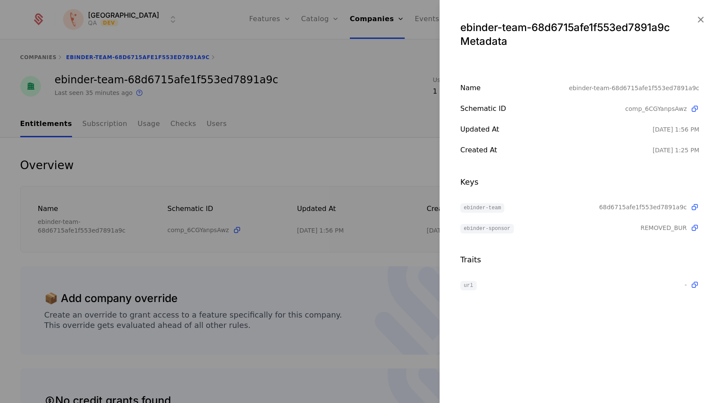
click at [656, 229] on span "REMOVED_BUR" at bounding box center [664, 228] width 46 height 9
click at [654, 207] on span "68d6715afe1f553ed7891a9c" at bounding box center [643, 207] width 88 height 9
click at [668, 229] on span "REMOVED_BUR" at bounding box center [664, 228] width 46 height 9
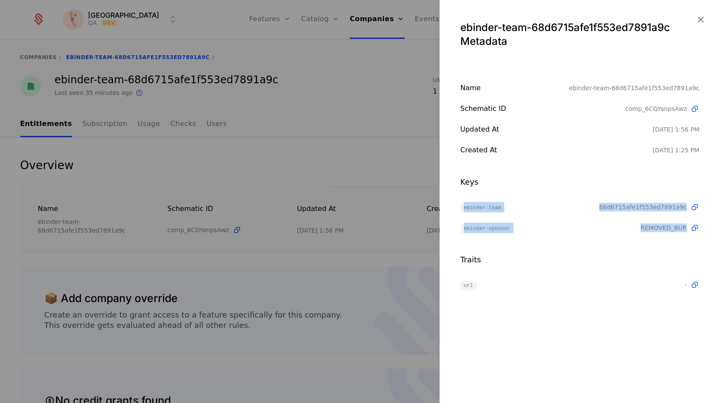
drag, startPoint x: 462, startPoint y: 206, endPoint x: 697, endPoint y: 232, distance: 236.6
click at [697, 232] on div "ebinder-team 68d6715afe1f553ed7891a9c ebinder-sponsor REMOVED_BUR" at bounding box center [579, 217] width 239 height 31
click at [326, 145] on div at bounding box center [360, 201] width 720 height 403
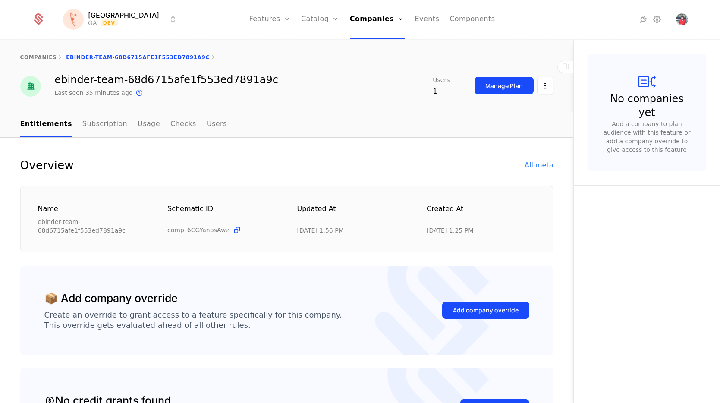
click at [170, 124] on link "Checks" at bounding box center [183, 124] width 26 height 25
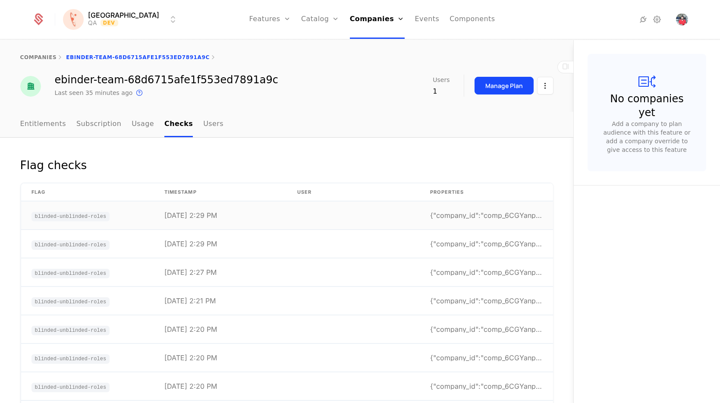
click at [497, 210] on td "{"company_id":"comp_6CGYanpsAwz","error":null,"fla" at bounding box center [486, 216] width 133 height 28
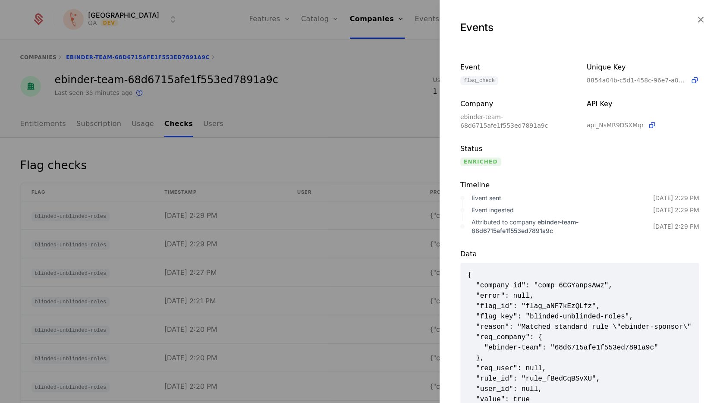
scroll to position [53, 0]
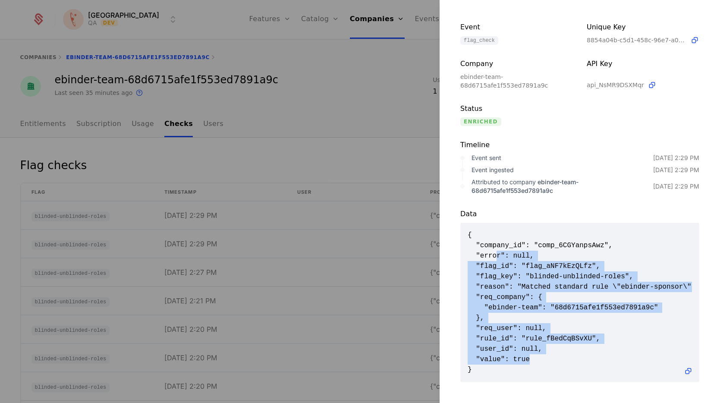
drag, startPoint x: 520, startPoint y: 277, endPoint x: 582, endPoint y: 347, distance: 93.9
click at [582, 347] on span "{ "company_id": "comp_6CGYanpsAwz", "error": null, "flag_id": "flag_aNF7kEzQLfz…" at bounding box center [580, 302] width 224 height 145
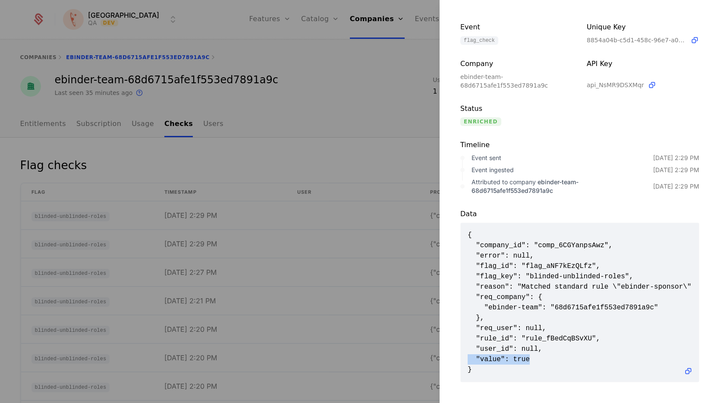
drag, startPoint x: 547, startPoint y: 346, endPoint x: 465, endPoint y: 342, distance: 81.6
click at [465, 342] on div "{ "company_id": "comp_6CGYanpsAwz", "error": null, "flag_id": "flag_aNF7kEzQLfz…" at bounding box center [580, 302] width 238 height 159
click at [572, 301] on span "{ "company_id": "comp_6CGYanpsAwz", "error": null, "flag_id": "flag_aNF7kEzQLfz…" at bounding box center [580, 302] width 224 height 145
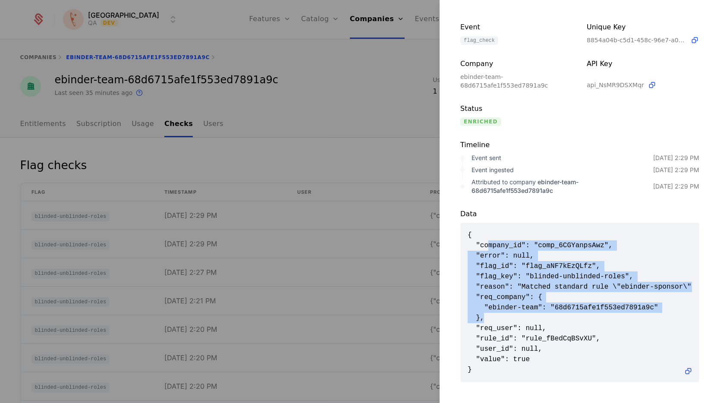
drag, startPoint x: 489, startPoint y: 235, endPoint x: 601, endPoint y: 307, distance: 133.0
click at [601, 307] on span "{ "company_id": "comp_6CGYanpsAwz", "error": null, "flag_id": "flag_aNF7kEzQLfz…" at bounding box center [580, 302] width 224 height 145
drag, startPoint x: 501, startPoint y: 244, endPoint x: 569, endPoint y: 328, distance: 108.1
click at [569, 328] on span "{ "company_id": "comp_6CGYanpsAwz", "error": null, "flag_id": "flag_aNF7kEzQLfz…" at bounding box center [580, 302] width 224 height 145
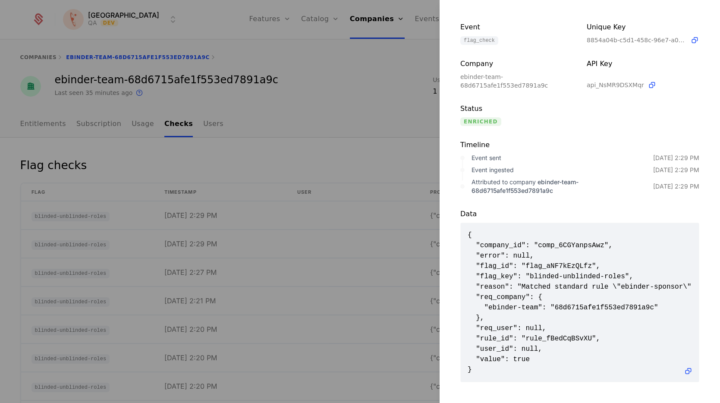
click at [612, 326] on span "{ "company_id": "comp_6CGYanpsAwz", "error": null, "flag_id": "flag_aNF7kEzQLfz…" at bounding box center [580, 302] width 224 height 145
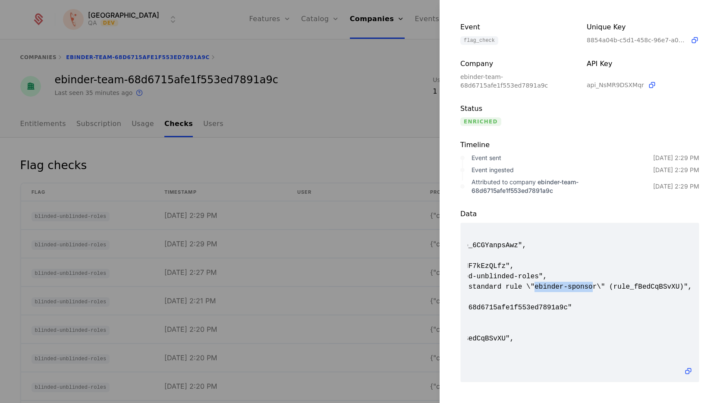
drag, startPoint x: 532, startPoint y: 273, endPoint x: 591, endPoint y: 272, distance: 59.6
click at [591, 272] on span "{ "company_id": "comp_6CGYanpsAwz", "error": null, "flag_id": "flag_aNF7kEzQLfz…" at bounding box center [580, 302] width 224 height 145
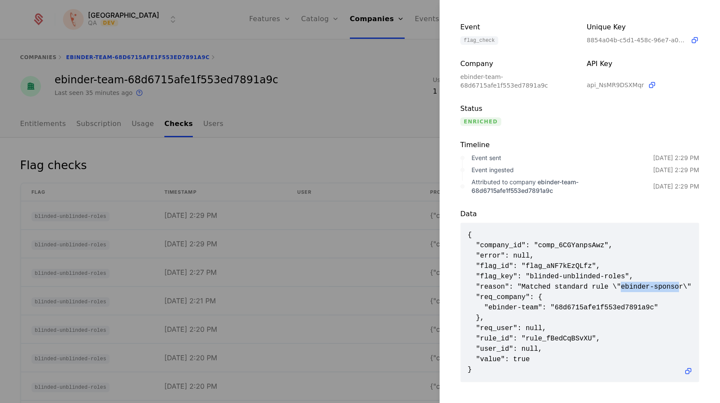
scroll to position [1, 0]
click at [562, 306] on span "{ "company_id": "comp_6CGYanpsAwz", "error": null, "flag_id": "flag_aNF7kEzQLfz…" at bounding box center [580, 301] width 224 height 145
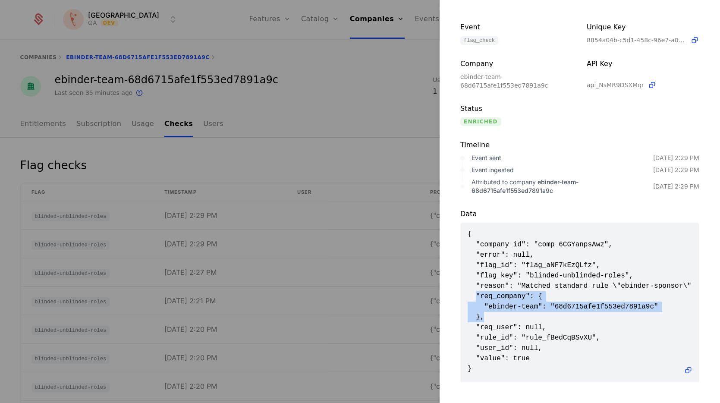
drag, startPoint x: 476, startPoint y: 284, endPoint x: 581, endPoint y: 299, distance: 105.6
click at [548, 305] on span "{ "company_id": "comp_6CGYanpsAwz", "error": null, "flag_id": "flag_aNF7kEzQLfz…" at bounding box center [580, 301] width 224 height 145
click at [617, 293] on span "{ "company_id": "comp_6CGYanpsAwz", "error": null, "flag_id": "flag_aNF7kEzQLfz…" at bounding box center [580, 301] width 224 height 145
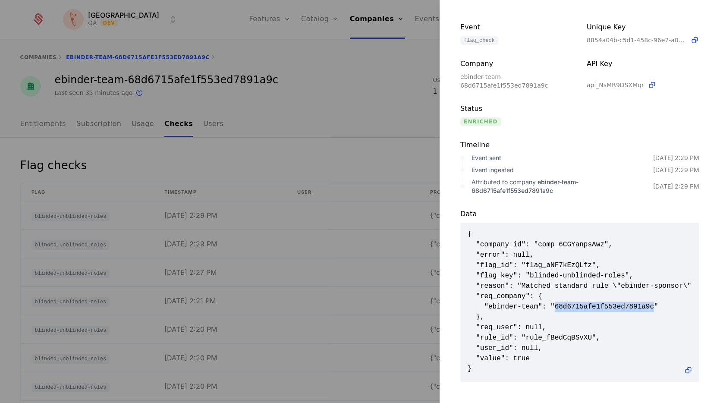
click at [617, 293] on span "{ "company_id": "comp_6CGYanpsAwz", "error": null, "flag_id": "flag_aNF7kEzQLfz…" at bounding box center [580, 301] width 224 height 145
click at [308, 101] on div at bounding box center [360, 201] width 720 height 403
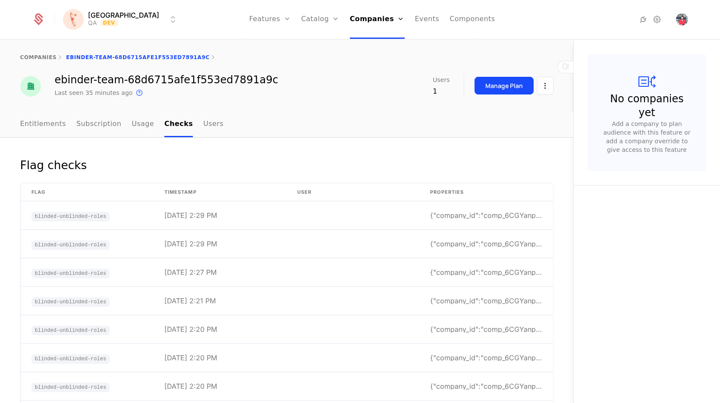
click at [261, 59] on link "Flags" at bounding box center [280, 56] width 40 height 7
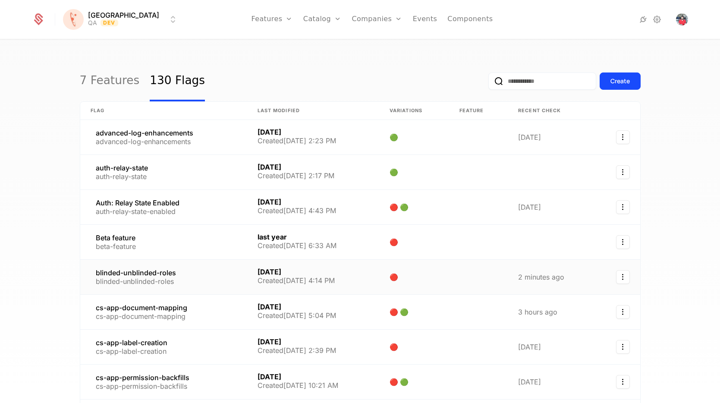
click at [164, 274] on link at bounding box center [163, 277] width 167 height 35
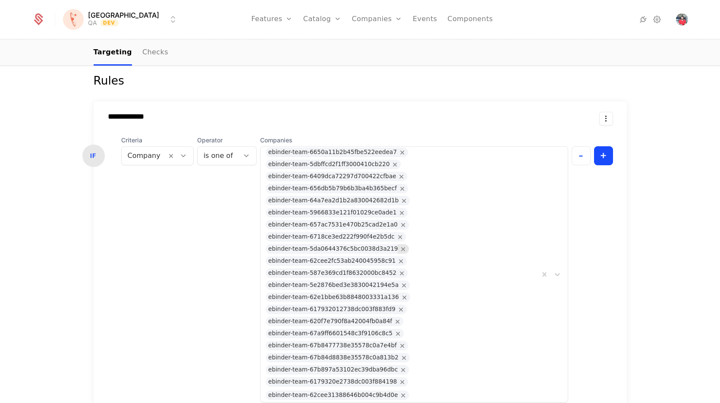
scroll to position [236, 0]
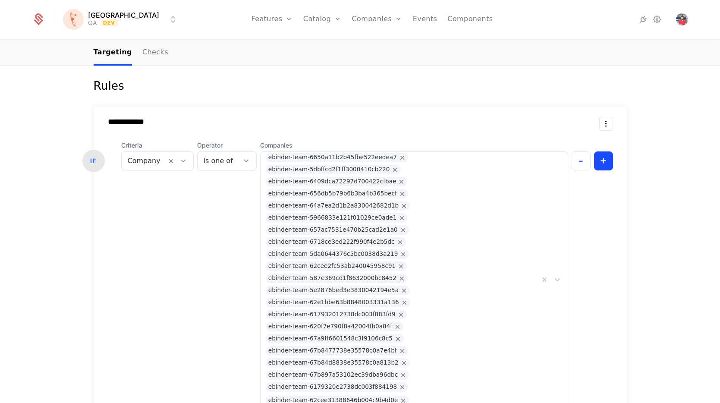
click at [220, 93] on form "**********" at bounding box center [360, 354] width 533 height 551
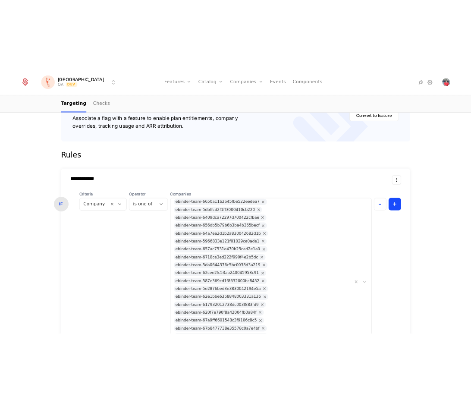
scroll to position [132, 0]
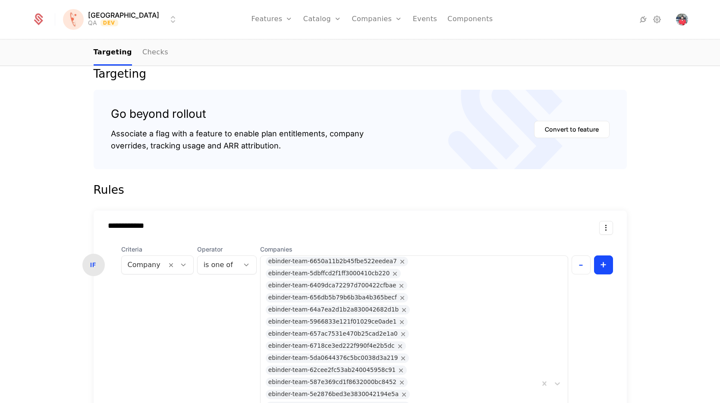
drag, startPoint x: 123, startPoint y: 193, endPoint x: 117, endPoint y: 199, distance: 8.0
click at [123, 194] on div "Rules" at bounding box center [360, 190] width 533 height 14
drag, startPoint x: 103, startPoint y: 224, endPoint x: 166, endPoint y: 223, distance: 63.0
click at [166, 223] on input "**********" at bounding box center [224, 225] width 246 height 9
click at [167, 222] on input "**********" at bounding box center [224, 225] width 246 height 9
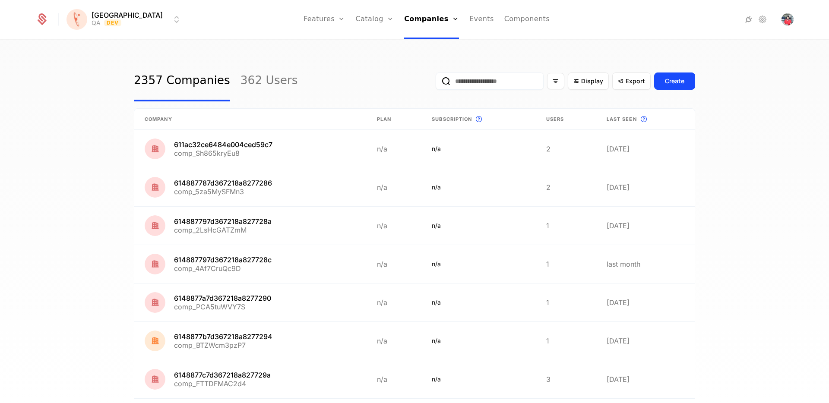
click at [456, 81] on input "email" at bounding box center [489, 80] width 108 height 17
paste input "**********"
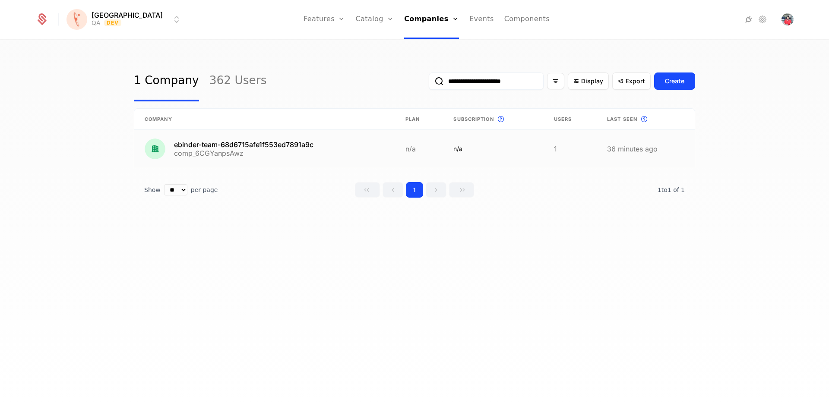
type input "**********"
click at [279, 147] on link at bounding box center [264, 149] width 261 height 38
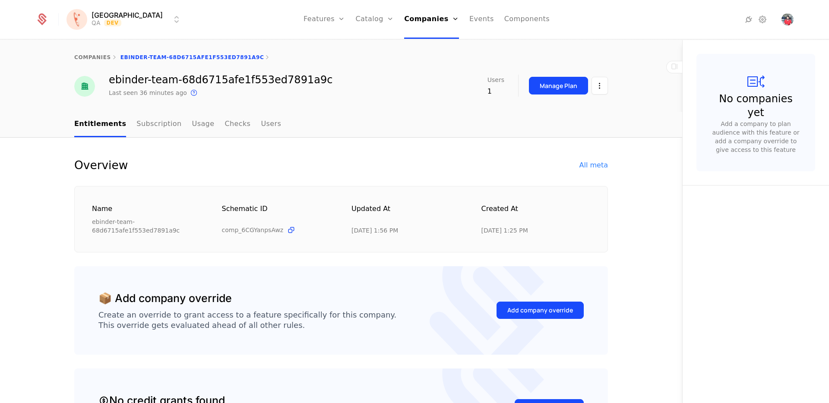
click at [209, 128] on ul "Entitlements Subscription Usage Checks Users" at bounding box center [177, 124] width 207 height 25
click at [226, 129] on link "Checks" at bounding box center [237, 124] width 26 height 25
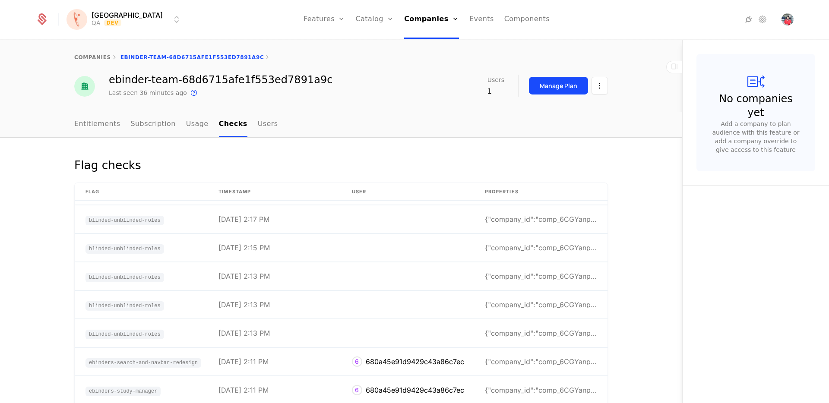
scroll to position [427, 0]
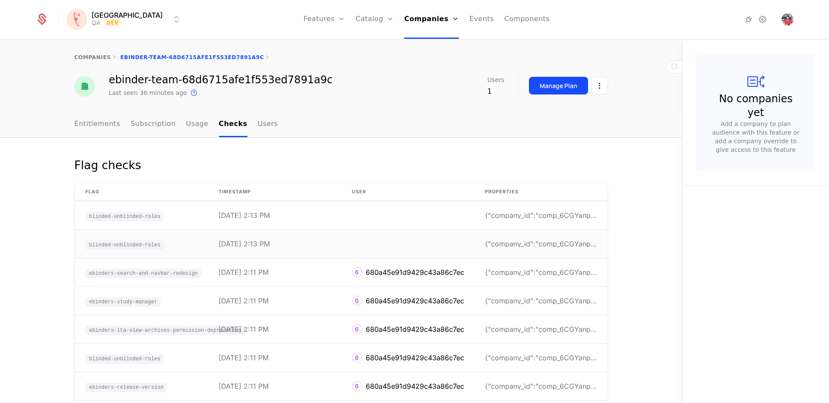
click at [508, 243] on div "{"company_id":"comp_6CGYanpsAwz","error":null,"fla" at bounding box center [541, 243] width 112 height 7
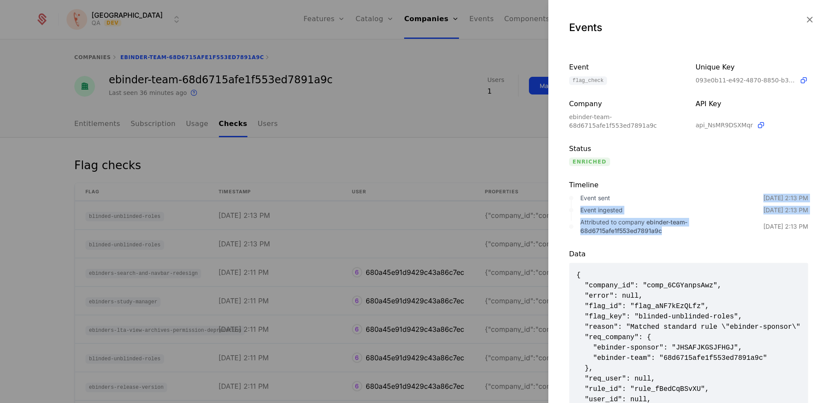
drag, startPoint x: 637, startPoint y: 195, endPoint x: 695, endPoint y: 230, distance: 67.9
click at [695, 230] on div "Event sent [DATE] 2:13 PM Event ingested [DATE] 2:13 PM Attributed to company e…" at bounding box center [688, 214] width 239 height 41
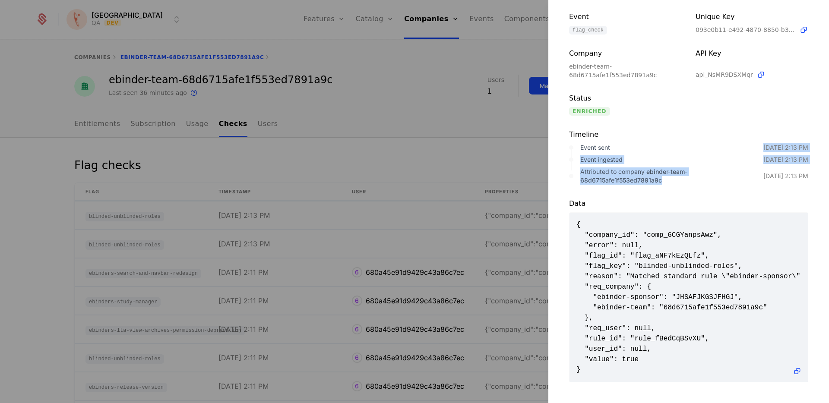
scroll to position [1, 0]
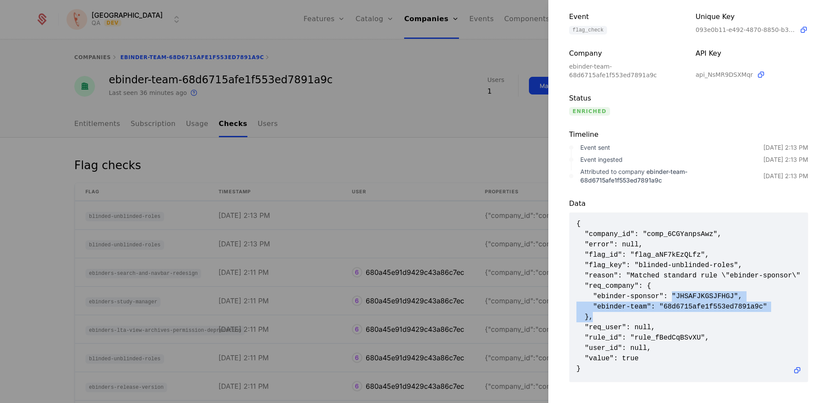
drag, startPoint x: 671, startPoint y: 288, endPoint x: 723, endPoint y: 308, distance: 54.9
click at [711, 309] on span "{ "company_id": "comp_6CGYanpsAwz", "error": null, "flag_id": "flag_aNF7kEzQLfz…" at bounding box center [688, 296] width 224 height 155
click at [753, 300] on span "{ "company_id": "comp_6CGYanpsAwz", "error": null, "flag_id": "flag_aNF7kEzQLfz…" at bounding box center [688, 296] width 224 height 155
drag, startPoint x: 769, startPoint y: 294, endPoint x: 581, endPoint y: 275, distance: 189.1
click at [581, 275] on span "{ "company_id": "comp_6CGYanpsAwz", "error": null, "flag_id": "flag_aNF7kEzQLfz…" at bounding box center [688, 296] width 224 height 155
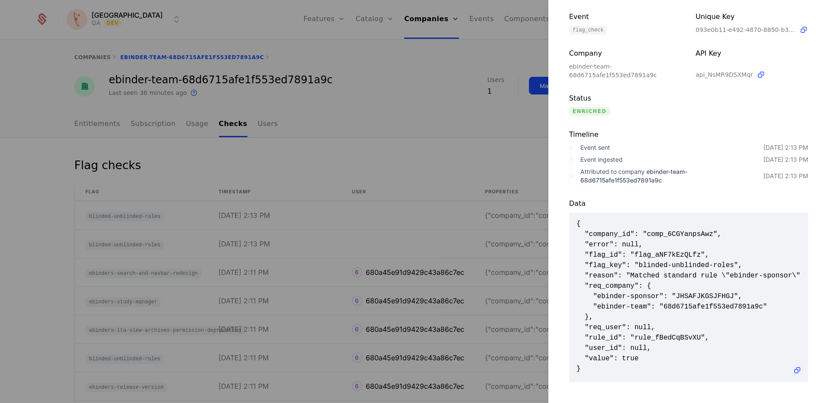
click at [507, 248] on div at bounding box center [414, 201] width 829 height 403
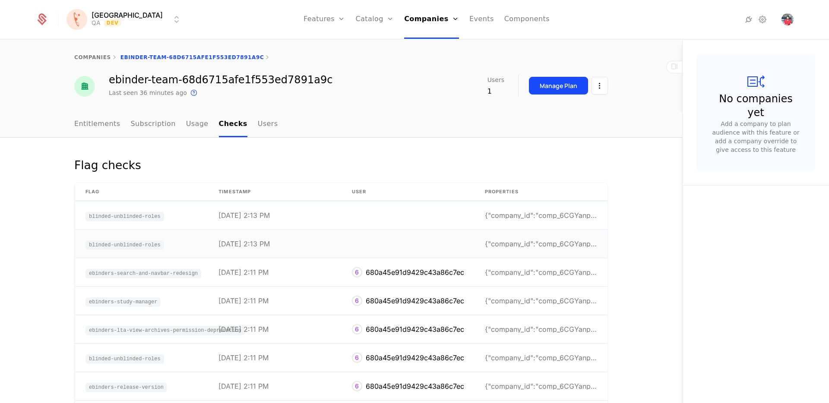
scroll to position [343, 0]
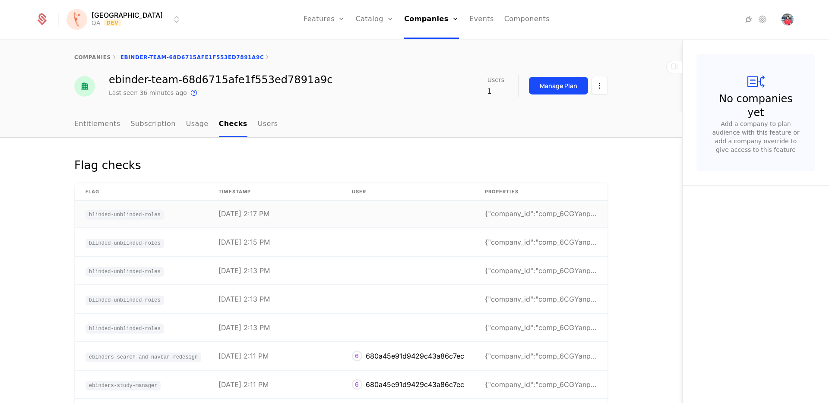
click at [540, 214] on div "{"company_id":"comp_6CGYanpsAwz","error":null,"fla" at bounding box center [541, 213] width 112 height 7
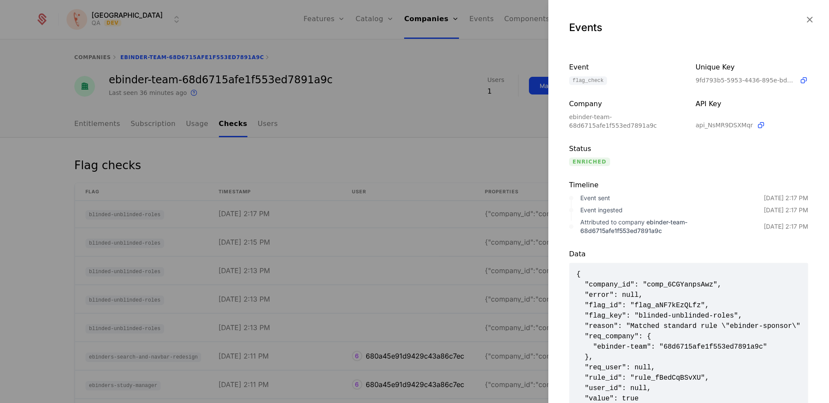
scroll to position [0, 0]
drag, startPoint x: 767, startPoint y: 347, endPoint x: 624, endPoint y: 338, distance: 143.6
click at [624, 338] on span "{ "company_id": "comp_6CGYanpsAwz", "error": null, "flag_id": "flag_aNF7kEzQLfz…" at bounding box center [688, 342] width 224 height 145
click at [661, 342] on span "{ "company_id": "comp_6CGYanpsAwz", "error": null, "flag_id": "flag_aNF7kEzQLfz…" at bounding box center [688, 342] width 224 height 145
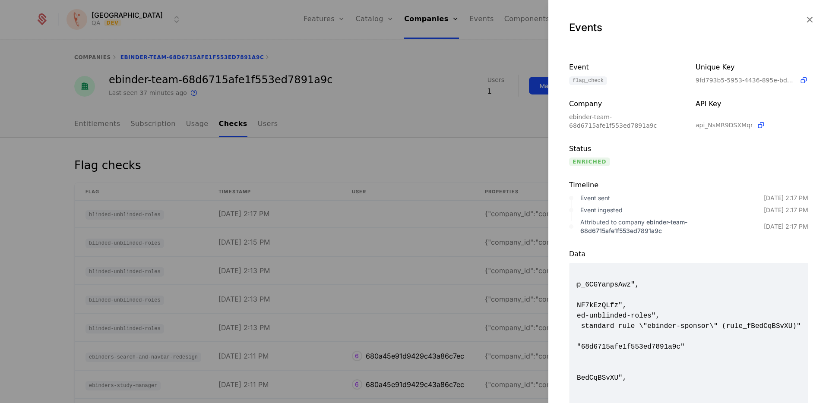
click at [413, 240] on div at bounding box center [414, 201] width 829 height 403
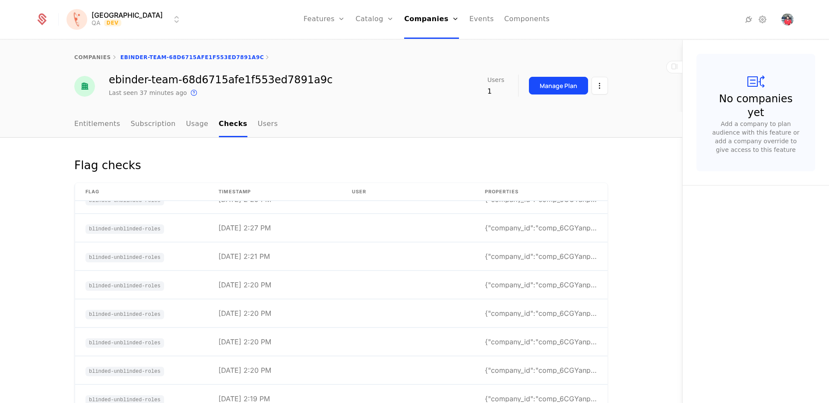
scroll to position [0, 0]
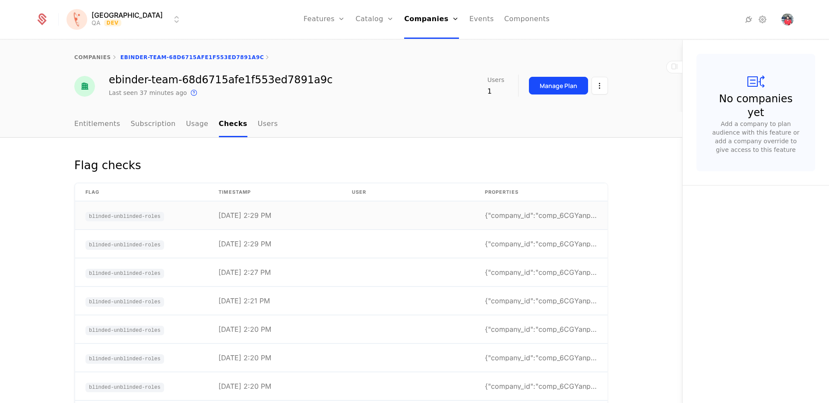
click at [314, 208] on td "[DATE] 2:29 PM" at bounding box center [274, 216] width 133 height 28
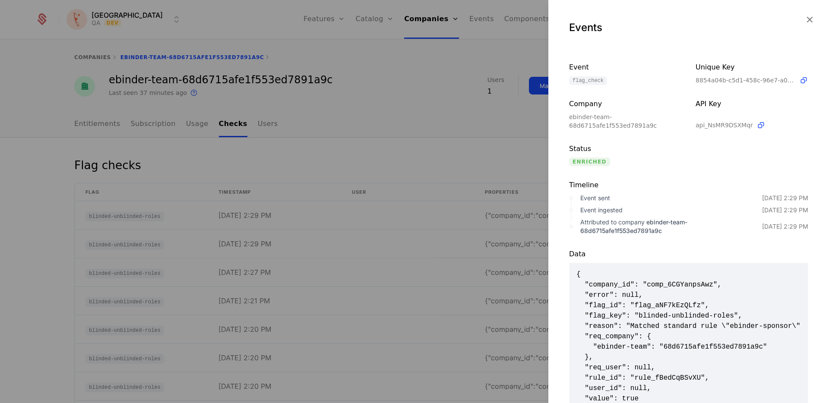
scroll to position [0, 25]
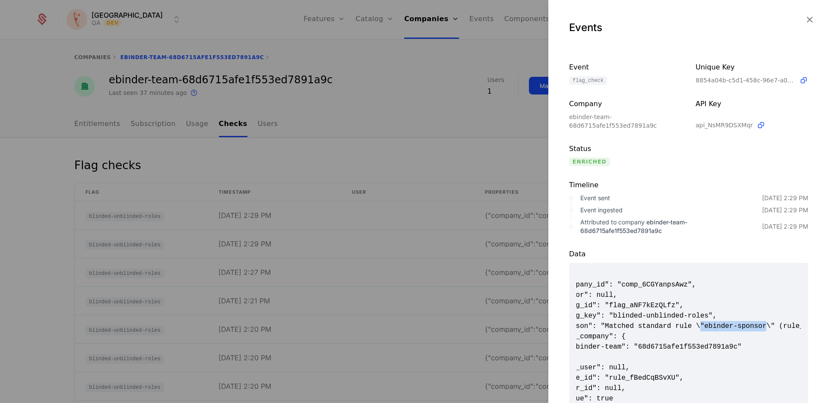
drag, startPoint x: 700, startPoint y: 326, endPoint x: 766, endPoint y: 324, distance: 66.1
click at [766, 324] on span "{ "company_id": "comp_6CGYanpsAwz", "error": null, "flag_id": "flag_aNF7kEzQLfz…" at bounding box center [688, 341] width 224 height 145
drag, startPoint x: 659, startPoint y: 324, endPoint x: 738, endPoint y: 325, distance: 79.4
click at [738, 325] on span "{ "company_id": "comp_6CGYanpsAwz", "error": null, "flag_id": "flag_aNF7kEzQLfz…" at bounding box center [688, 341] width 224 height 145
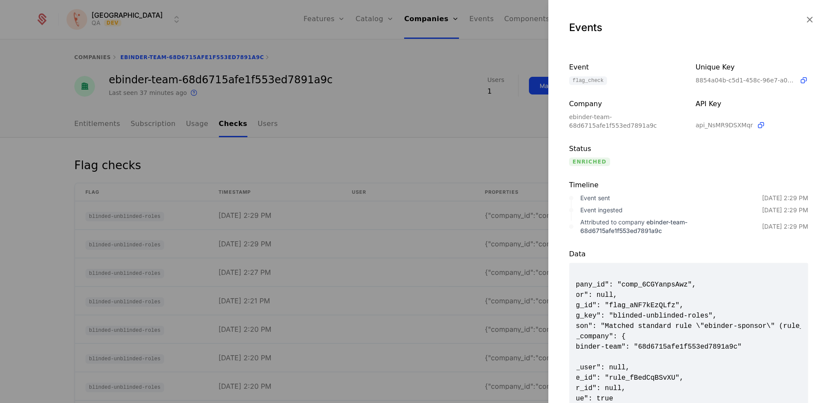
scroll to position [0, 100]
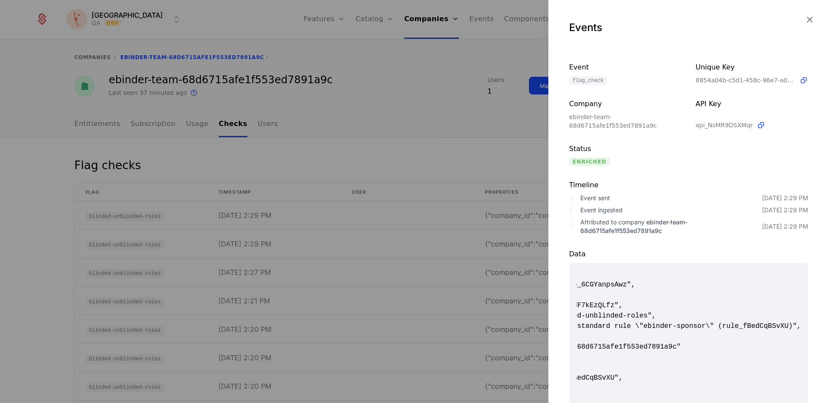
click at [730, 328] on span "{ "company_id": "comp_6CGYanpsAwz", "error": null, "flag_id": "flag_aNF7kEzQLfz…" at bounding box center [688, 341] width 224 height 145
copy span "rule_fBedCqBSvXU"
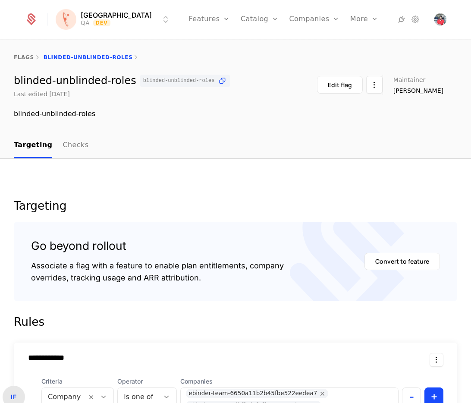
click at [294, 202] on div "Targeting" at bounding box center [236, 205] width 444 height 11
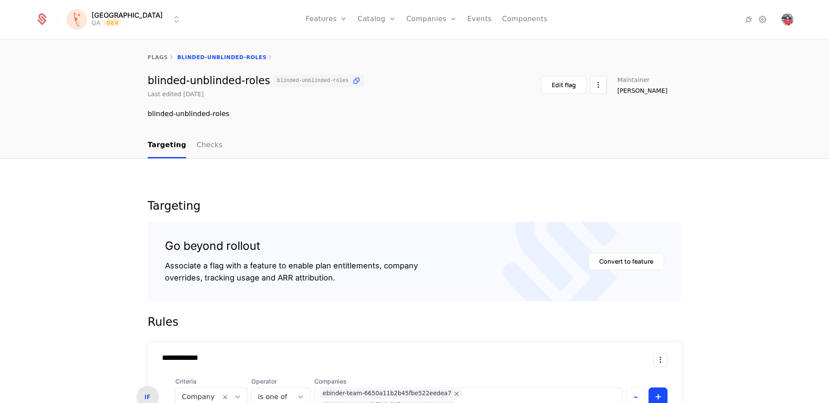
click at [352, 79] on icon at bounding box center [356, 80] width 9 height 9
click at [416, 42] on link "Companies" at bounding box center [436, 42] width 40 height 7
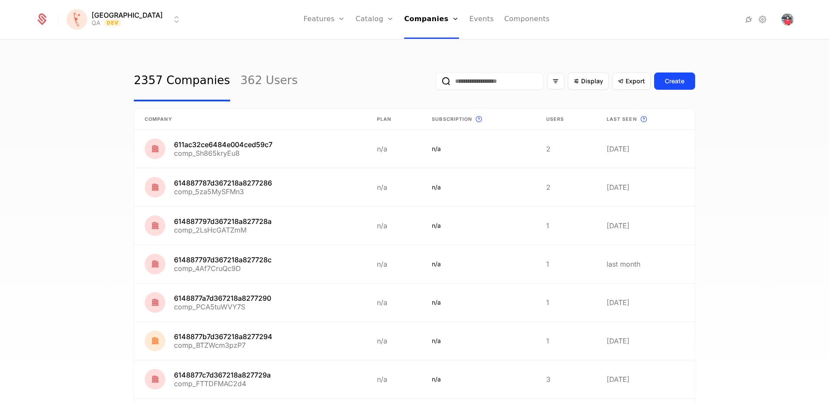
click at [471, 80] on input "email" at bounding box center [489, 80] width 108 height 17
paste input "**********"
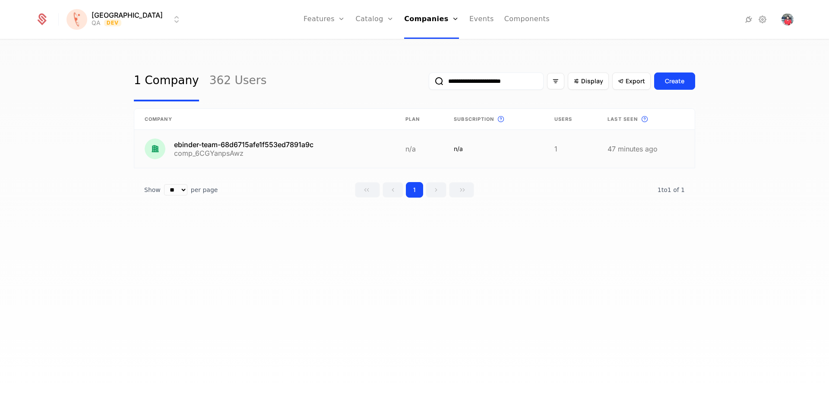
type input "**********"
click at [276, 146] on link at bounding box center [264, 149] width 261 height 38
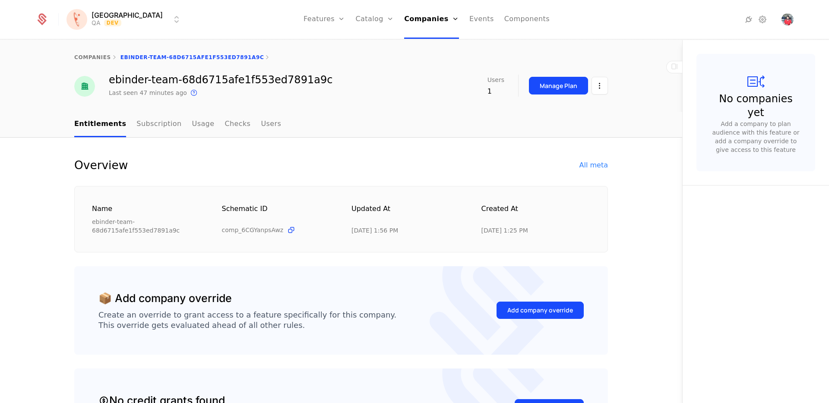
click at [471, 166] on div "All meta" at bounding box center [593, 165] width 28 height 10
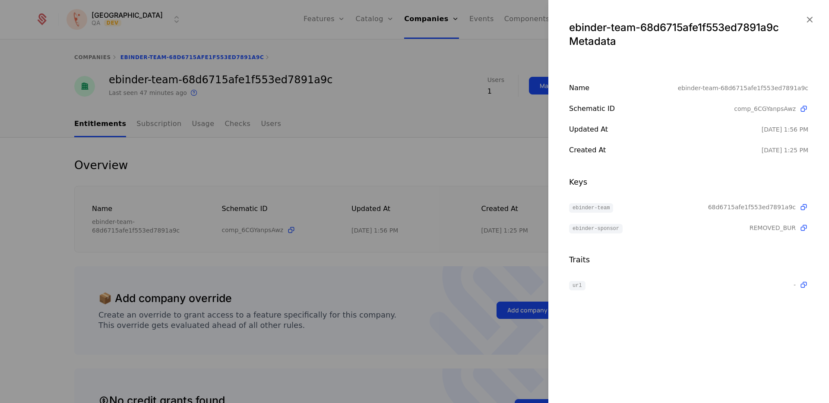
click at [180, 115] on div at bounding box center [414, 201] width 829 height 403
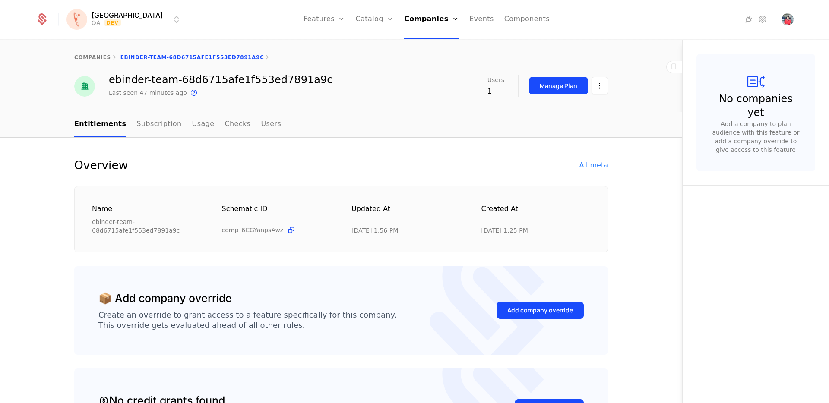
click at [228, 120] on link "Checks" at bounding box center [237, 124] width 26 height 25
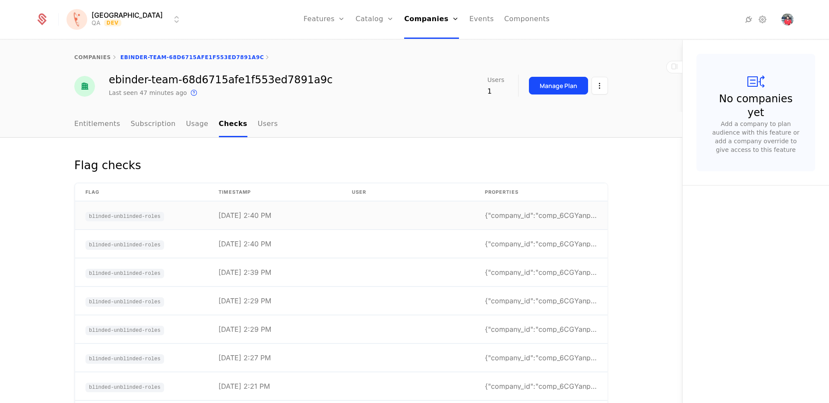
click at [366, 214] on td at bounding box center [407, 216] width 133 height 28
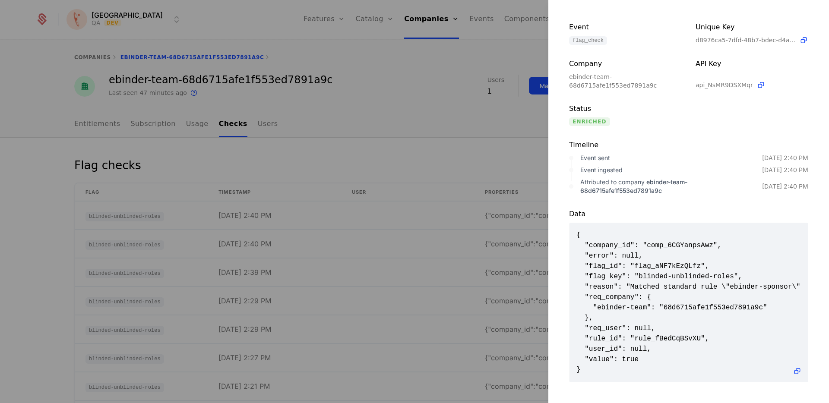
scroll to position [42, 0]
